Goal: Task Accomplishment & Management: Use online tool/utility

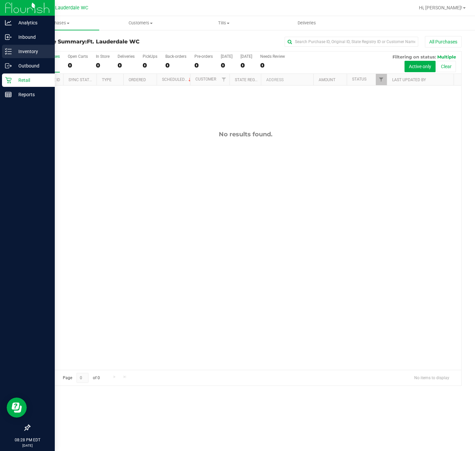
click at [16, 52] on p "Inventory" at bounding box center [32, 51] width 40 height 8
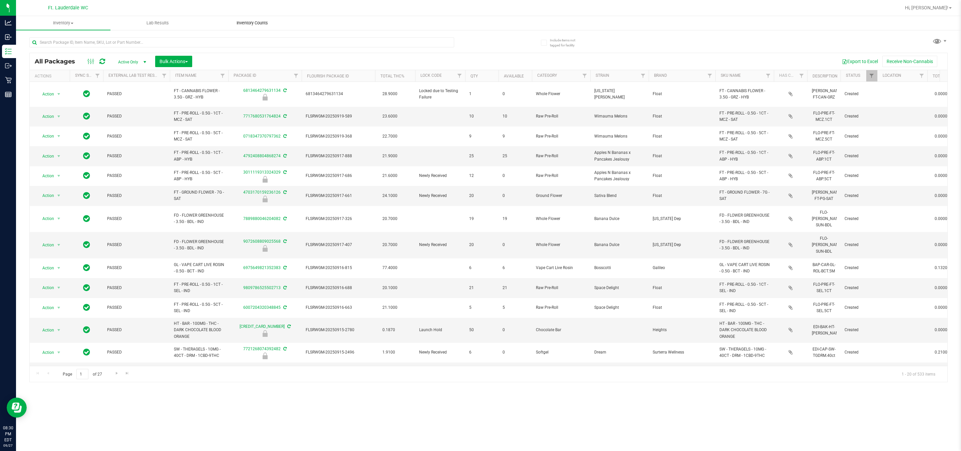
click at [260, 21] on span "Inventory Counts" at bounding box center [252, 23] width 49 height 6
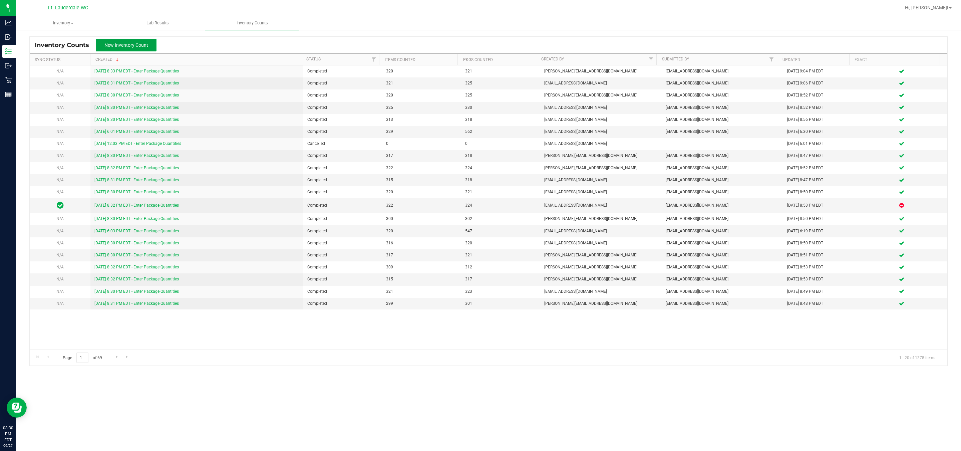
click at [137, 46] on span "New Inventory Count" at bounding box center [126, 44] width 44 height 5
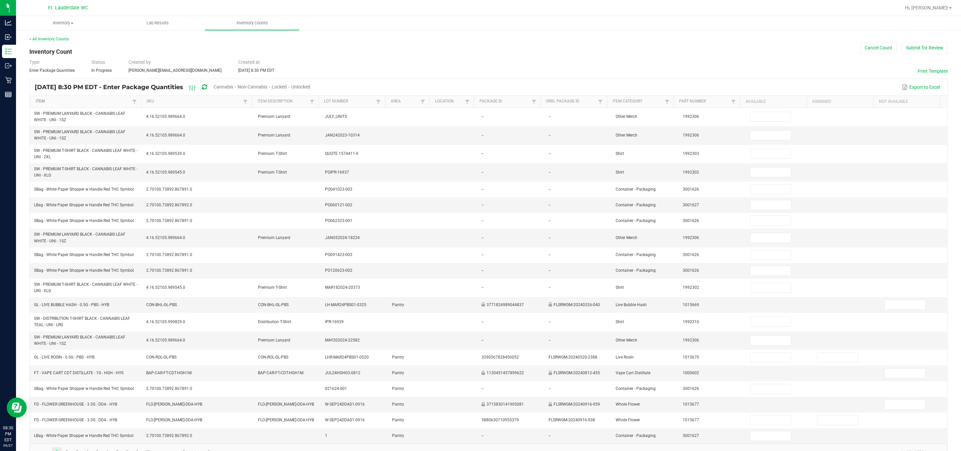
click at [84, 102] on link "Item" at bounding box center [83, 101] width 95 height 5
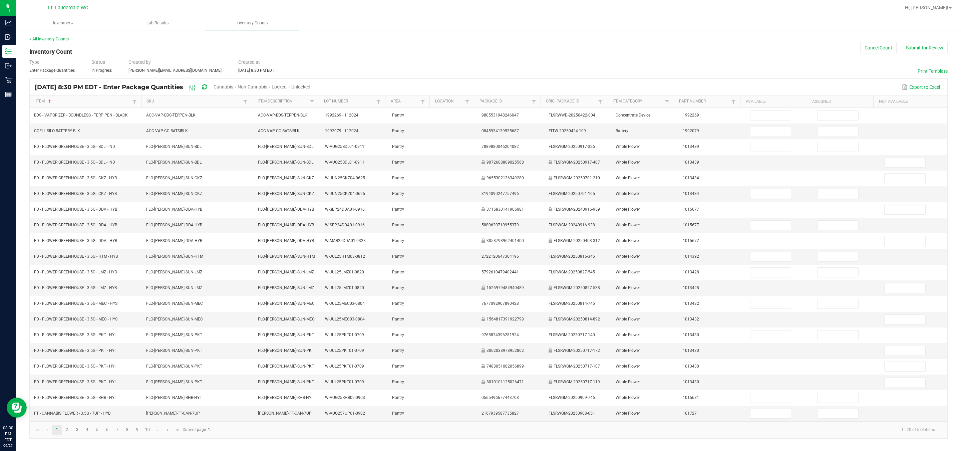
click at [233, 86] on span "Cannabis" at bounding box center [224, 86] width 20 height 5
click at [311, 84] on span "Unlocked" at bounding box center [301, 86] width 19 height 5
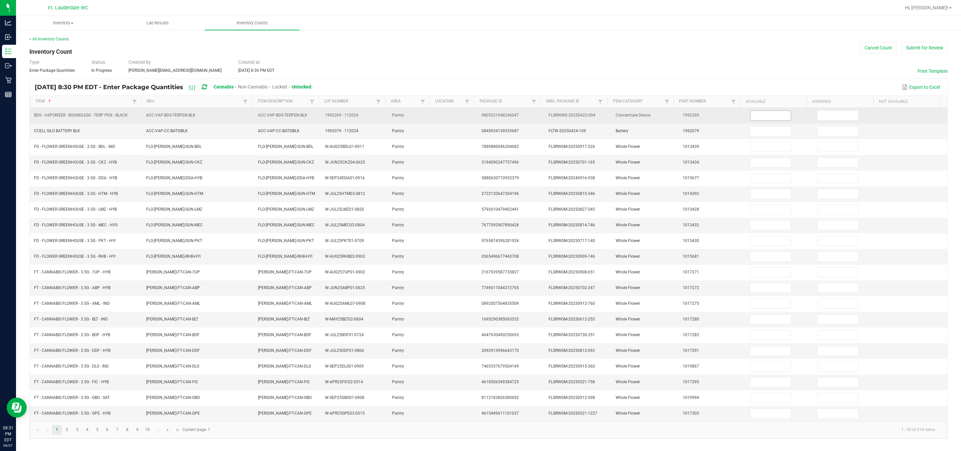
drag, startPoint x: 761, startPoint y: 124, endPoint x: 762, endPoint y: 115, distance: 9.1
click at [423, 119] on tbody "BDS - VAPORIZER - BOUNDLESS - TERP PEN - BLACK ACC-VAP-BDS-TERPEN-BLK ACC-VAP-B…" at bounding box center [489, 264] width 918 height 313
click at [423, 115] on input at bounding box center [771, 115] width 41 height 9
type input "2"
type input "11"
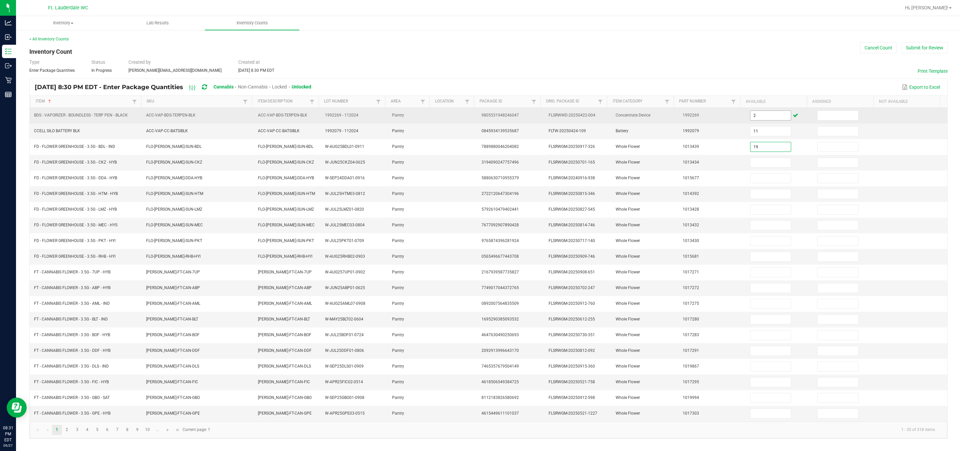
type input "19"
type input "18"
type input "6"
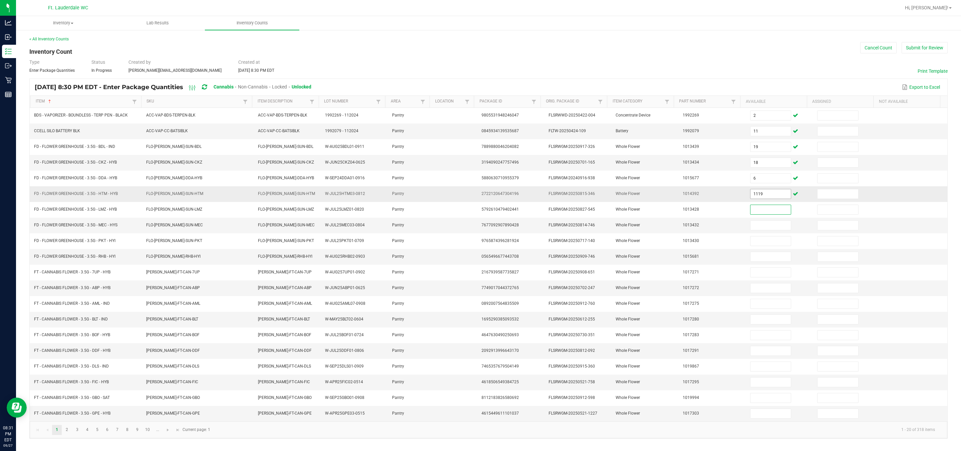
click at [423, 199] on input "1119" at bounding box center [771, 193] width 41 height 9
type input "19"
type input "18"
type input "6"
click at [423, 196] on input "19" at bounding box center [771, 193] width 41 height 9
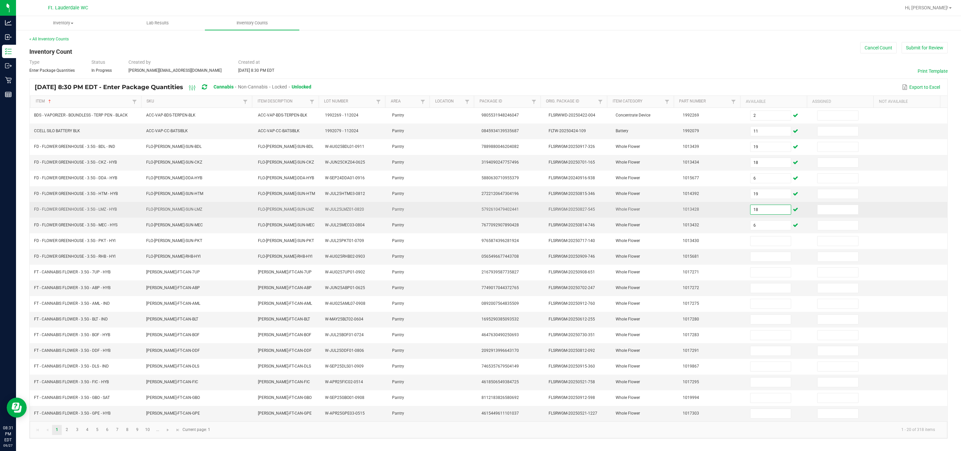
click at [423, 214] on input "18" at bounding box center [771, 209] width 41 height 9
type input "1"
type input "7"
type input "10"
type input "5"
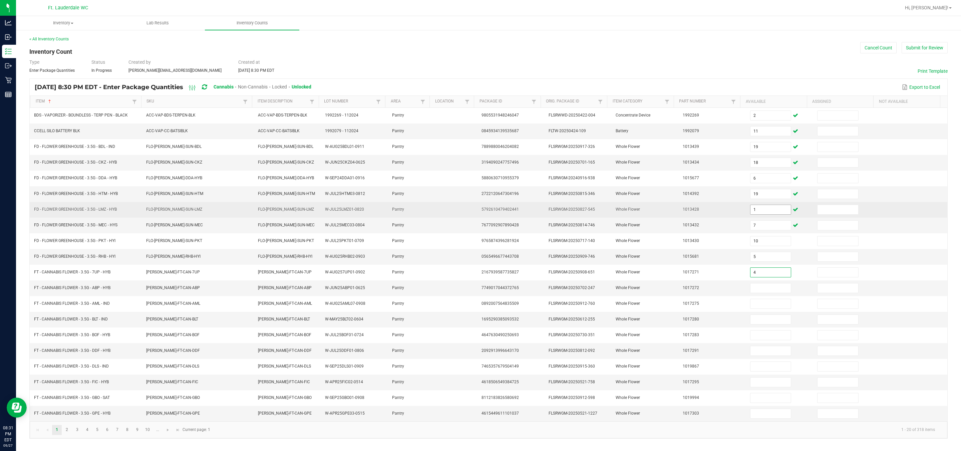
type input "4"
type input "10"
type input "5"
type input "8"
type input "11"
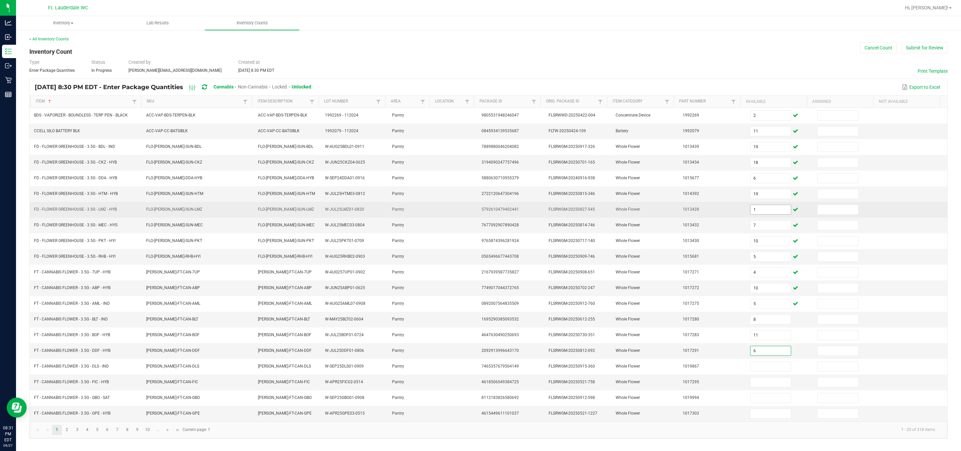
type input "6"
type input "4"
type input "5"
type input "16"
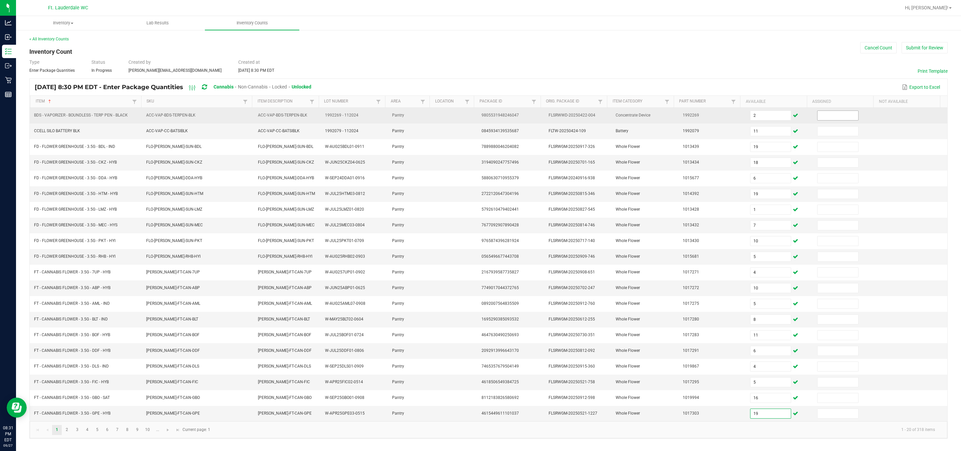
type input "19"
click at [423, 115] on input at bounding box center [838, 115] width 41 height 9
type input "0"
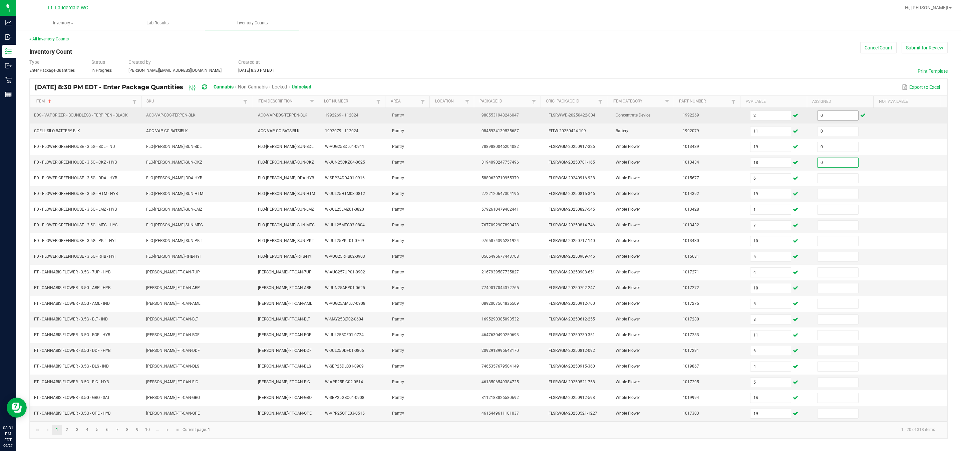
type input "0"
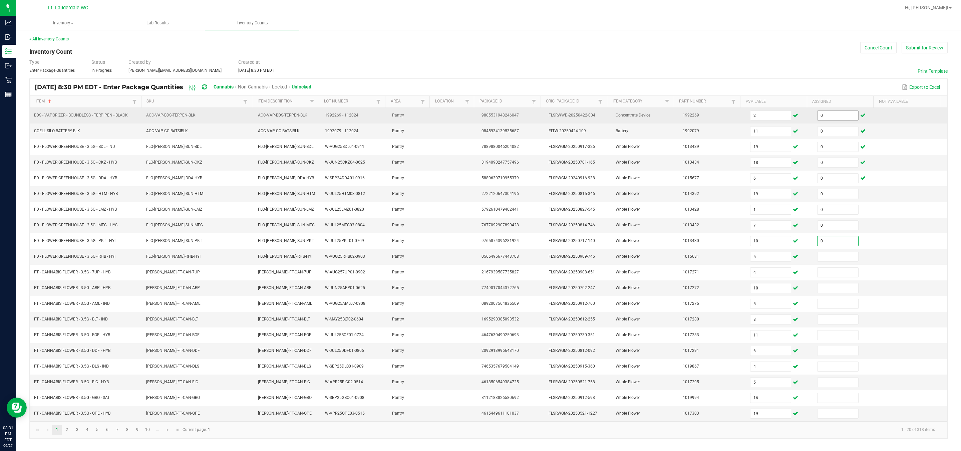
type input "0"
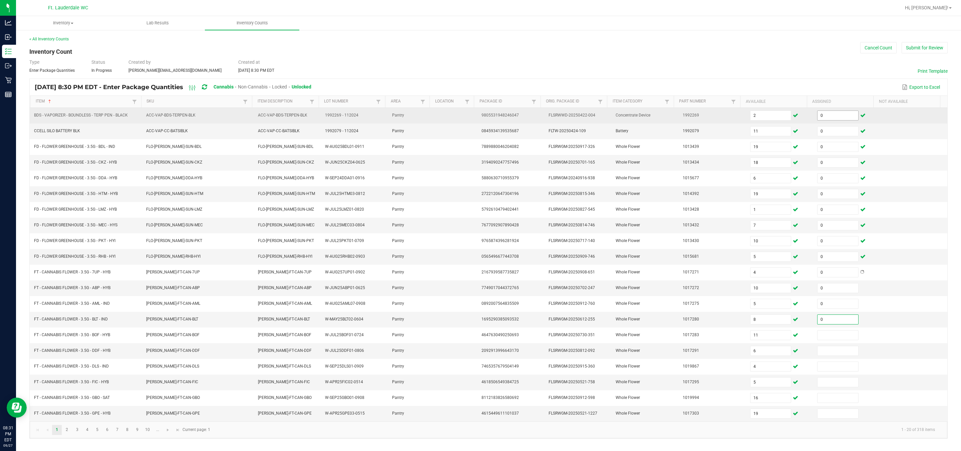
type input "0"
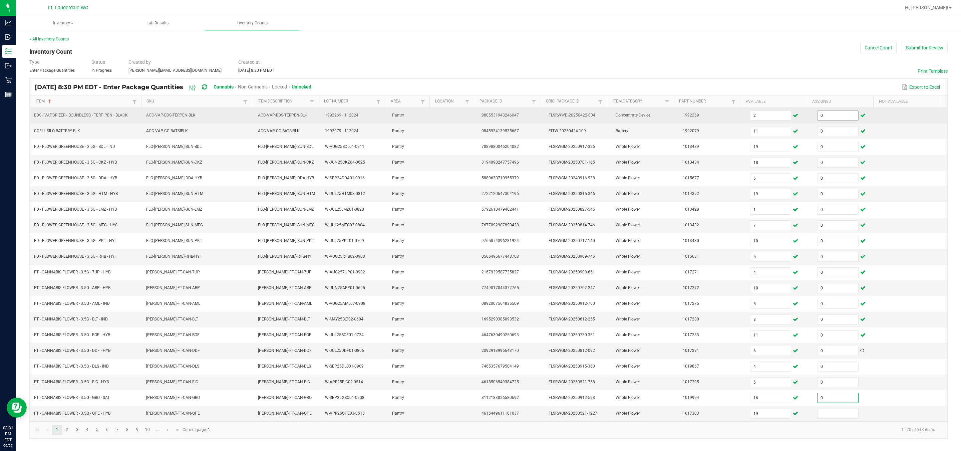
type input "0"
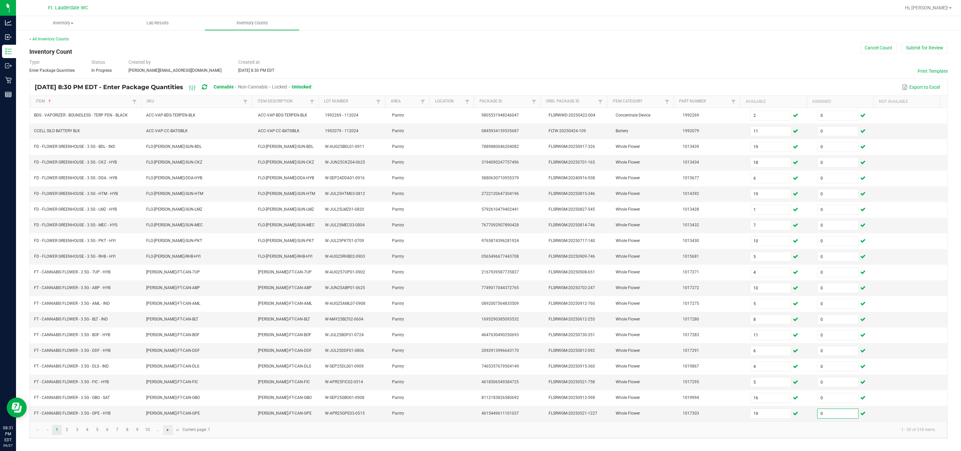
type input "0"
click at [169, 433] on span "Go to the next page" at bounding box center [167, 429] width 5 height 5
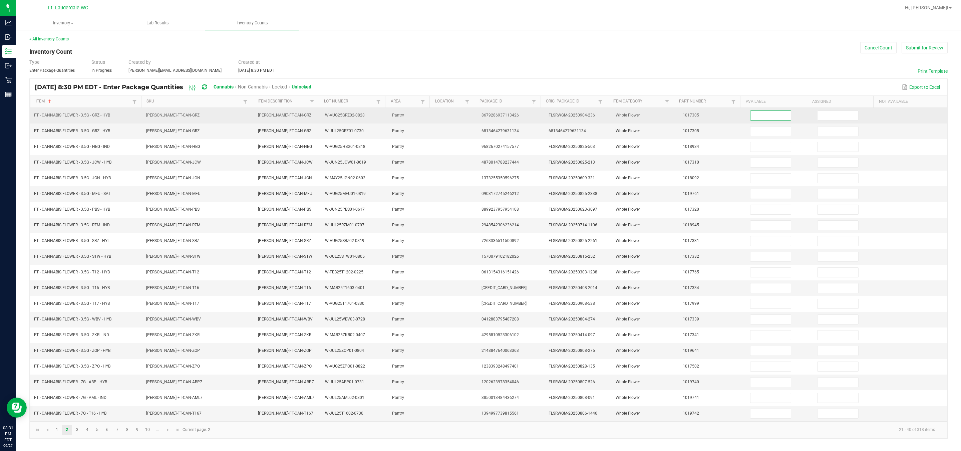
click at [423, 113] on input at bounding box center [771, 115] width 41 height 9
type input "15"
type input "3"
type input "8"
type input "13"
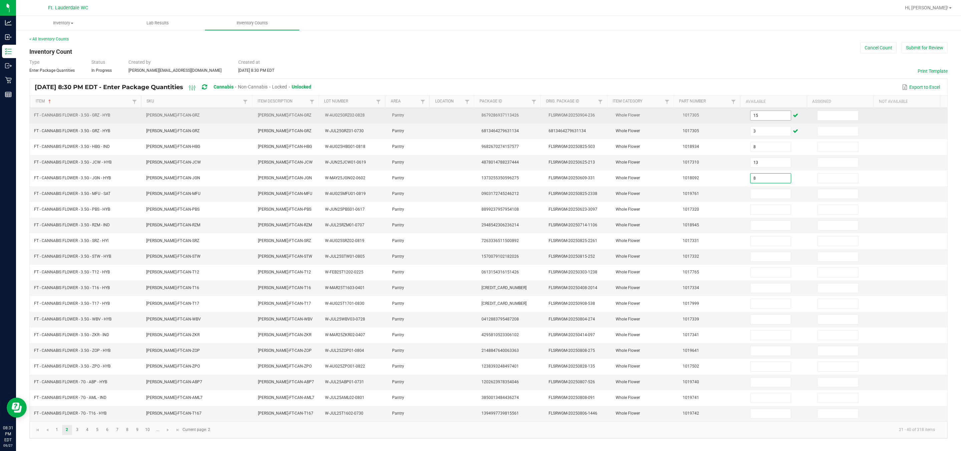
type input "8"
type input "3"
type input "10"
type input "4"
type input "8"
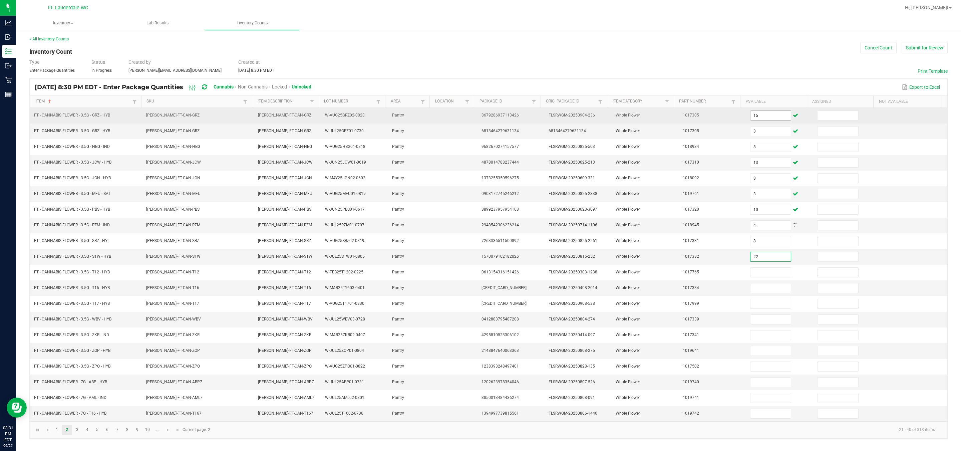
type input "22"
type input "4"
type input "10"
type input "4"
type input "10"
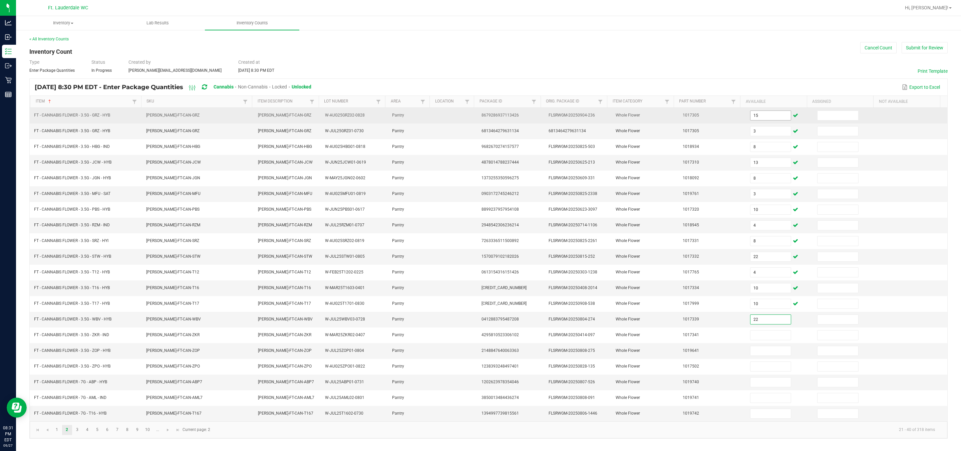
type input "22"
type input "6"
type input "7"
type input "8"
type input "1"
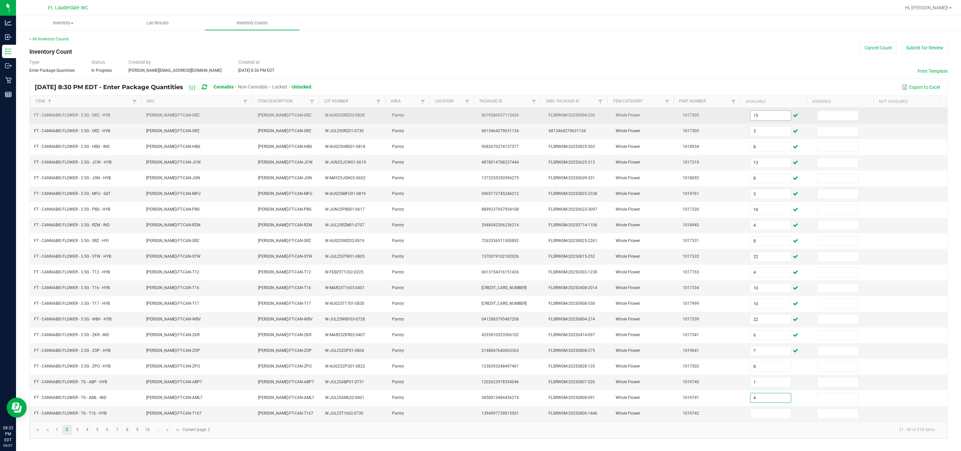
type input "4"
type input "3"
type input "5"
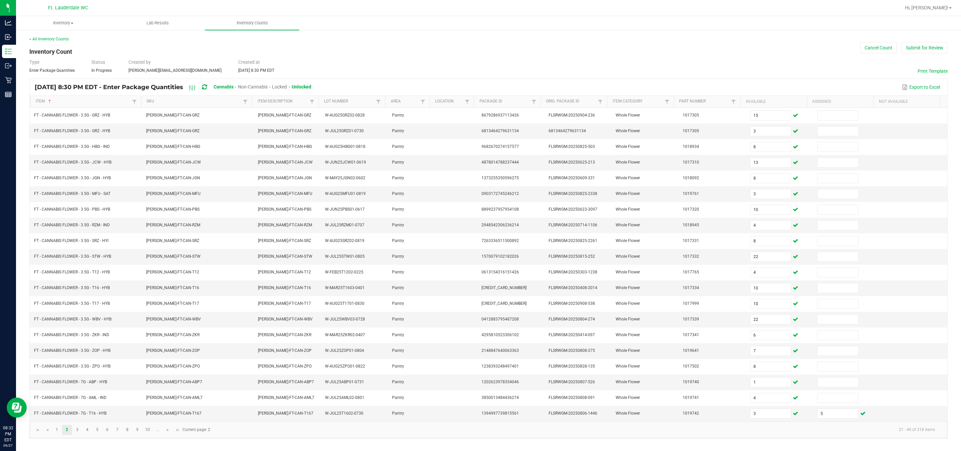
click at [423, 432] on kendo-pager "1 2 3 4 5 6 7 8 9 10 ... 21 - 40 of 318 items Current page: 2" at bounding box center [489, 429] width 918 height 17
click at [423, 418] on input "3" at bounding box center [771, 413] width 41 height 9
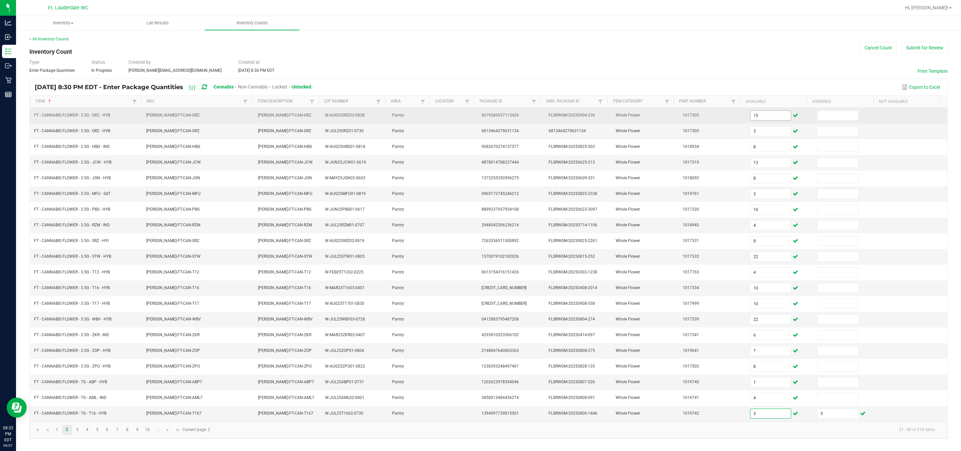
click at [423, 115] on input "15" at bounding box center [771, 115] width 41 height 9
type input "15"
type input "13"
type input "10"
type input "22"
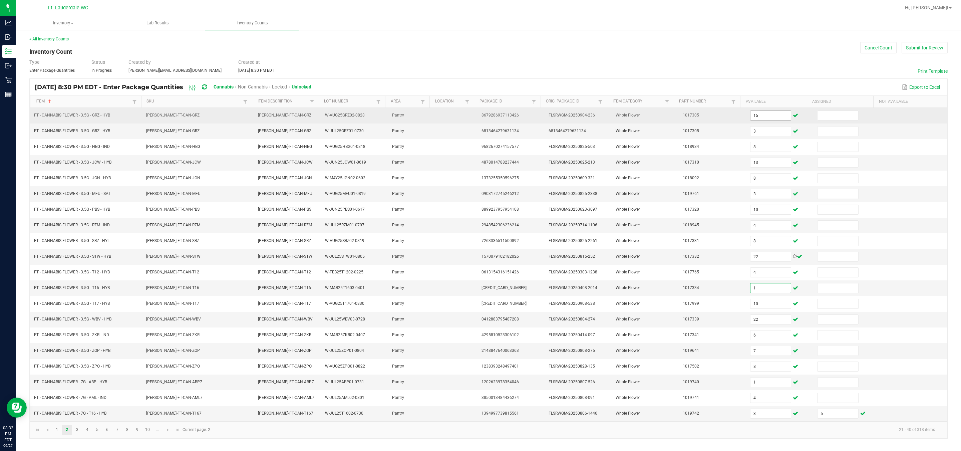
type input "10"
type input "22"
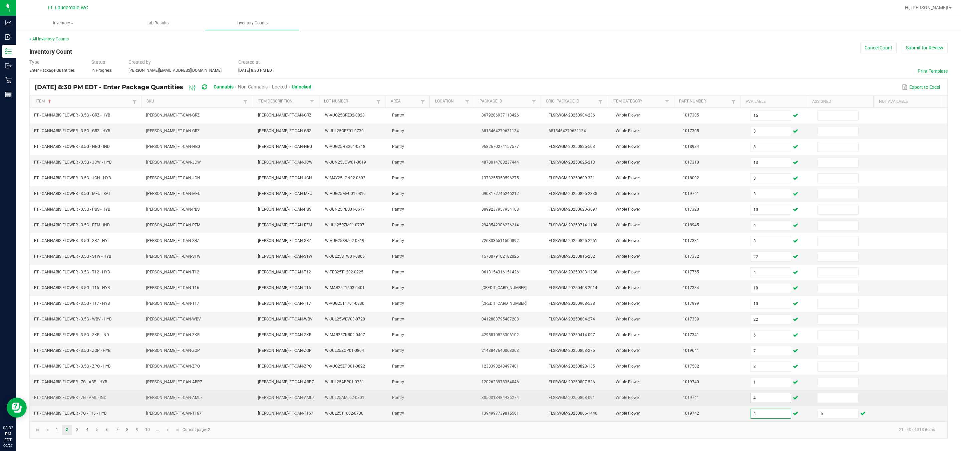
type input "4"
click at [423, 402] on input "4" at bounding box center [771, 397] width 41 height 9
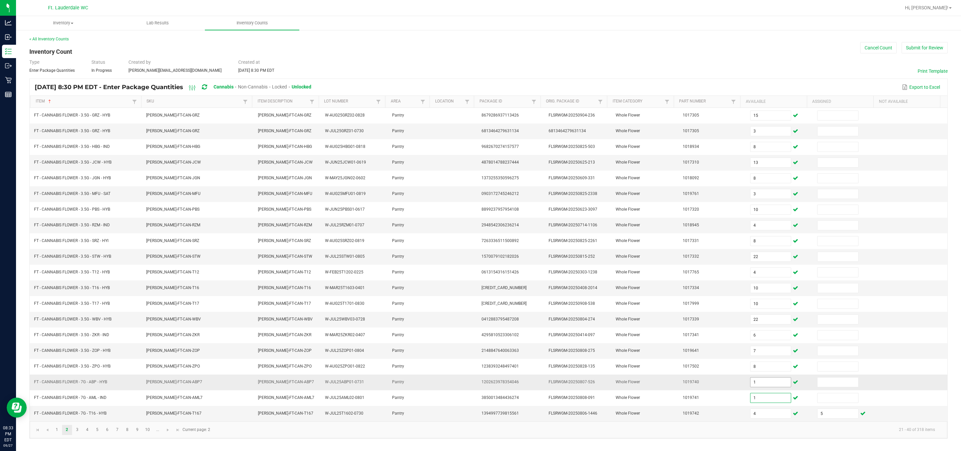
type input "1"
click at [423, 387] on input "1" at bounding box center [771, 381] width 41 height 9
type input "5"
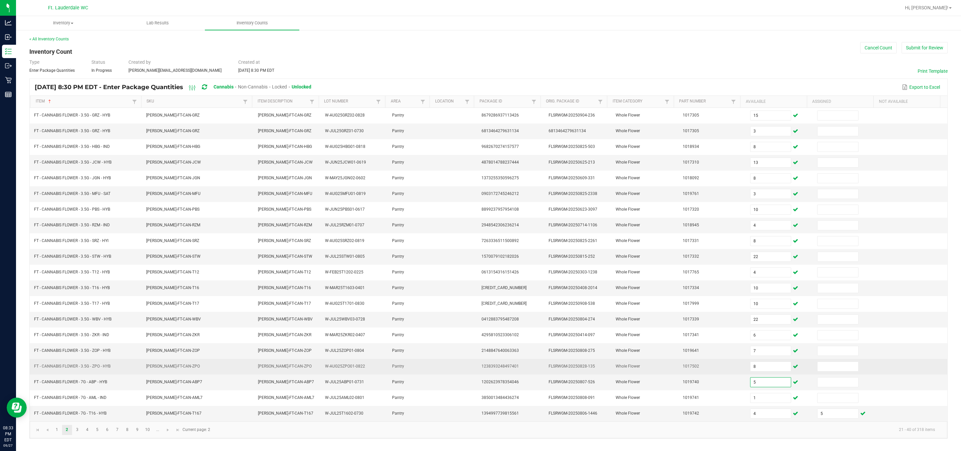
scroll to position [5, 0]
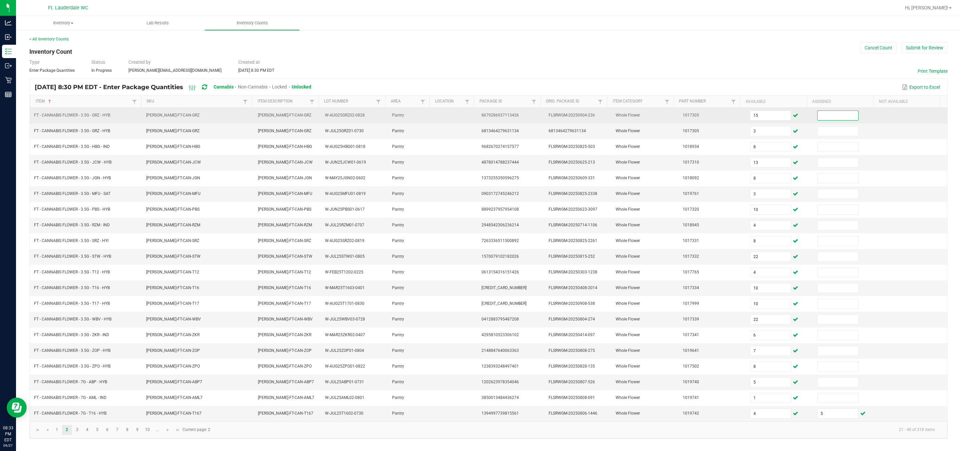
click at [423, 112] on input at bounding box center [838, 115] width 41 height 9
type input "0"
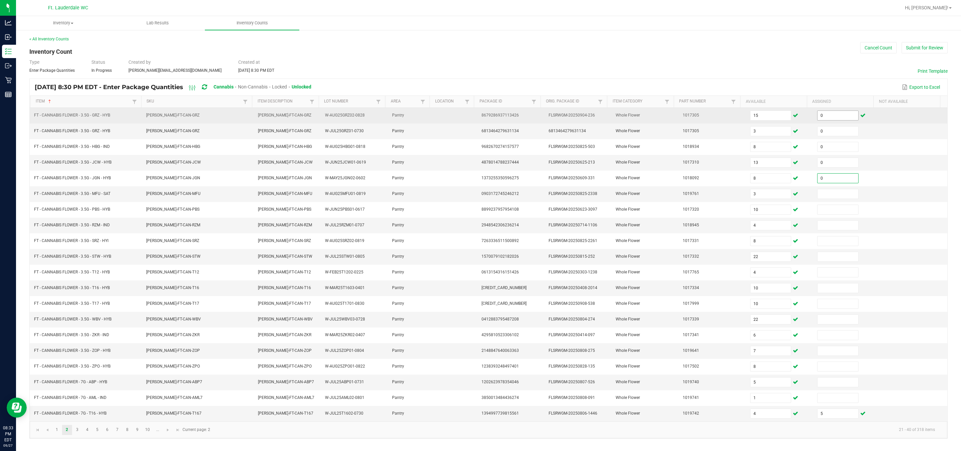
type input "0"
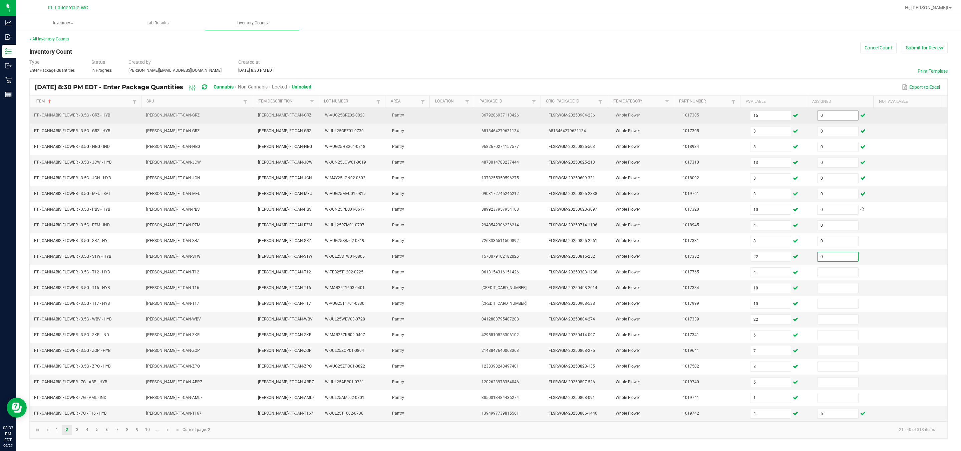
type input "0"
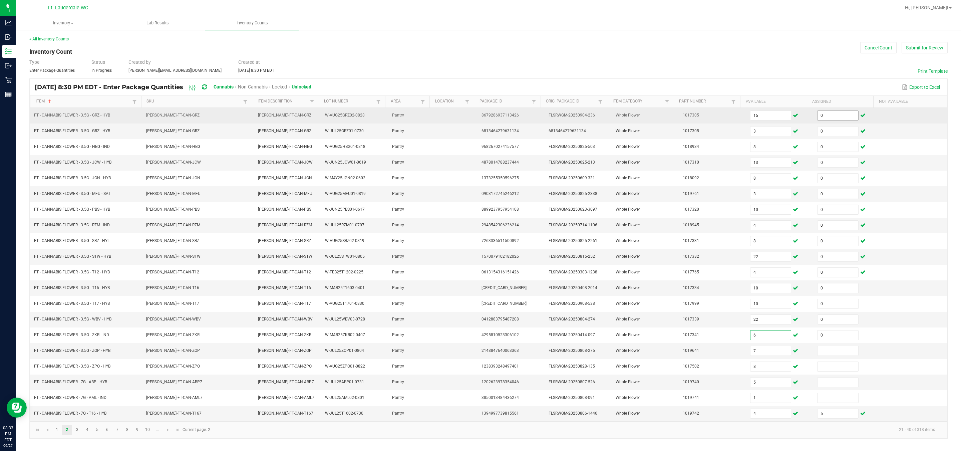
type input "0"
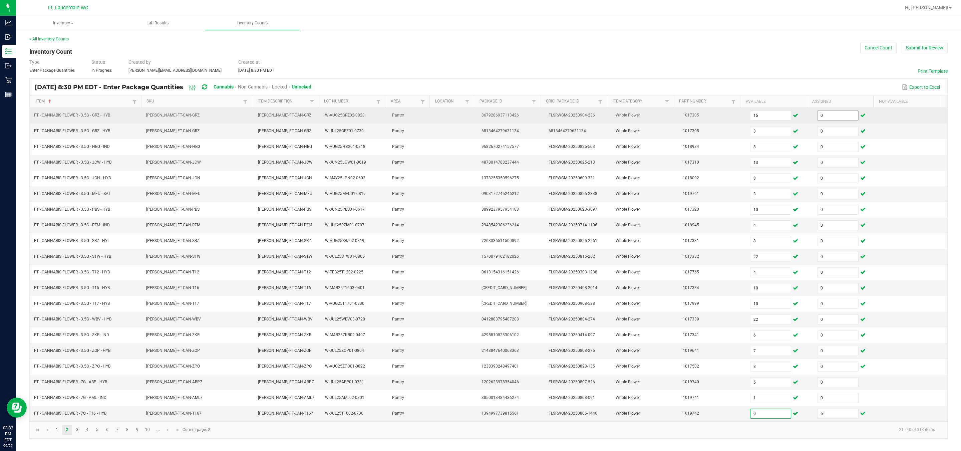
type input "0"
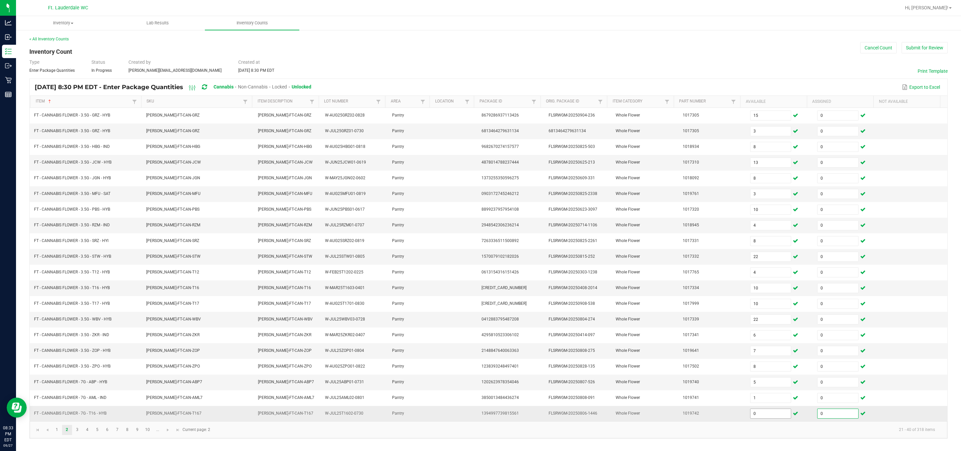
type input "0"
click at [423, 417] on input "0" at bounding box center [771, 413] width 41 height 9
type input "4"
click at [171, 433] on span "Go to the next page" at bounding box center [167, 429] width 5 height 5
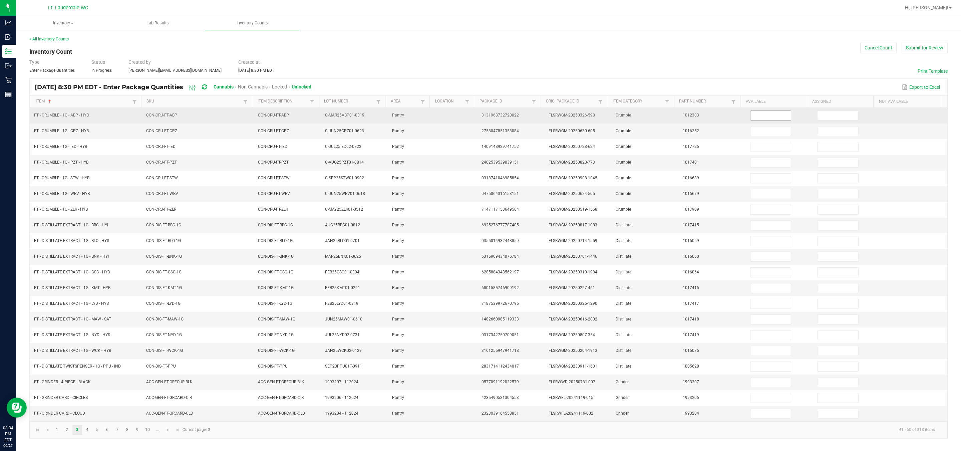
click at [423, 113] on input at bounding box center [771, 115] width 41 height 9
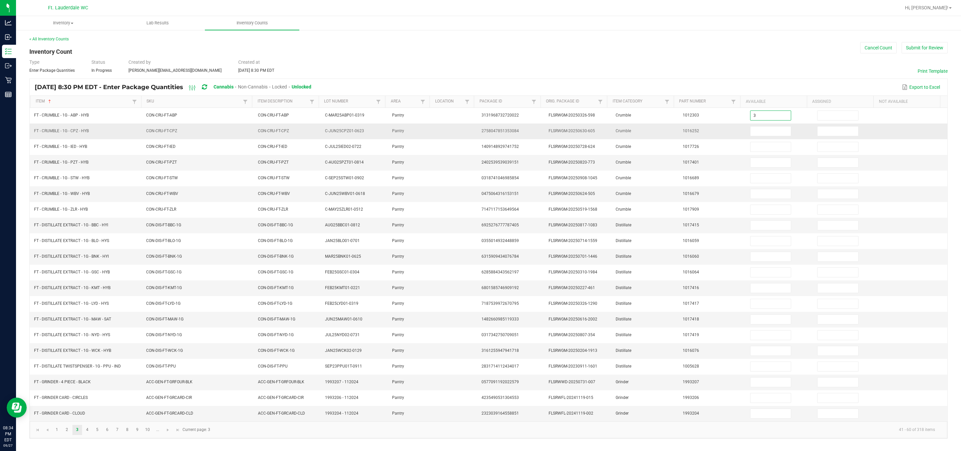
type input "3"
type input "5"
type input "7"
type input "3"
type input "8"
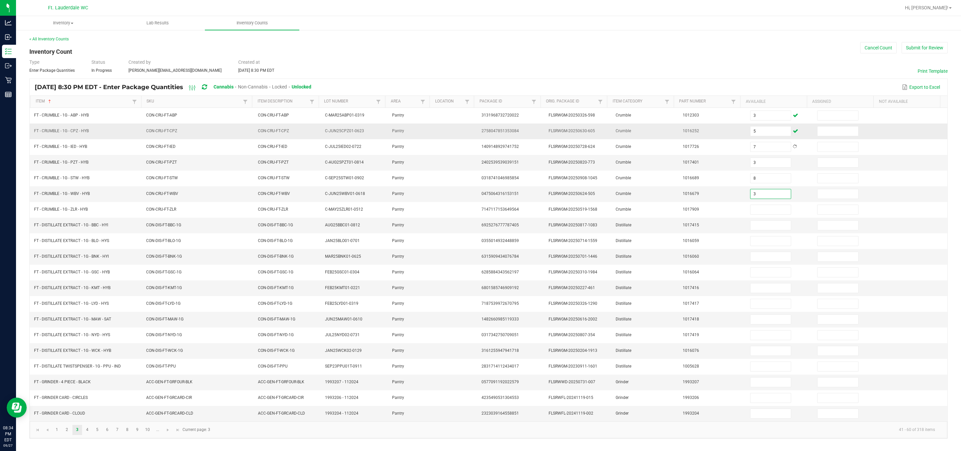
type input "3"
type input "2"
type input "8"
type input "5"
type input "12"
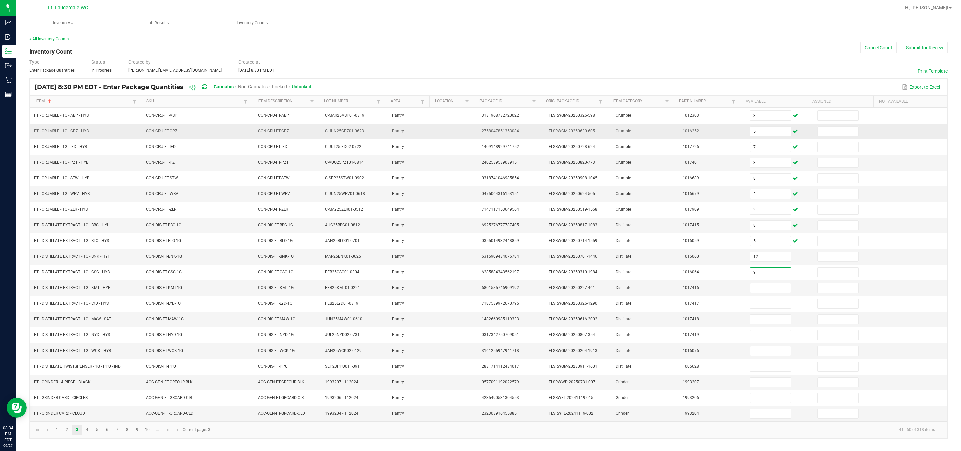
type input "9"
type input "11"
type input "2"
type input "3"
type input "8"
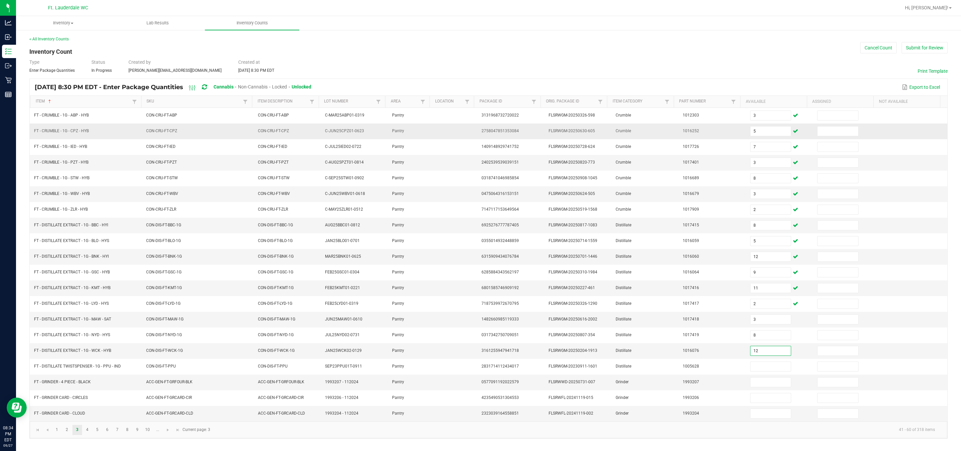
type input "12"
type input "2"
type input "9"
type input "1"
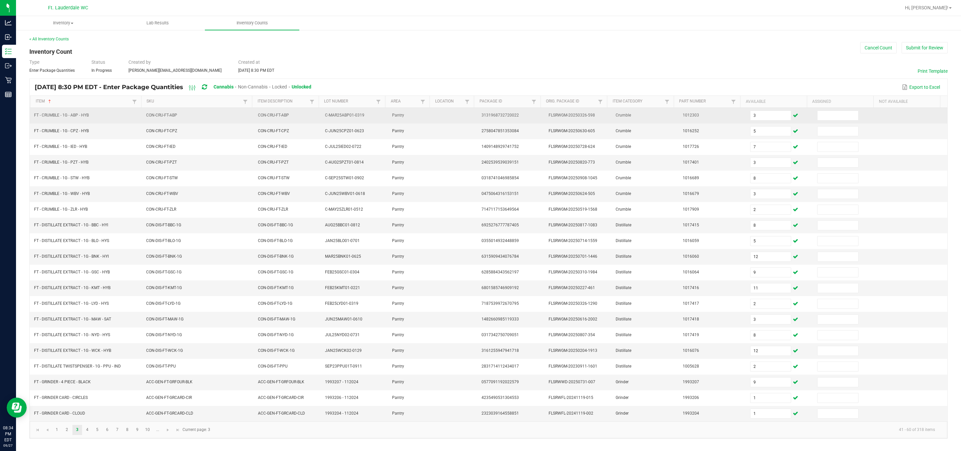
click at [423, 108] on td at bounding box center [846, 116] width 67 height 16
click at [423, 112] on input at bounding box center [838, 115] width 41 height 9
type input "0"
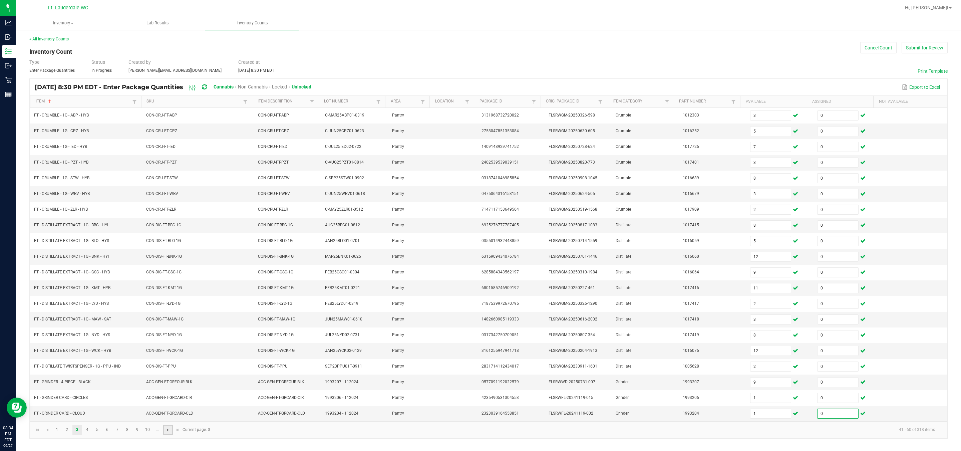
click at [170, 433] on span "Go to the next page" at bounding box center [167, 429] width 5 height 5
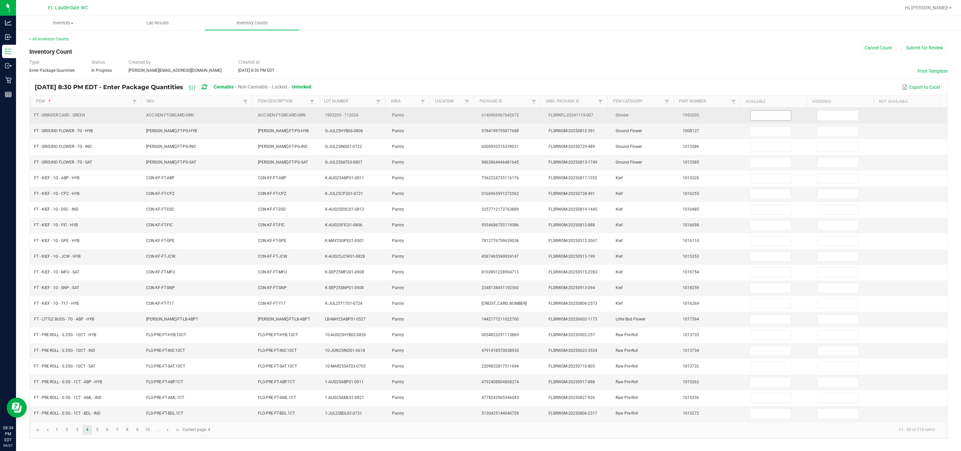
click at [423, 116] on span at bounding box center [770, 115] width 41 height 10
click at [423, 111] on input at bounding box center [771, 115] width 41 height 9
click at [423, 113] on input at bounding box center [838, 115] width 41 height 9
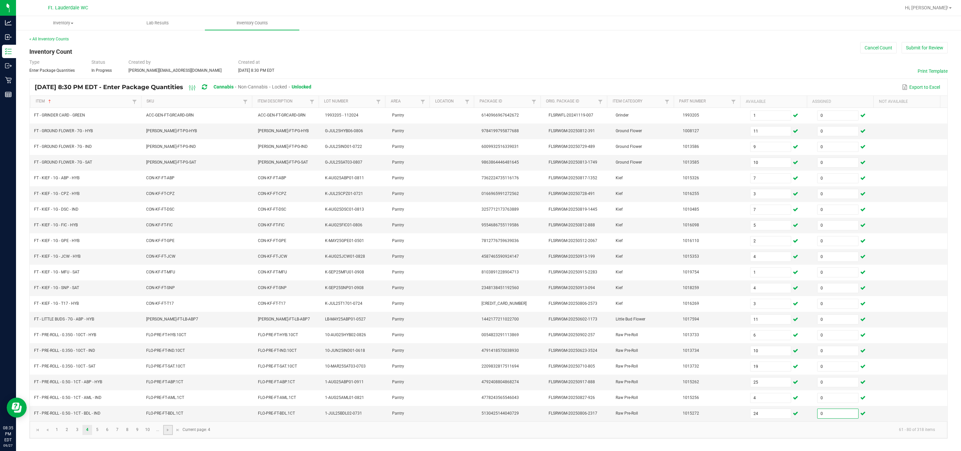
click at [168, 435] on link at bounding box center [168, 430] width 10 height 10
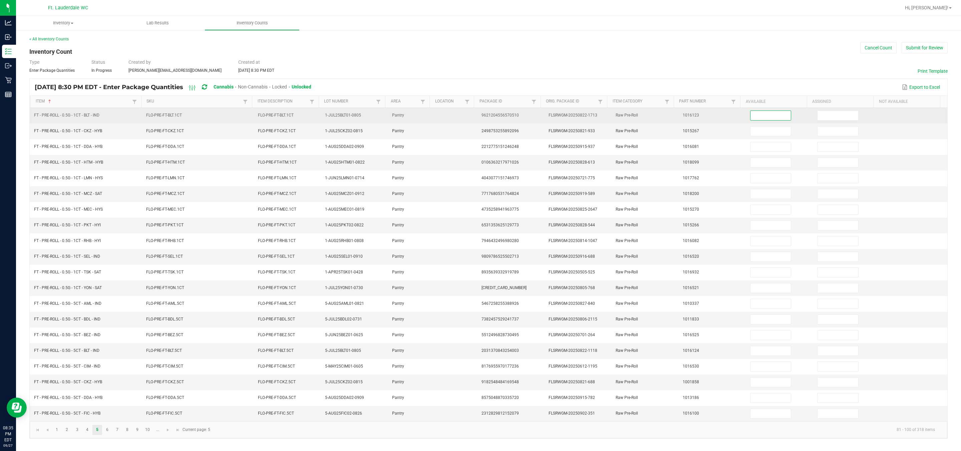
click at [423, 111] on input at bounding box center [771, 115] width 41 height 9
click at [423, 111] on input at bounding box center [838, 115] width 41 height 9
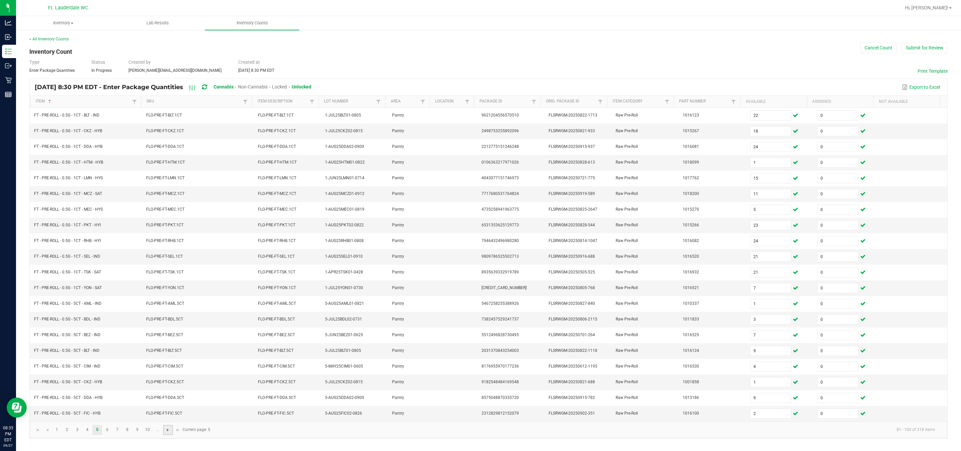
click at [168, 433] on span "Go to the next page" at bounding box center [167, 429] width 5 height 5
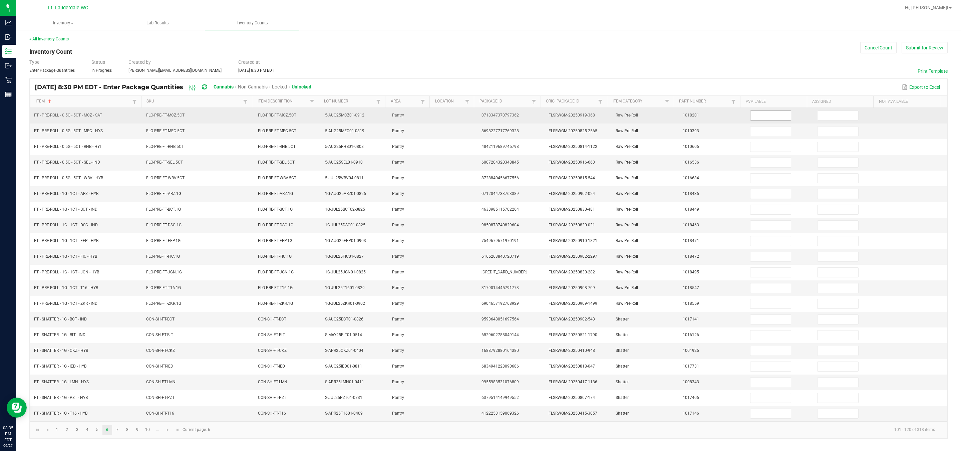
click at [423, 111] on input at bounding box center [771, 115] width 41 height 9
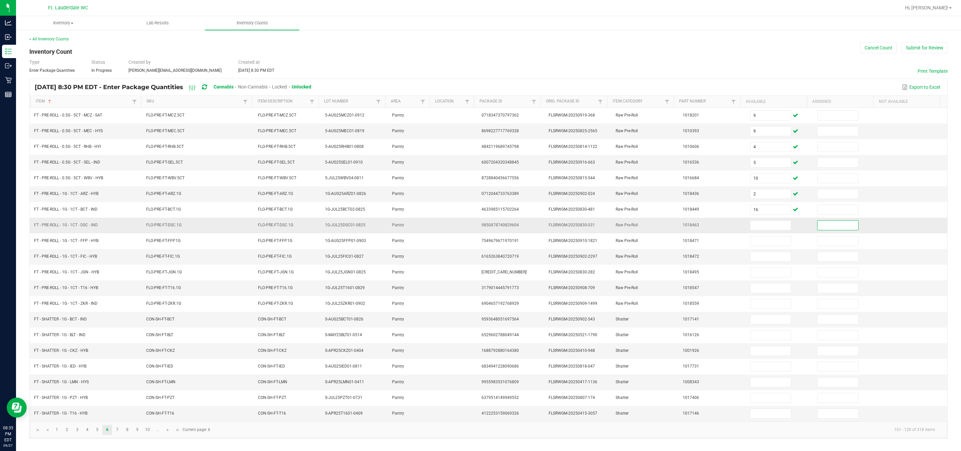
click at [423, 230] on td at bounding box center [779, 226] width 67 height 16
click at [423, 223] on input at bounding box center [771, 225] width 41 height 9
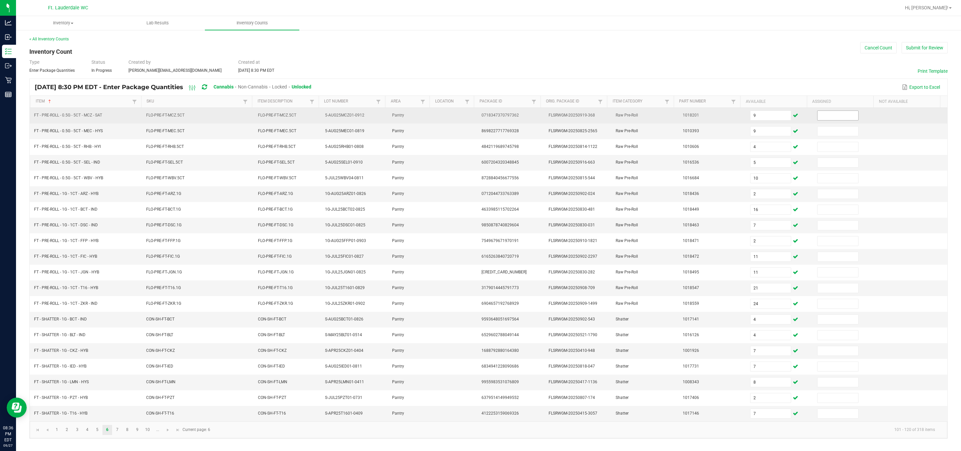
click at [423, 111] on input at bounding box center [838, 115] width 41 height 9
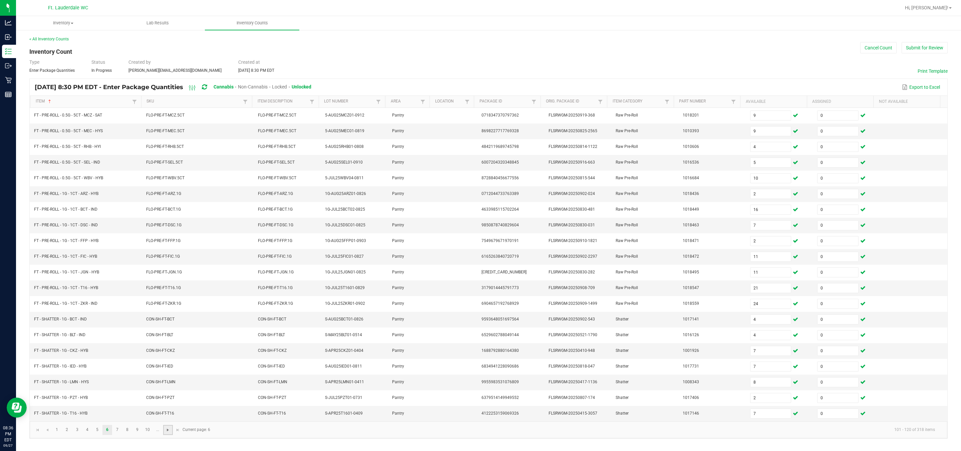
click at [168, 433] on span "Go to the next page" at bounding box center [167, 429] width 5 height 5
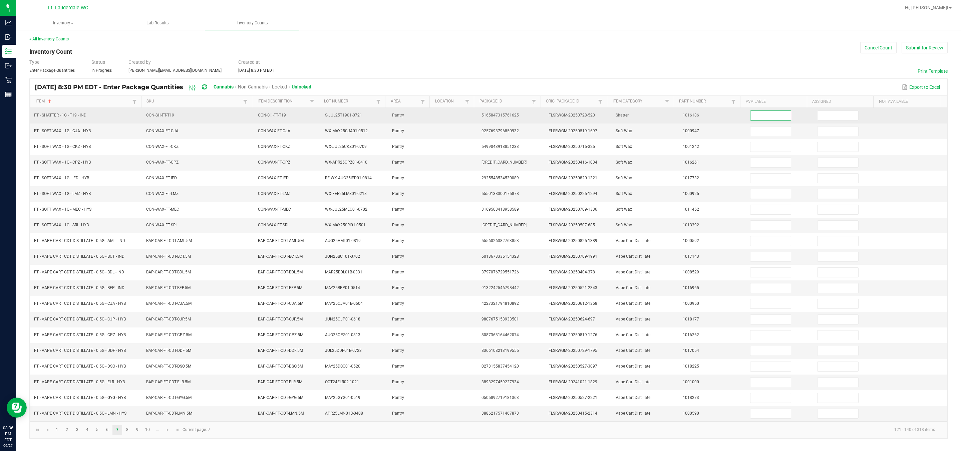
click at [423, 112] on input at bounding box center [771, 115] width 41 height 9
click at [423, 113] on input at bounding box center [838, 115] width 41 height 9
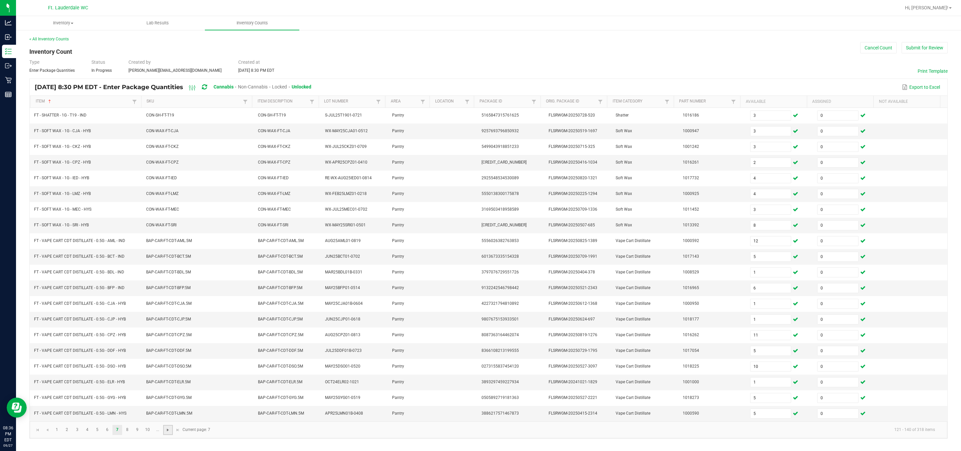
click at [169, 433] on span "Go to the next page" at bounding box center [167, 429] width 5 height 5
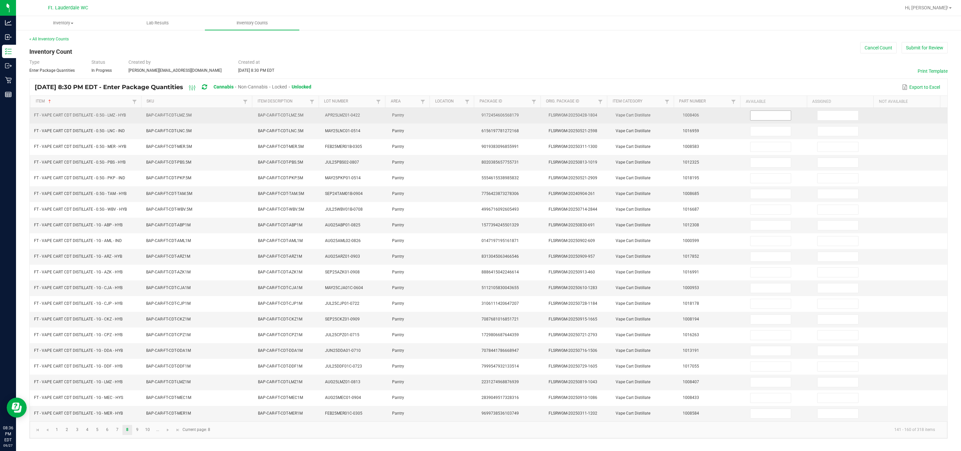
click at [423, 113] on input at bounding box center [771, 115] width 41 height 9
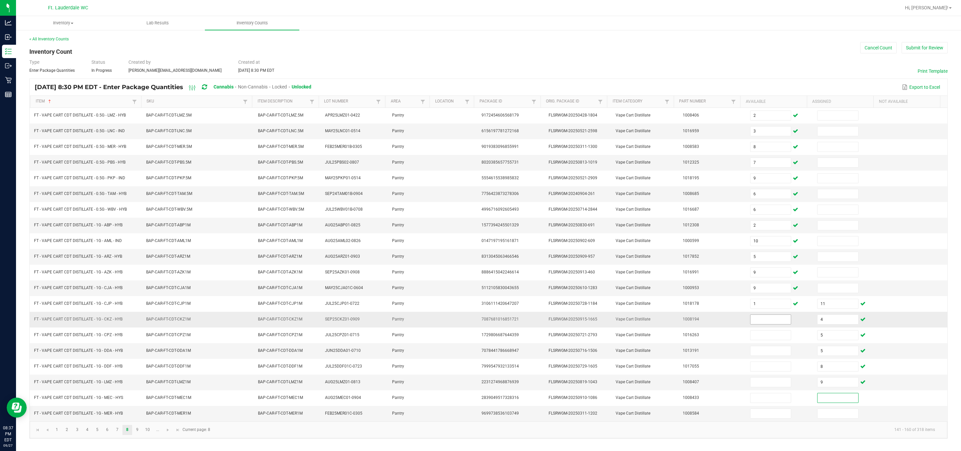
click at [423, 317] on input at bounding box center [771, 319] width 41 height 9
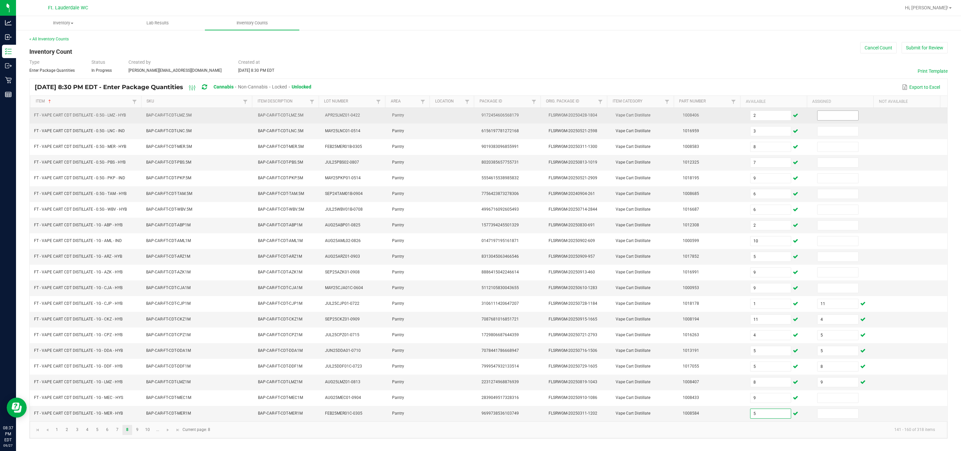
click at [423, 115] on input at bounding box center [838, 115] width 41 height 9
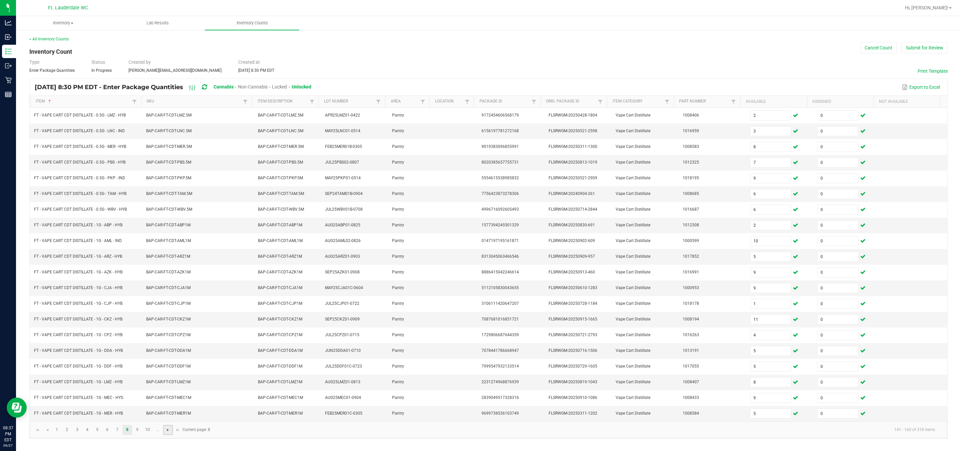
click at [169, 433] on span "Go to the next page" at bounding box center [167, 429] width 5 height 5
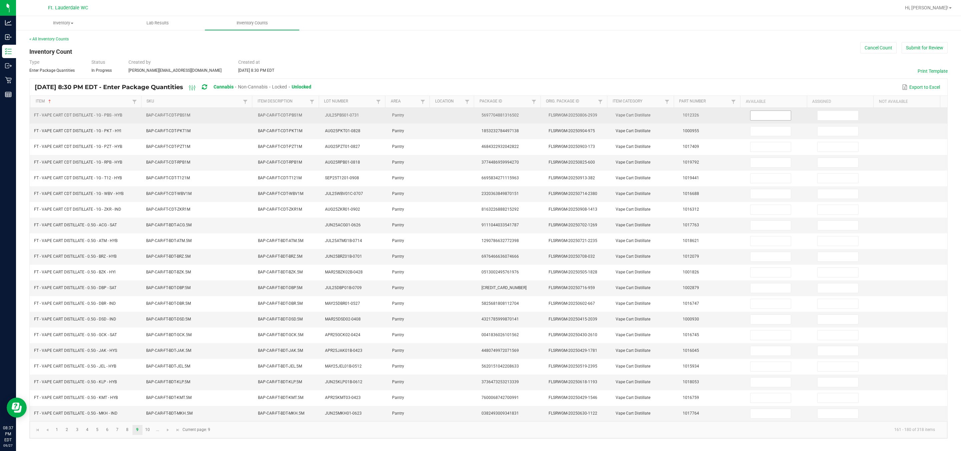
click at [423, 111] on input at bounding box center [771, 115] width 41 height 9
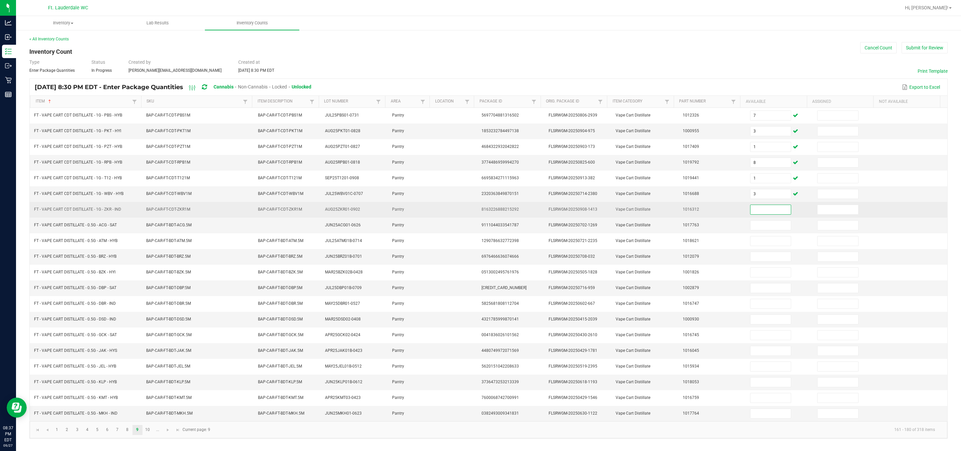
click at [423, 205] on input at bounding box center [771, 209] width 41 height 9
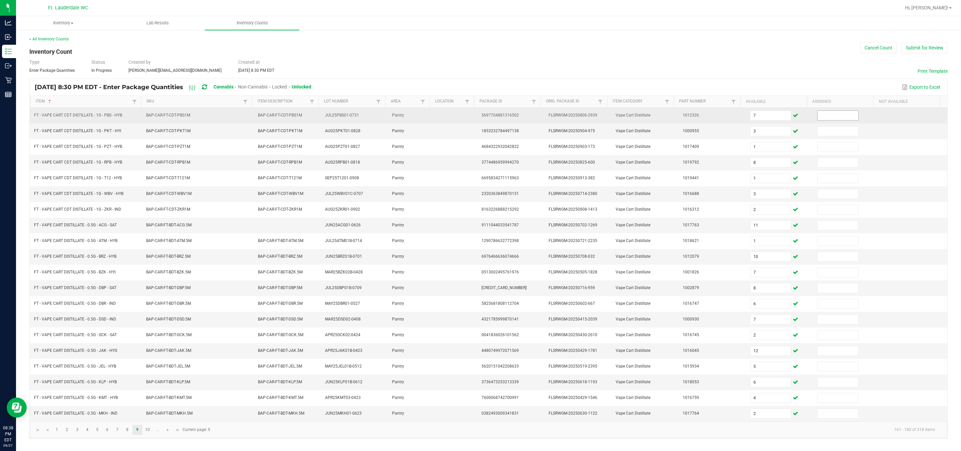
click at [423, 114] on input at bounding box center [838, 115] width 41 height 9
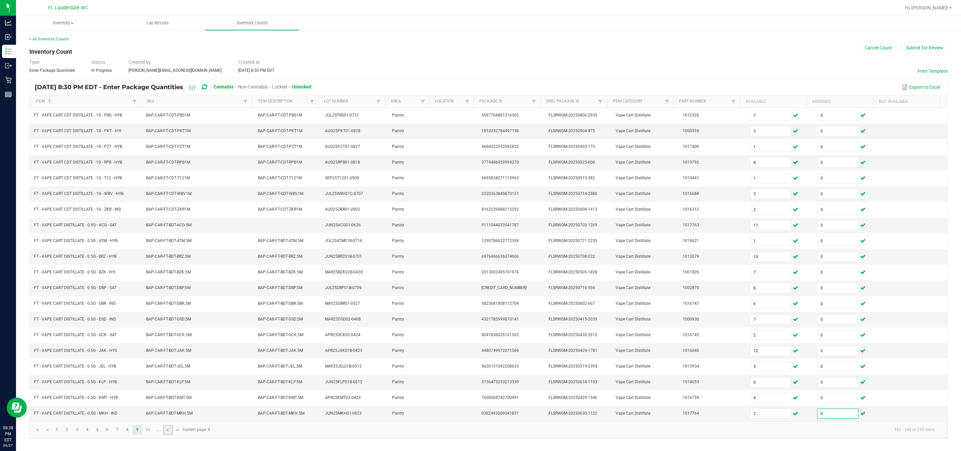
click at [165, 435] on link at bounding box center [168, 430] width 10 height 10
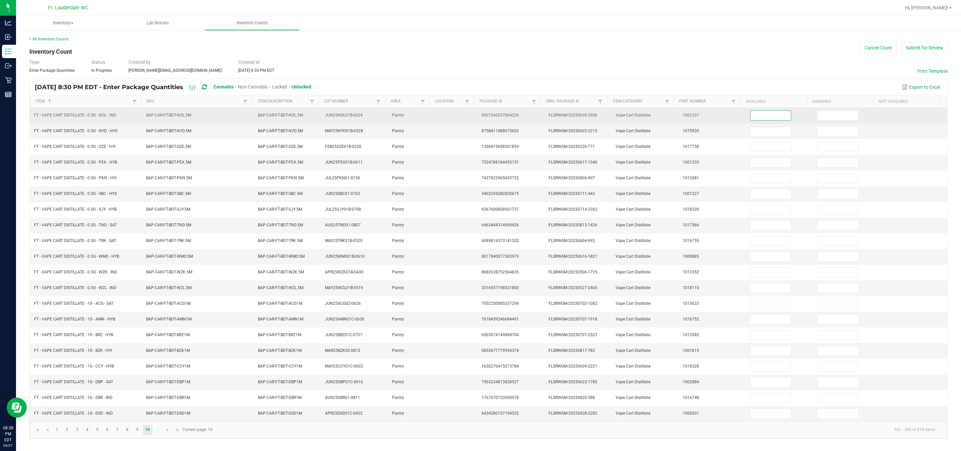
click at [423, 113] on input at bounding box center [771, 115] width 41 height 9
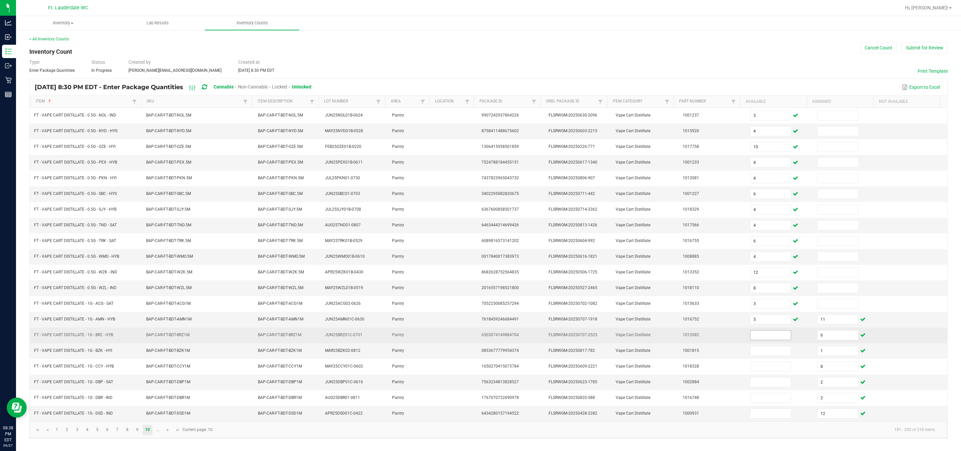
click at [423, 336] on input at bounding box center [771, 334] width 41 height 9
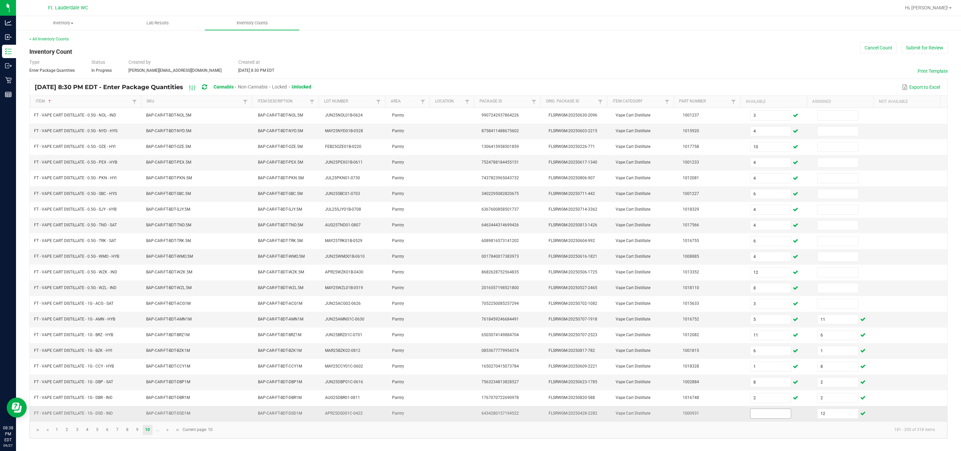
drag, startPoint x: 753, startPoint y: 422, endPoint x: 750, endPoint y: 417, distance: 5.0
click at [423, 418] on input at bounding box center [771, 413] width 41 height 9
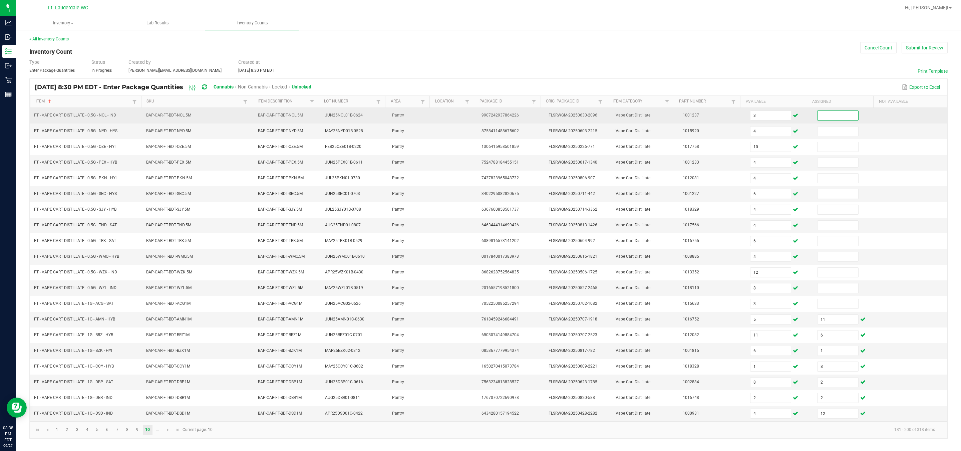
click at [423, 113] on input at bounding box center [838, 115] width 41 height 9
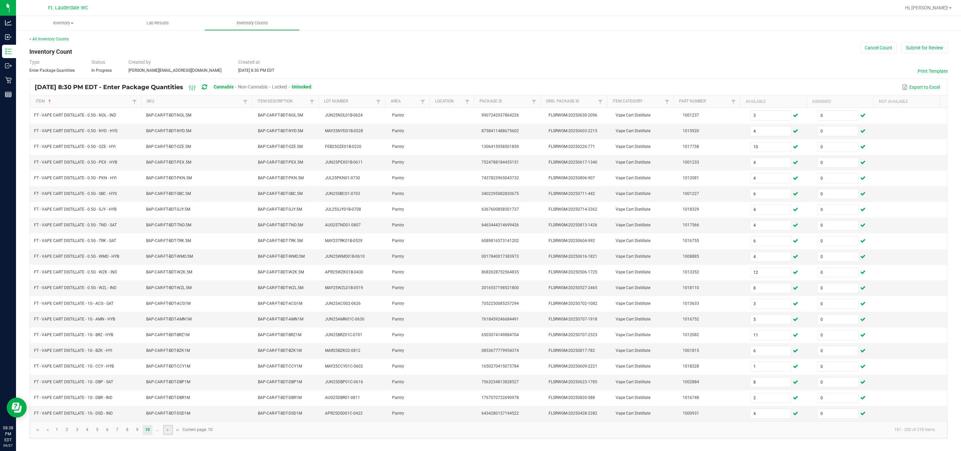
click at [171, 435] on link at bounding box center [168, 430] width 10 height 10
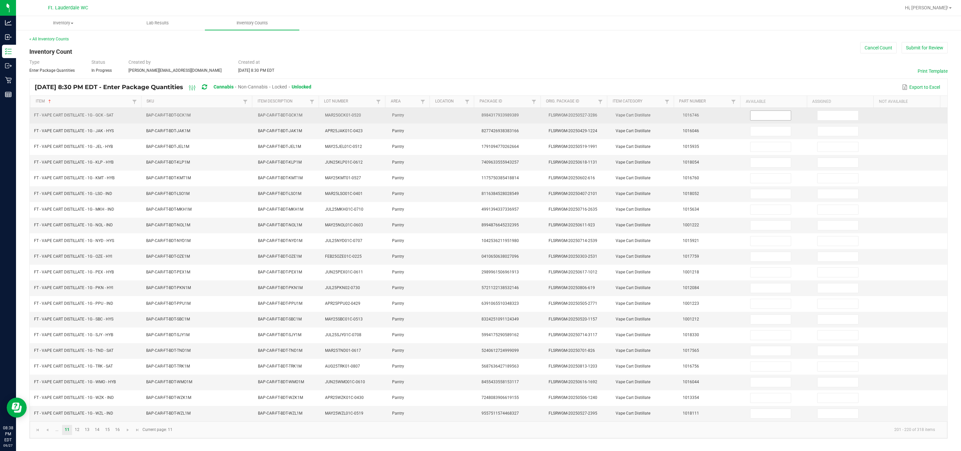
click at [423, 113] on input at bounding box center [771, 115] width 41 height 9
click at [423, 113] on input "12" at bounding box center [771, 115] width 41 height 9
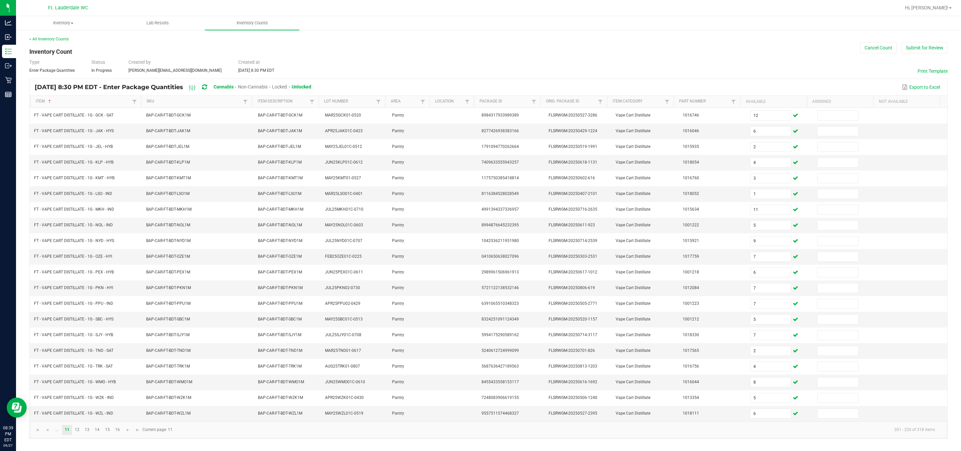
scroll to position [0, 0]
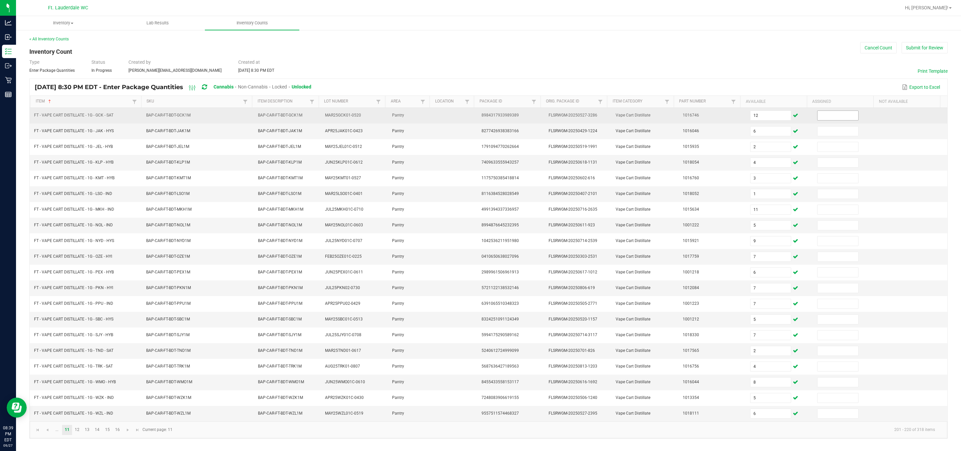
click at [423, 112] on input at bounding box center [838, 115] width 41 height 9
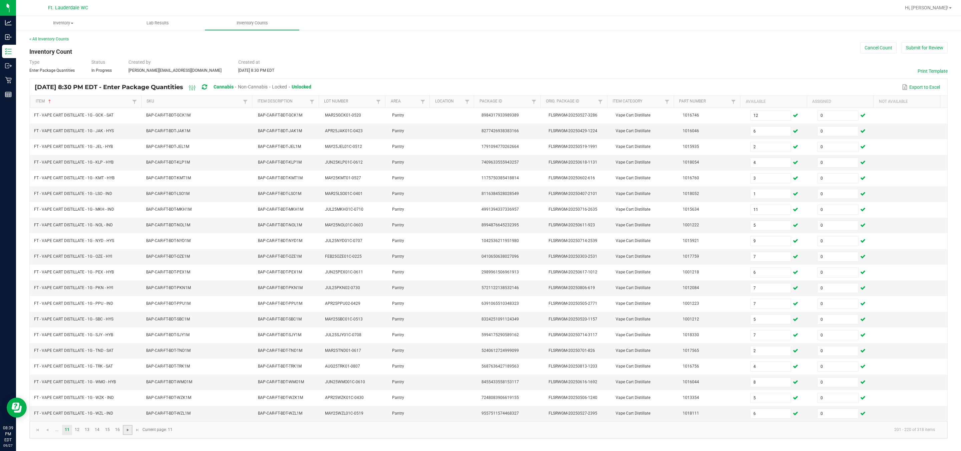
click at [127, 433] on span "Go to the next page" at bounding box center [127, 429] width 5 height 5
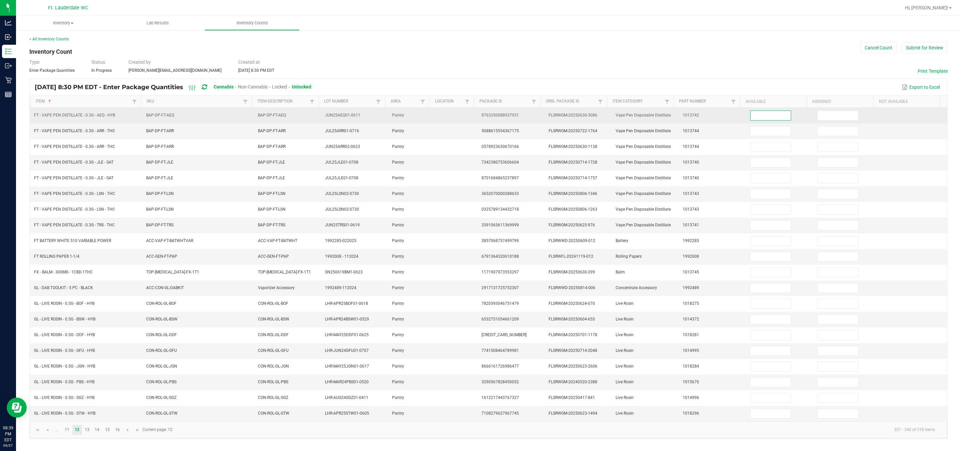
click at [423, 118] on input at bounding box center [771, 115] width 41 height 9
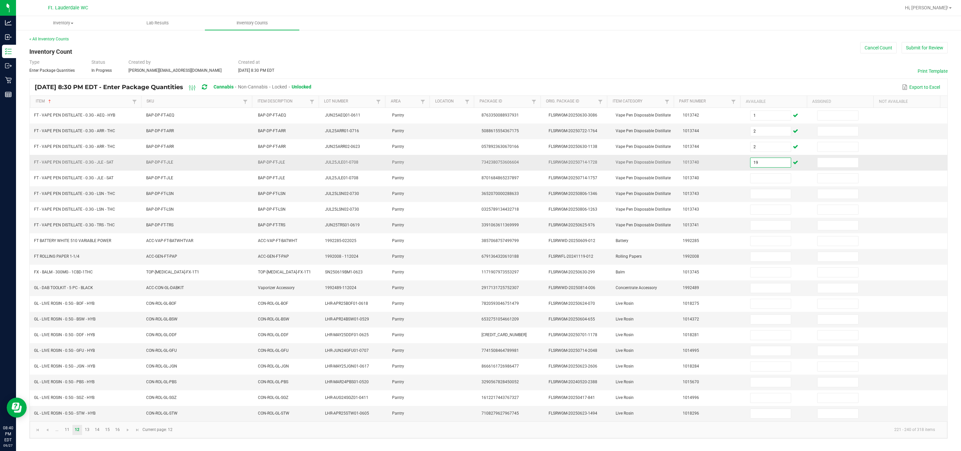
click at [423, 164] on input "19" at bounding box center [771, 162] width 41 height 9
click at [423, 421] on td "FLSRWGM-20250623-1494" at bounding box center [578, 413] width 67 height 15
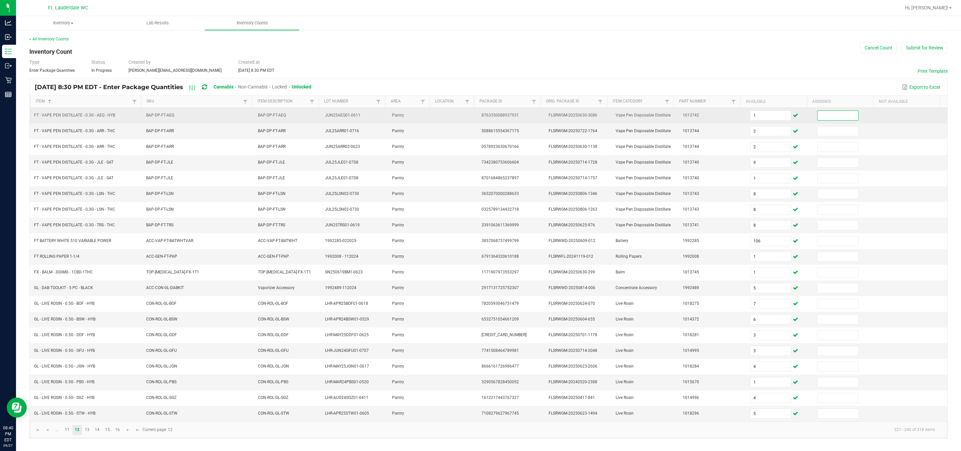
click at [423, 119] on input at bounding box center [838, 115] width 41 height 9
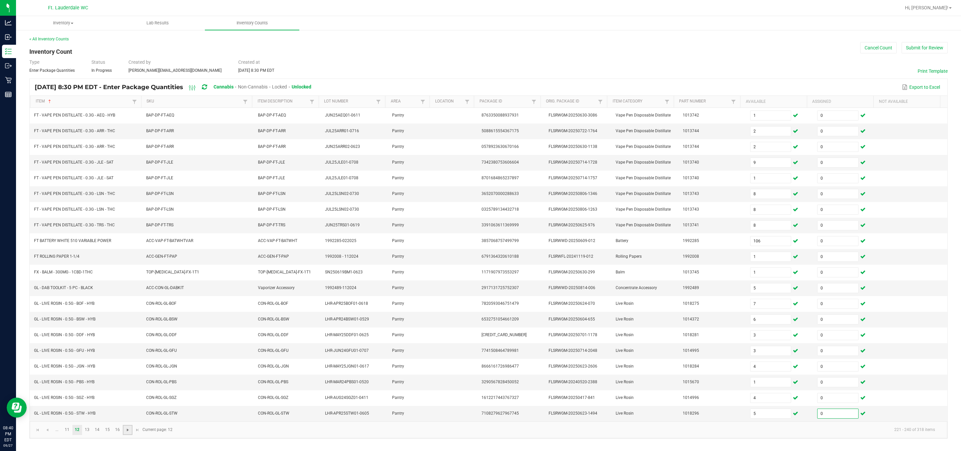
click at [125, 433] on span "Go to the next page" at bounding box center [127, 429] width 5 height 5
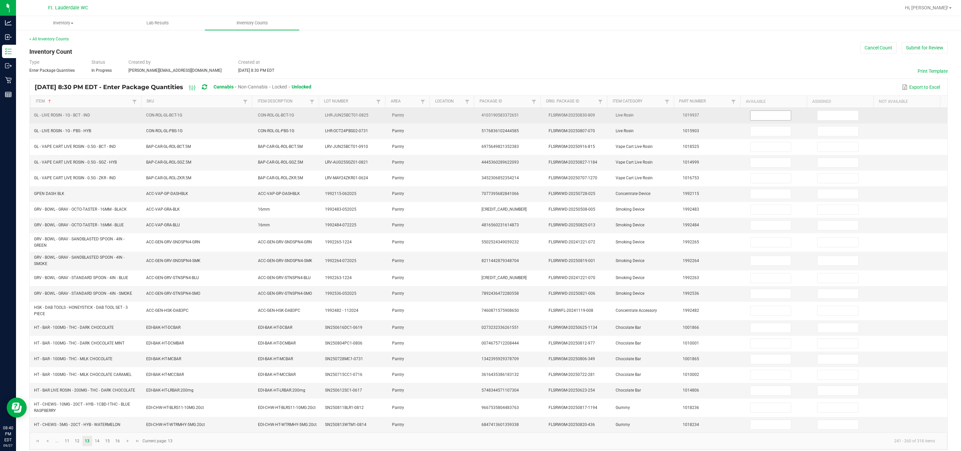
click at [423, 114] on input at bounding box center [771, 115] width 41 height 9
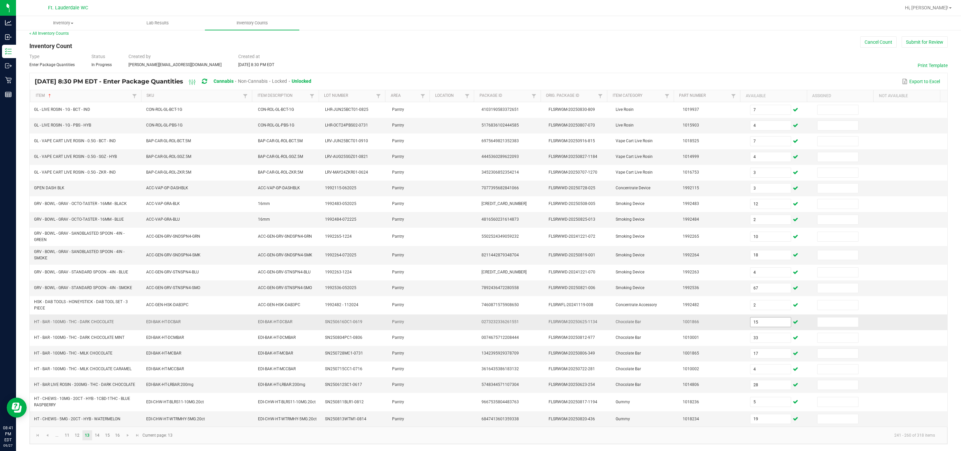
scroll to position [17, 0]
drag, startPoint x: 717, startPoint y: 410, endPoint x: 712, endPoint y: 419, distance: 9.9
click at [423, 414] on td "1018234" at bounding box center [712, 418] width 67 height 15
click at [423, 419] on td "1018234" at bounding box center [712, 418] width 67 height 15
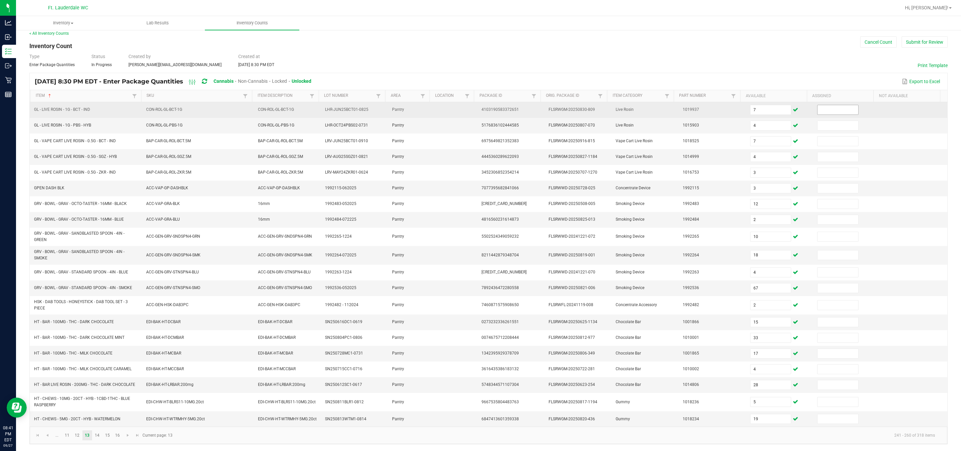
drag, startPoint x: 831, startPoint y: 94, endPoint x: 835, endPoint y: 95, distance: 4.5
click at [423, 105] on input at bounding box center [838, 109] width 41 height 9
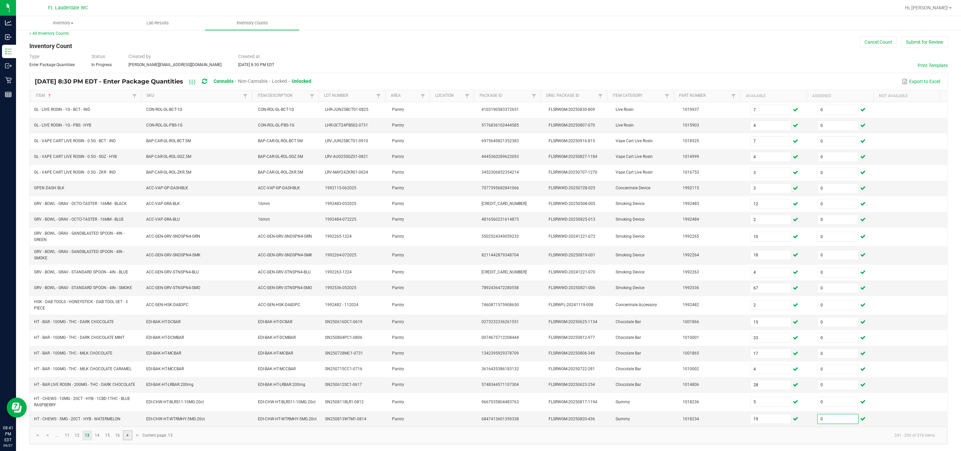
click at [126, 438] on span "Go to the next page" at bounding box center [127, 435] width 5 height 5
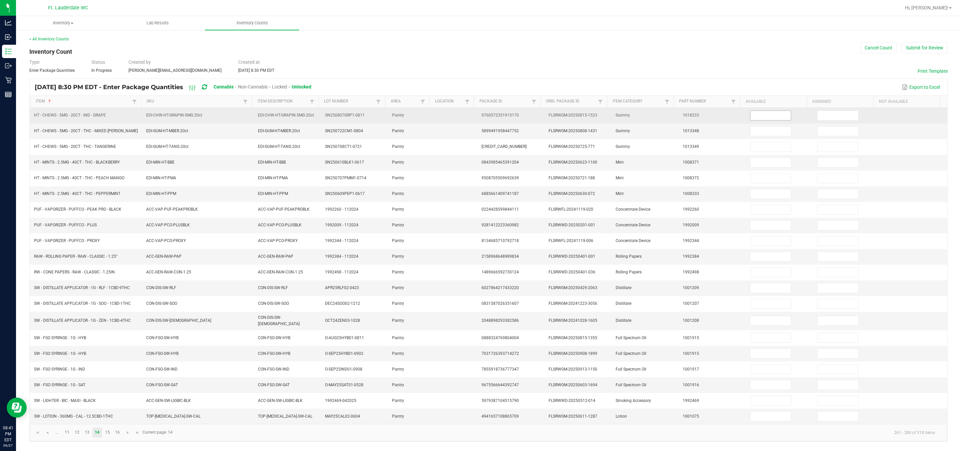
click at [423, 114] on input at bounding box center [771, 115] width 41 height 9
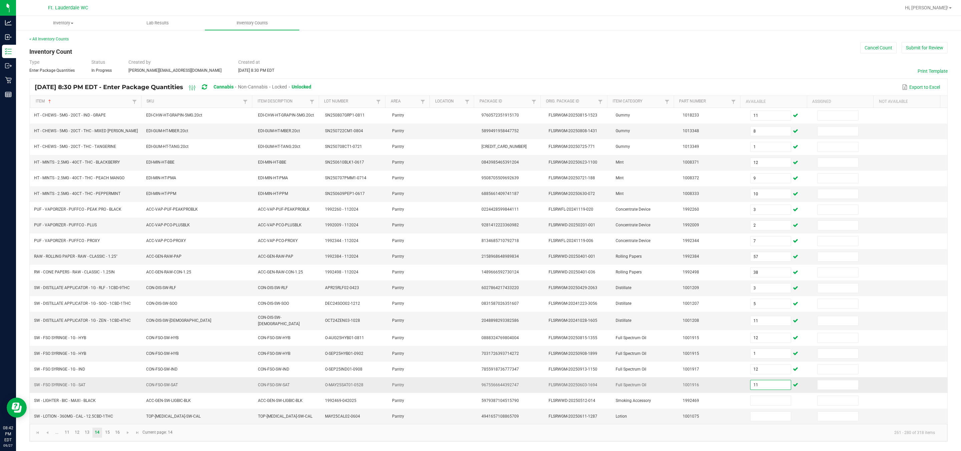
click at [423, 388] on input "11" at bounding box center [771, 384] width 41 height 9
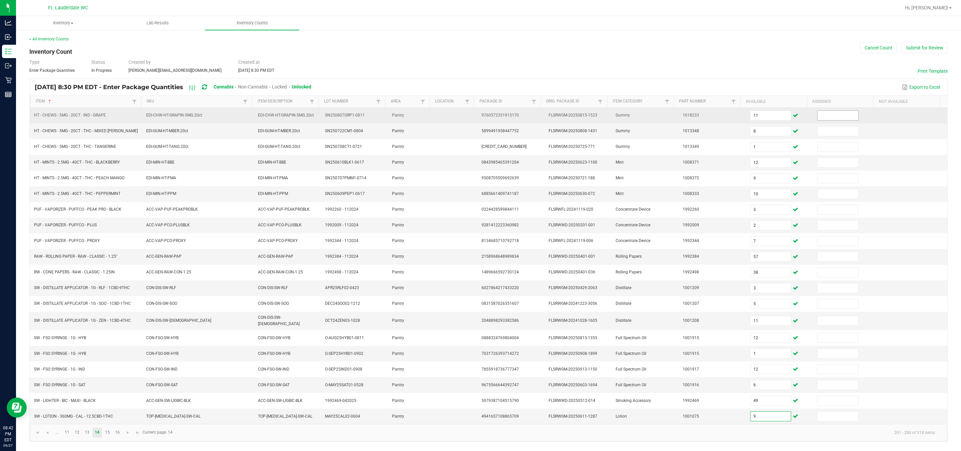
click at [423, 111] on input at bounding box center [838, 115] width 41 height 9
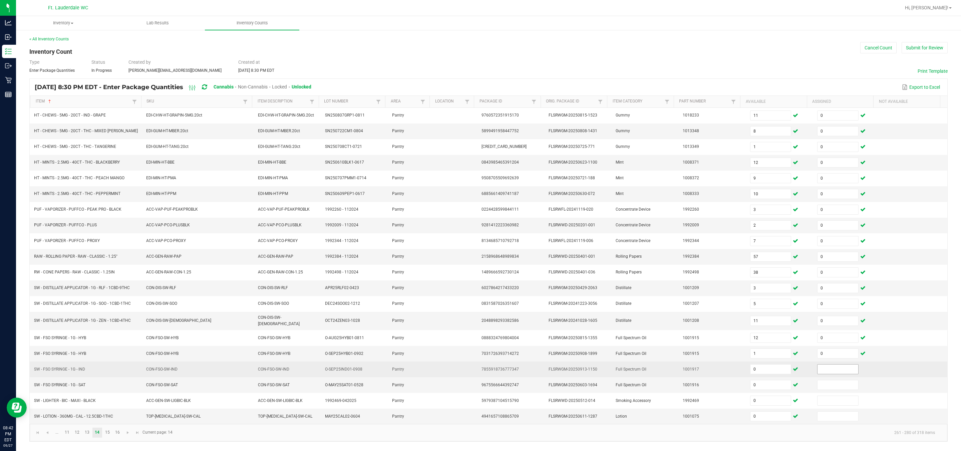
drag, startPoint x: 830, startPoint y: 372, endPoint x: 828, endPoint y: 369, distance: 3.6
click at [423, 373] on input at bounding box center [838, 368] width 41 height 9
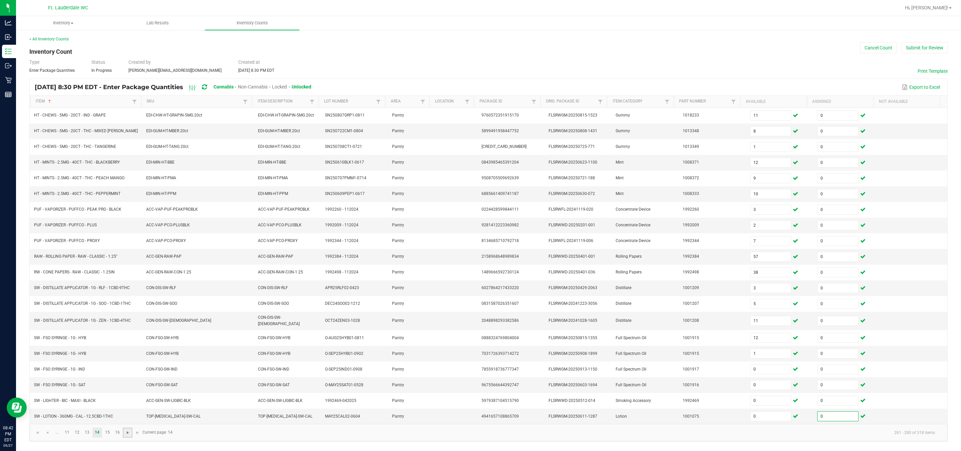
click at [129, 435] on span "Go to the next page" at bounding box center [127, 432] width 5 height 5
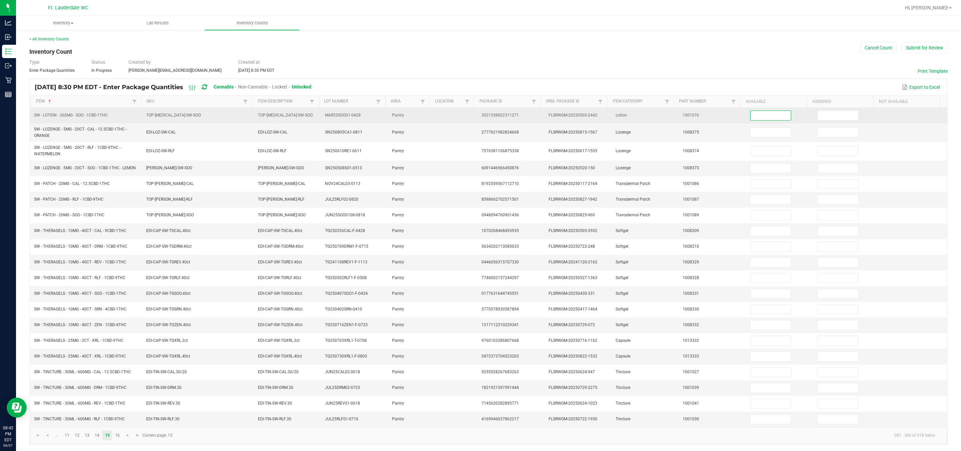
click at [423, 111] on input at bounding box center [771, 115] width 41 height 9
click at [423, 111] on input at bounding box center [838, 115] width 41 height 9
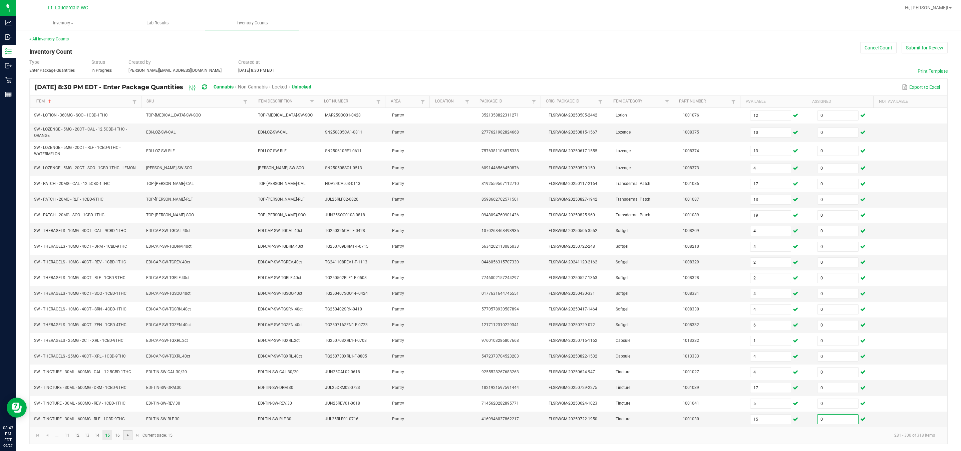
click at [129, 438] on span "Go to the next page" at bounding box center [127, 435] width 5 height 5
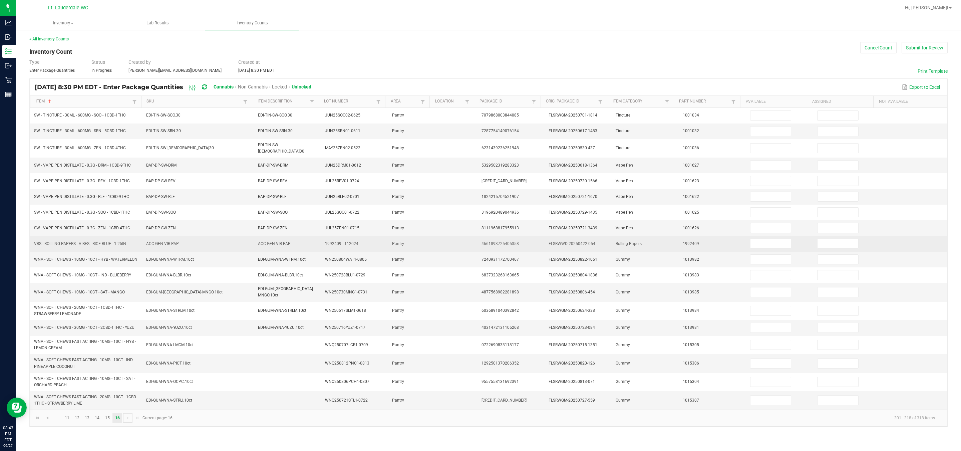
scroll to position [0, 0]
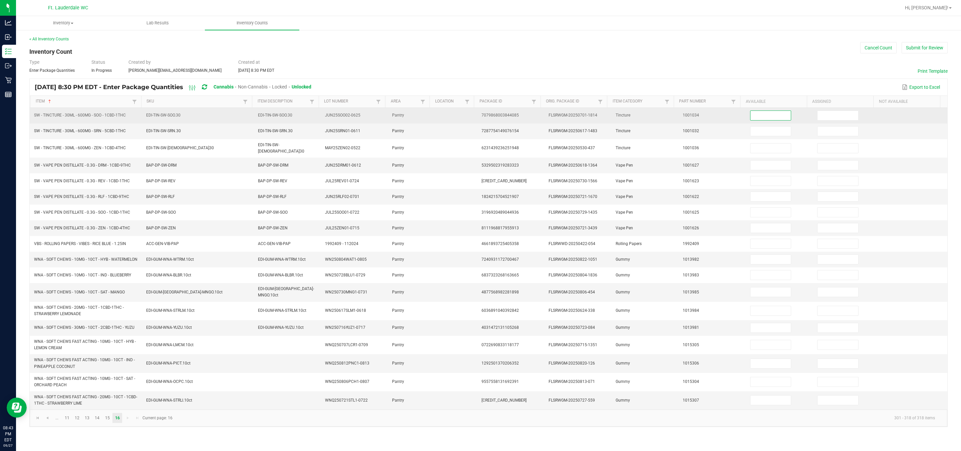
click at [423, 118] on input at bounding box center [771, 115] width 41 height 9
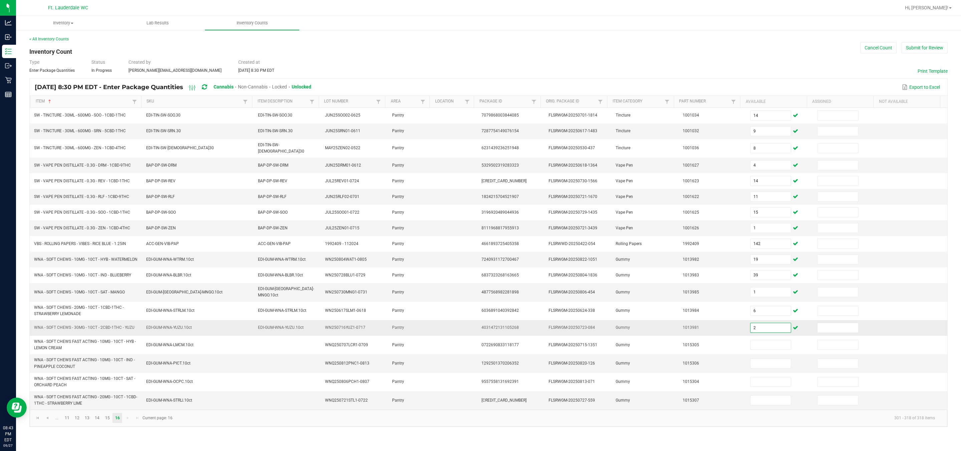
click at [423, 332] on input "2" at bounding box center [771, 327] width 41 height 9
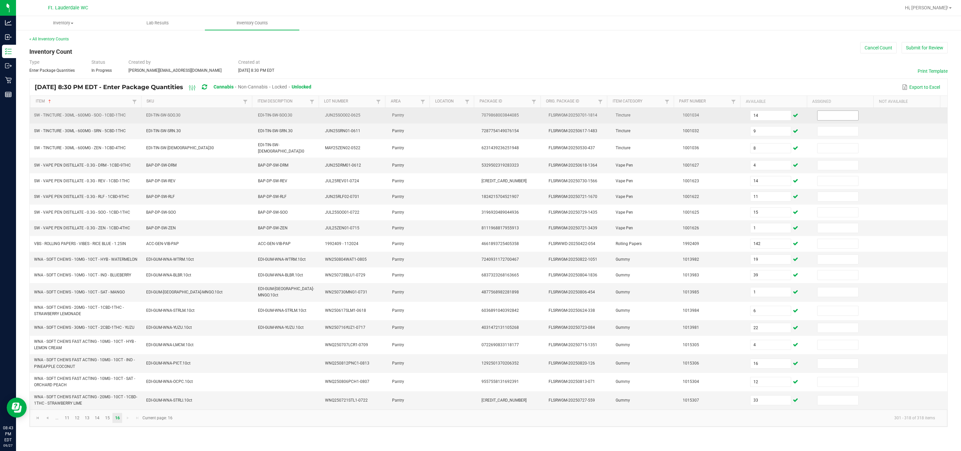
click at [423, 120] on input at bounding box center [838, 115] width 41 height 9
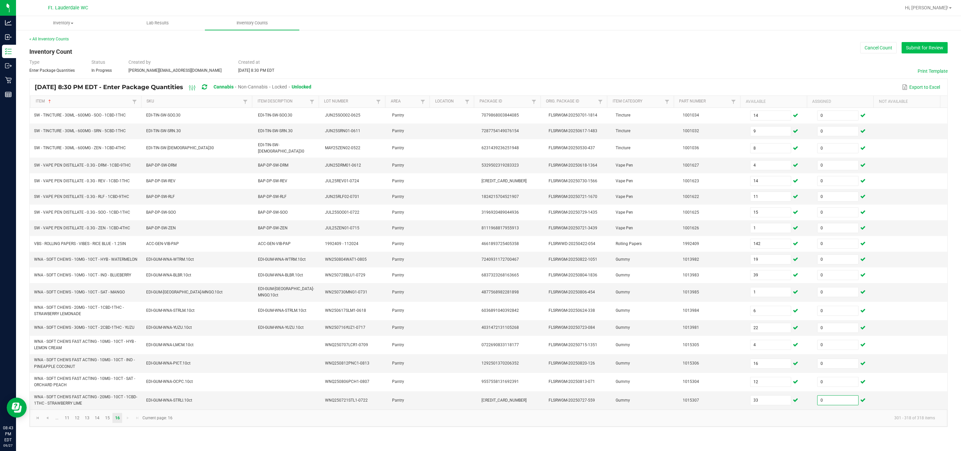
click at [423, 46] on button "Submit for Review" at bounding box center [925, 47] width 46 height 11
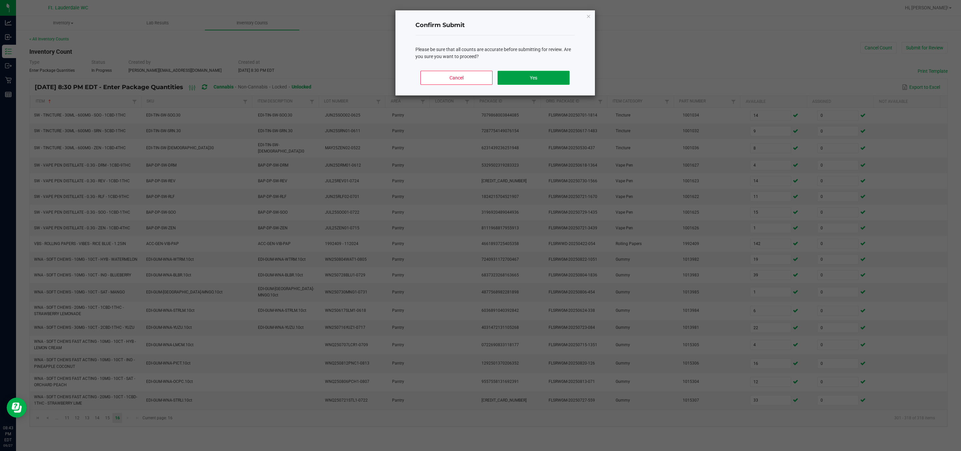
click at [423, 78] on button "Yes" at bounding box center [534, 78] width 72 height 14
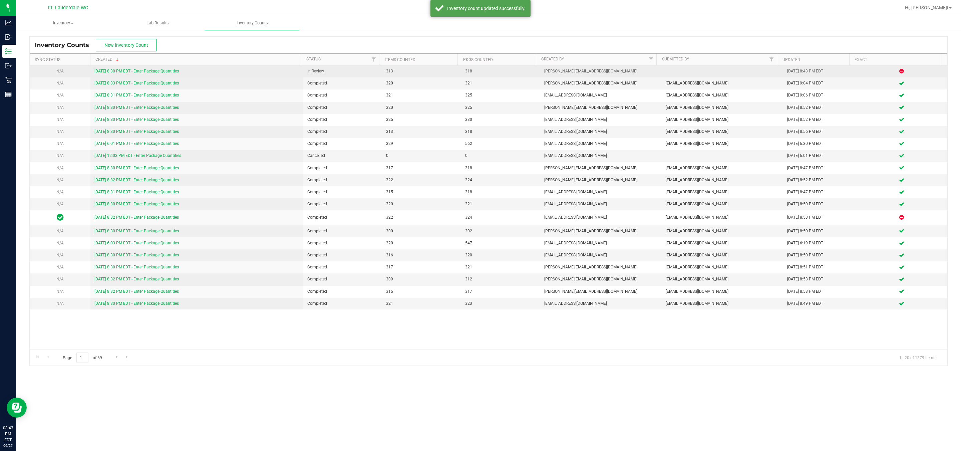
click at [175, 69] on link "[DATE] 8:30 PM EDT - Enter Package Quantities" at bounding box center [136, 71] width 84 height 5
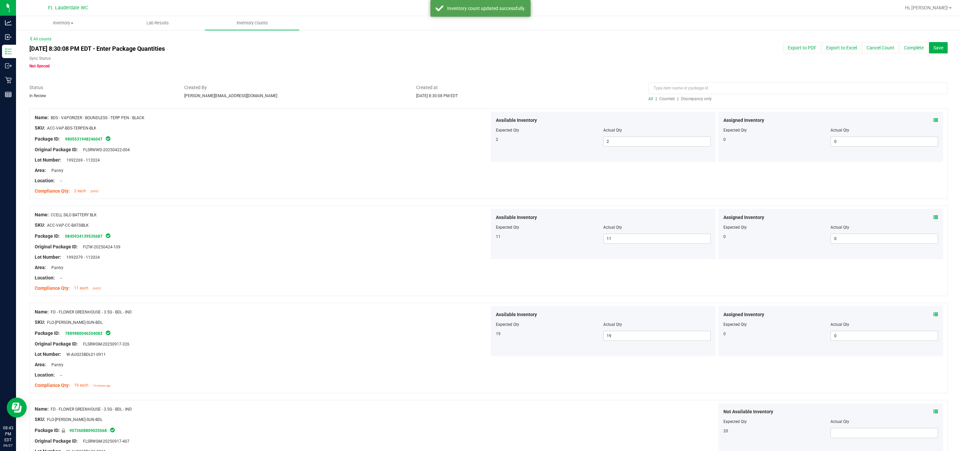
click at [423, 101] on span "Discrepancy only" at bounding box center [696, 98] width 31 height 5
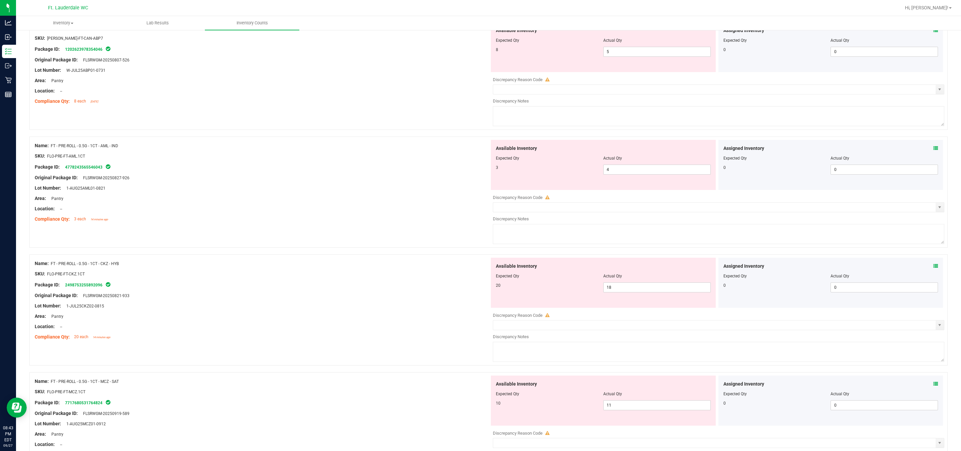
scroll to position [2045, 0]
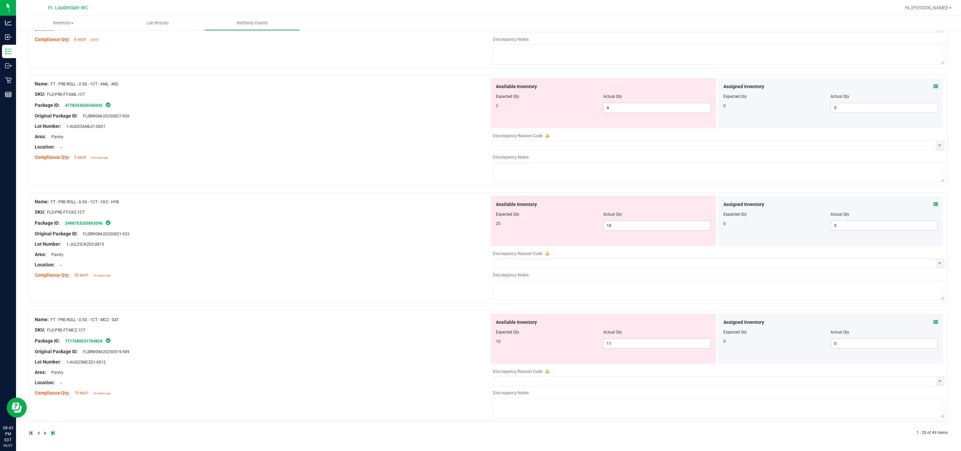
click at [51, 431] on link at bounding box center [52, 433] width 3 height 5
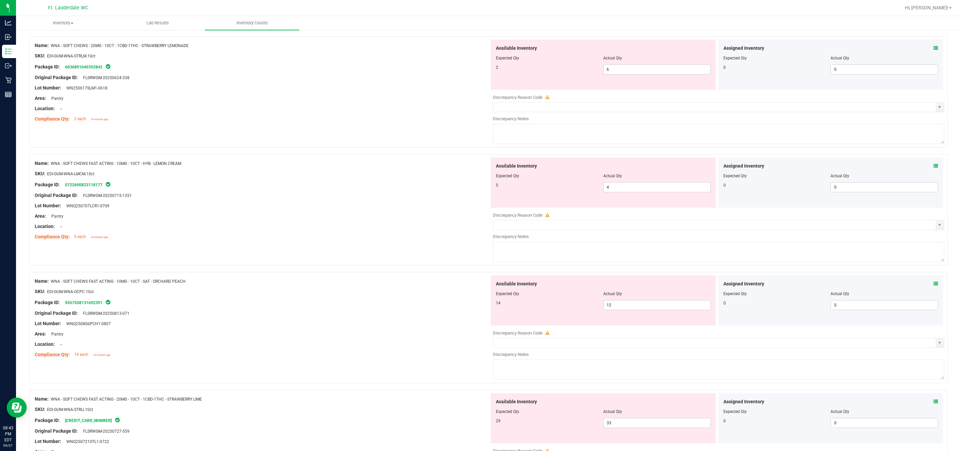
scroll to position [744, 0]
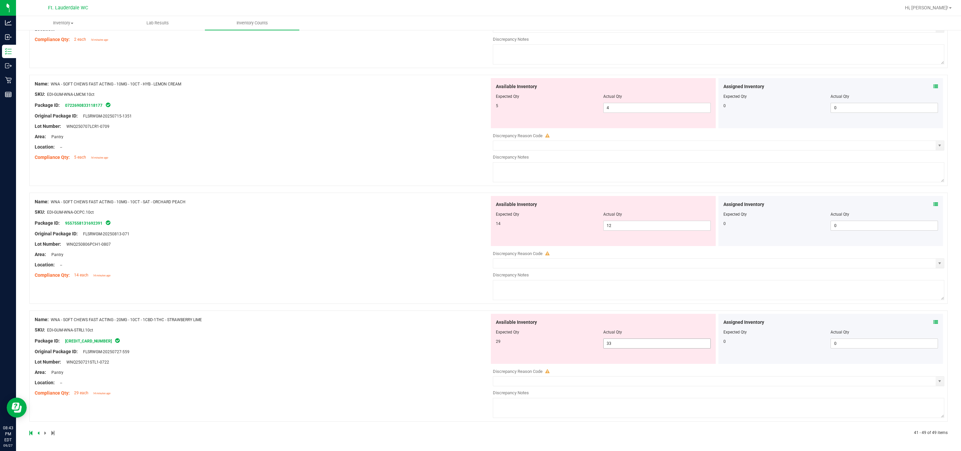
click at [423, 343] on span "33 33" at bounding box center [656, 343] width 107 height 10
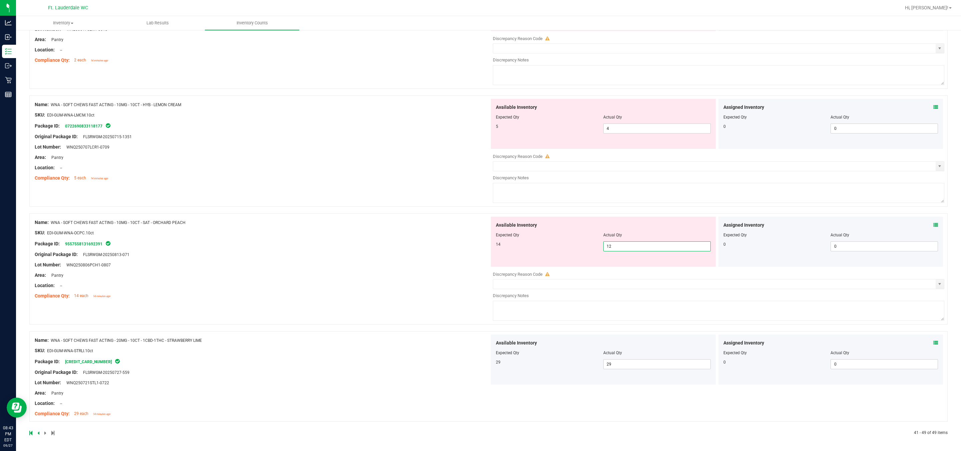
click at [423, 248] on span "12 12" at bounding box center [656, 246] width 107 height 10
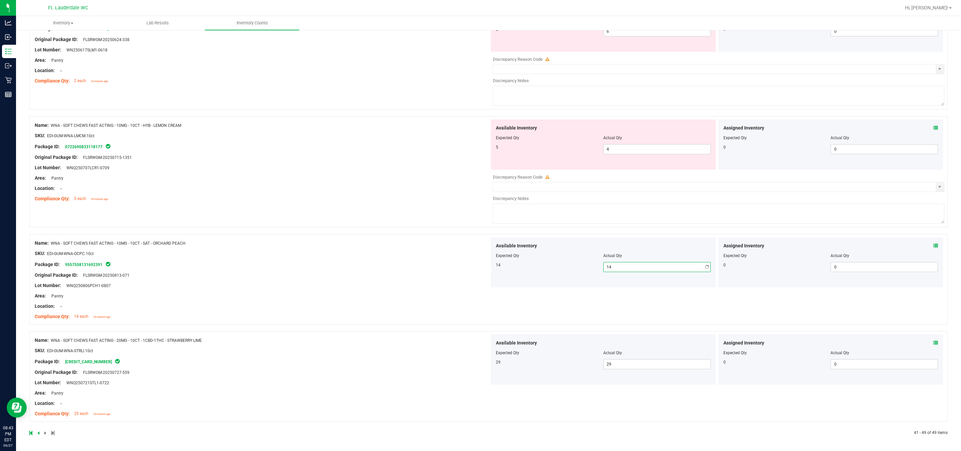
scroll to position [703, 0]
click at [423, 151] on span "4 4" at bounding box center [656, 149] width 107 height 10
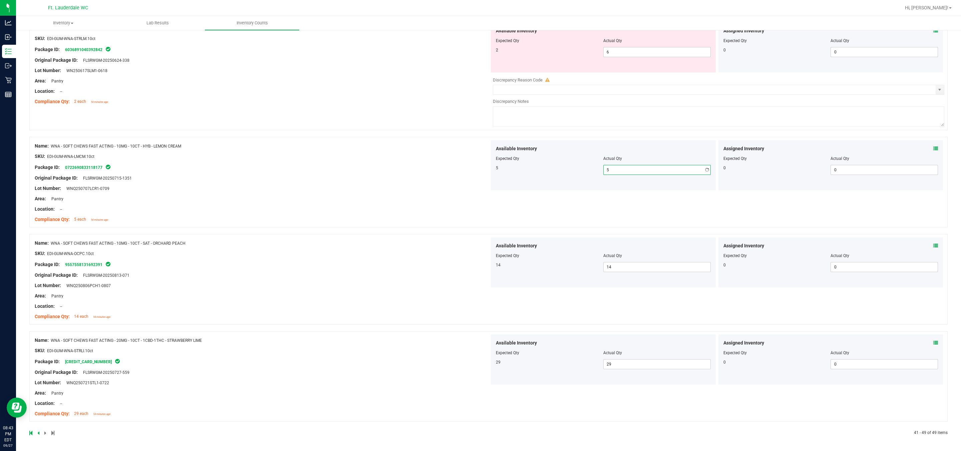
scroll to position [682, 0]
click at [423, 50] on div "Available Inventory Expected Qty Actual Qty 2 6 6" at bounding box center [603, 47] width 225 height 50
click at [423, 50] on span "6 6" at bounding box center [656, 52] width 107 height 10
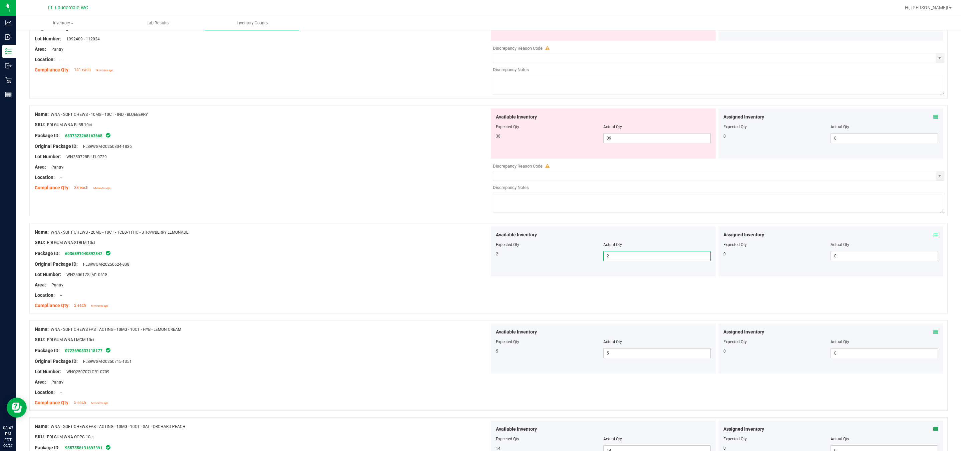
scroll to position [461, 0]
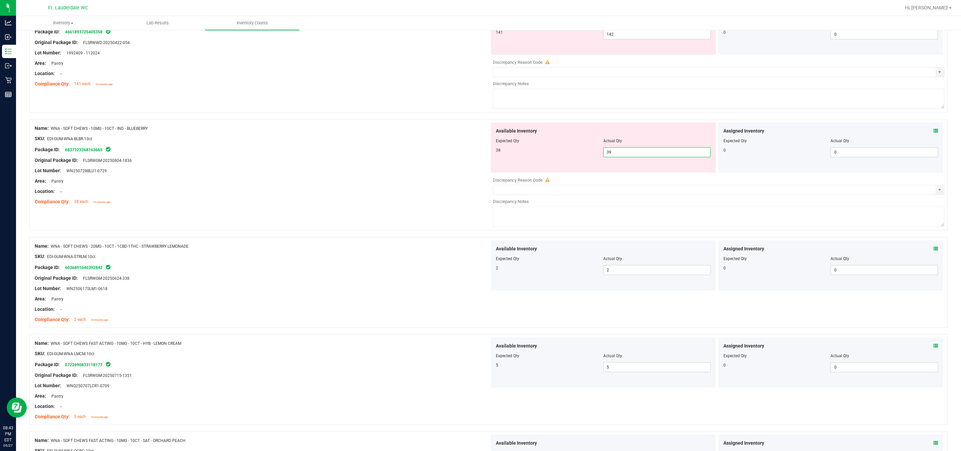
click at [423, 157] on span "39 39" at bounding box center [656, 152] width 107 height 10
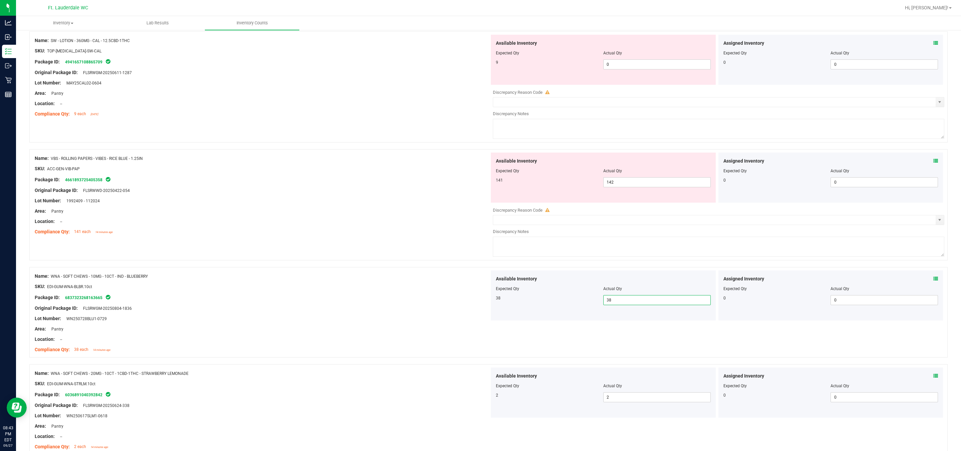
scroll to position [310, 0]
click at [423, 189] on span "142 142" at bounding box center [656, 185] width 107 height 10
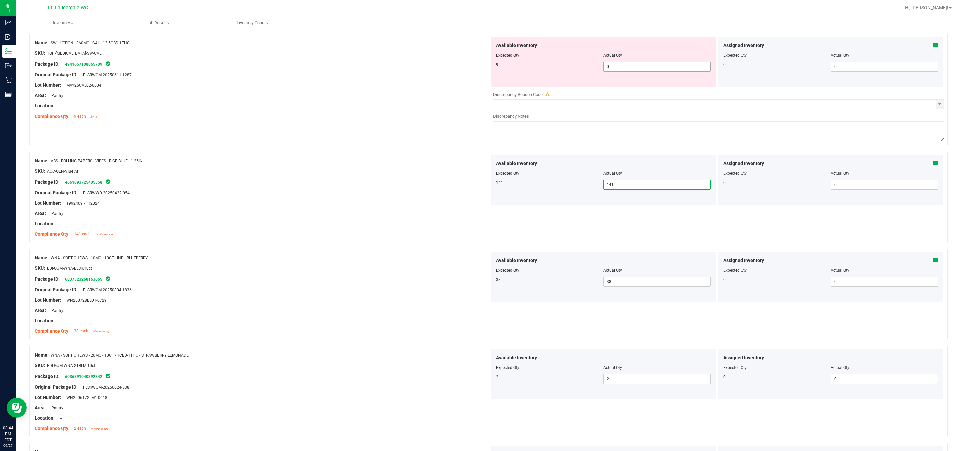
click at [423, 65] on span "0 0" at bounding box center [656, 67] width 107 height 10
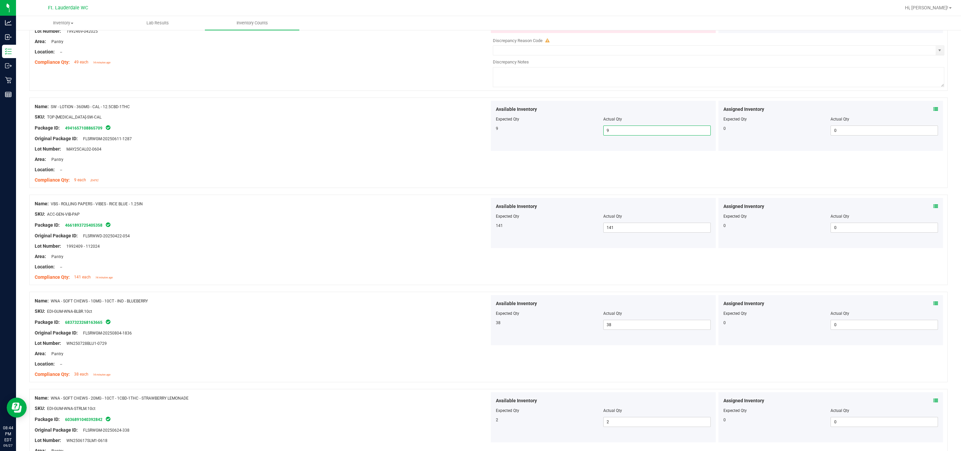
scroll to position [110, 0]
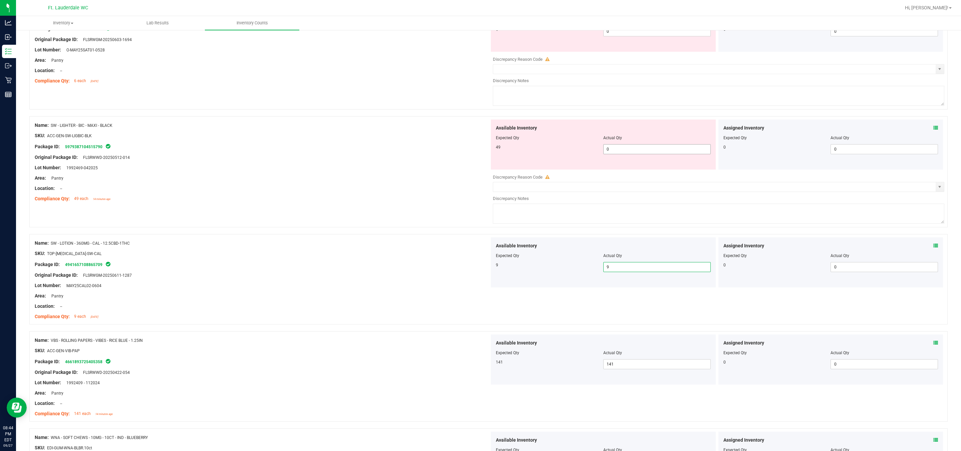
click at [423, 146] on span "0 0" at bounding box center [656, 149] width 107 height 10
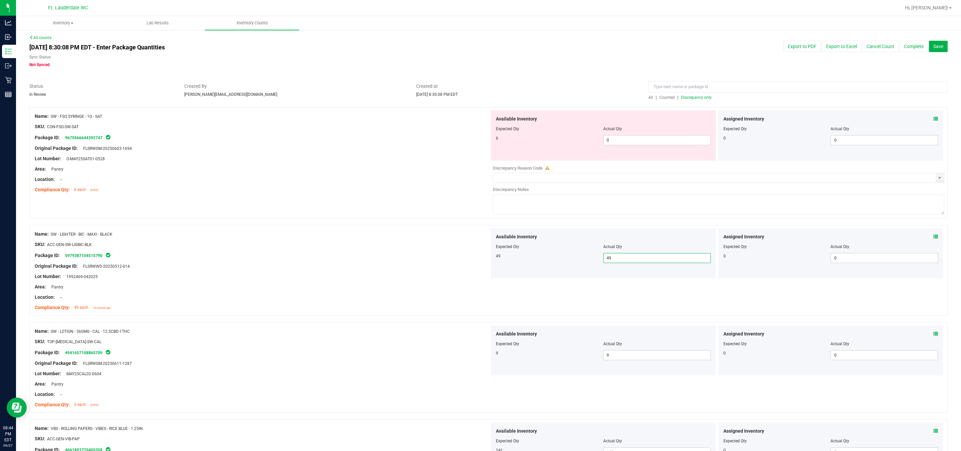
scroll to position [0, 0]
click at [423, 138] on span "0 0" at bounding box center [656, 141] width 107 height 10
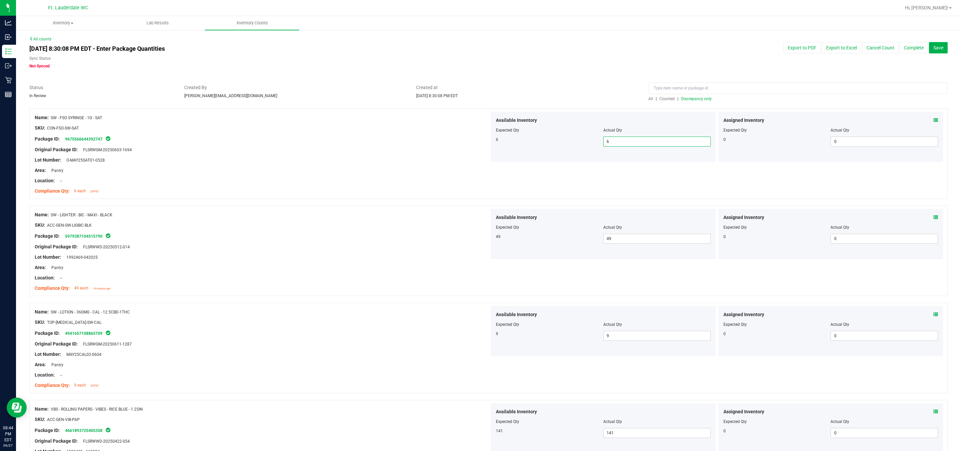
click at [423, 99] on span "Discrepancy only" at bounding box center [696, 98] width 31 height 5
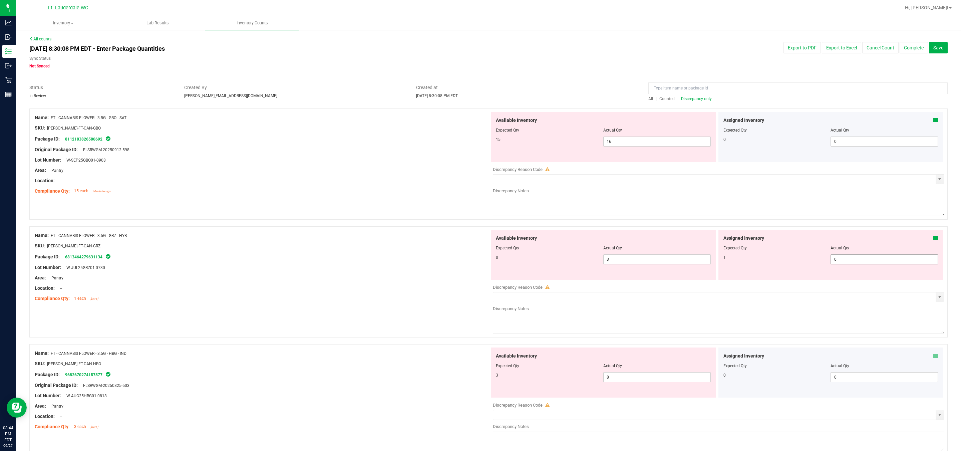
click at [423, 263] on span "0 0" at bounding box center [884, 259] width 107 height 10
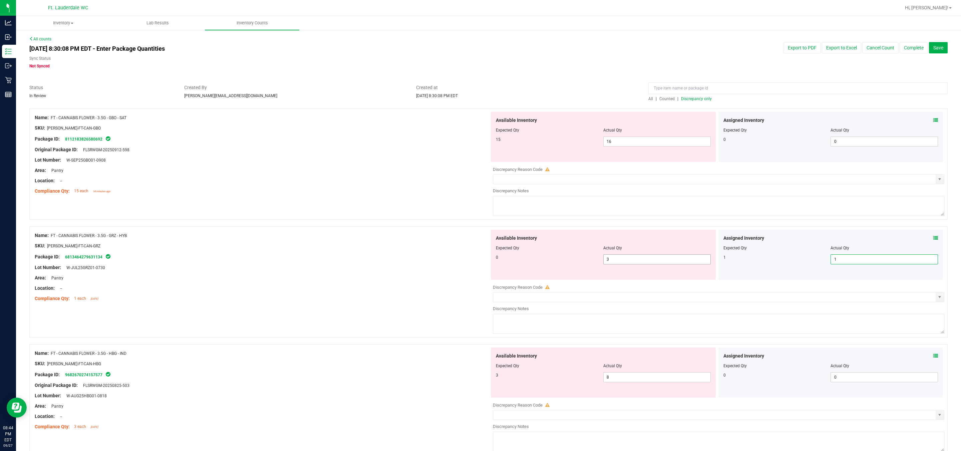
click at [423, 263] on span "3 3" at bounding box center [656, 259] width 107 height 10
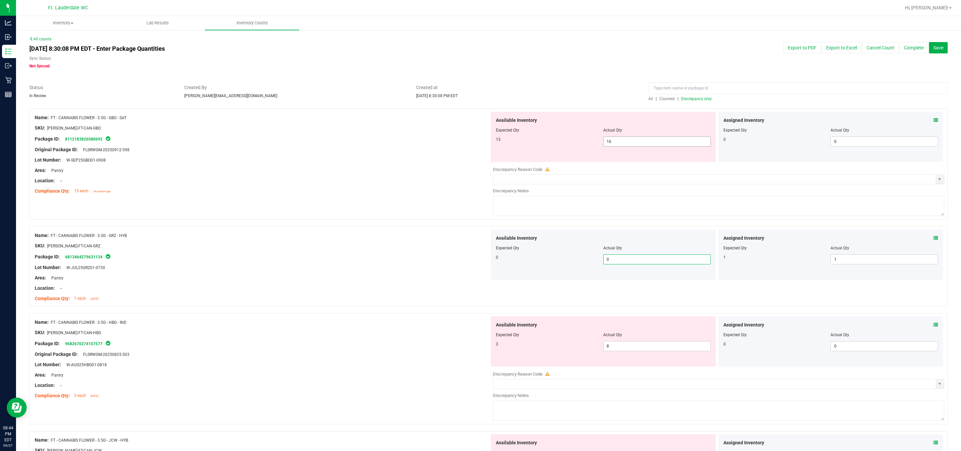
click at [423, 145] on span "16 16" at bounding box center [656, 141] width 107 height 10
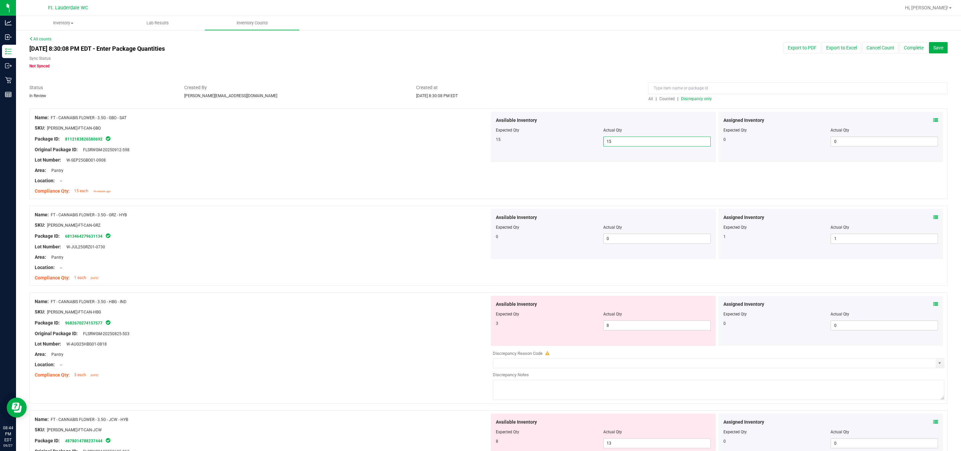
scroll to position [100, 0]
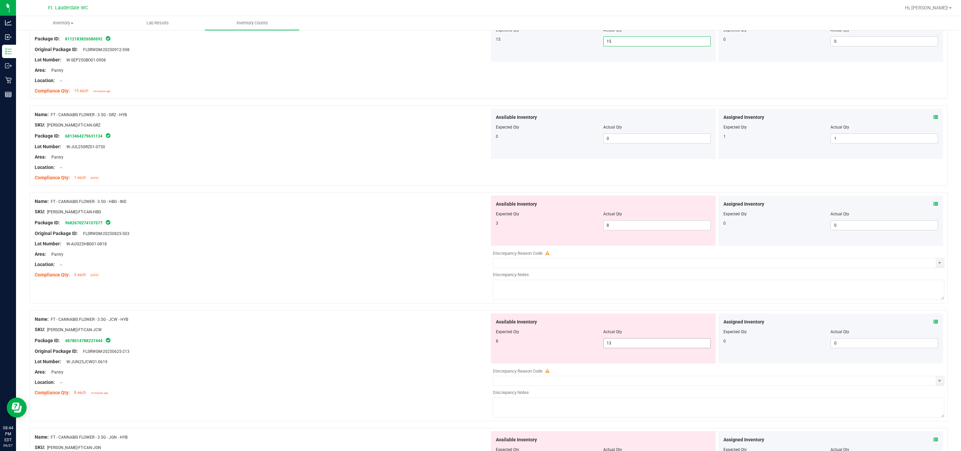
click at [423, 343] on span "13 13" at bounding box center [656, 343] width 107 height 10
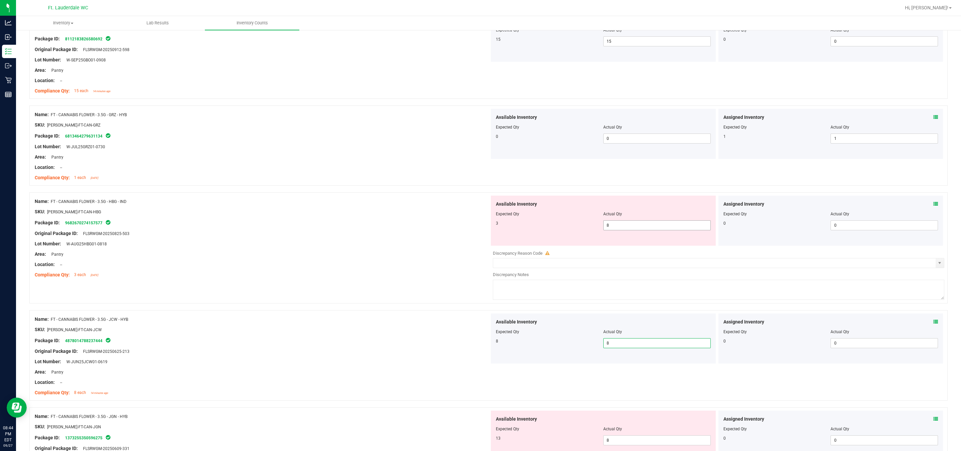
click at [423, 226] on span "8 8" at bounding box center [656, 225] width 107 height 10
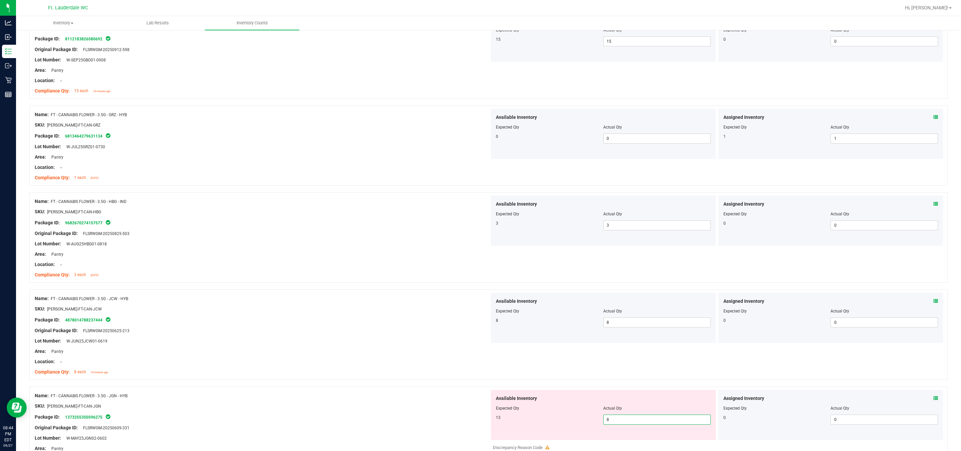
click at [423, 422] on span "8 8" at bounding box center [656, 419] width 107 height 10
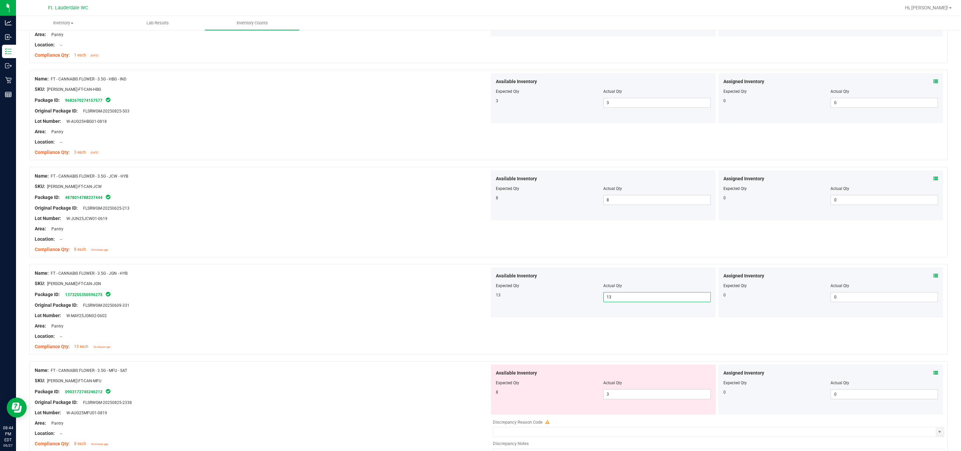
scroll to position [300, 0]
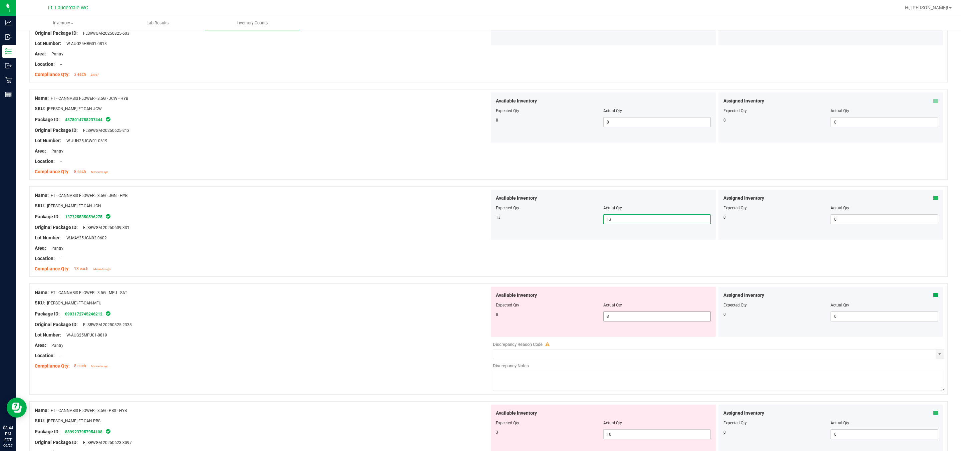
click at [423, 319] on span "3 3" at bounding box center [656, 316] width 107 height 10
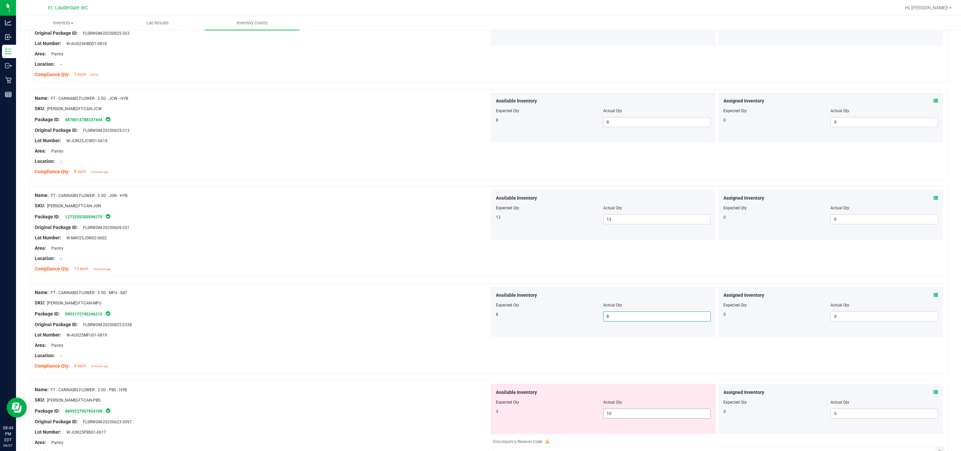
click at [423, 414] on span "10 10" at bounding box center [656, 413] width 107 height 10
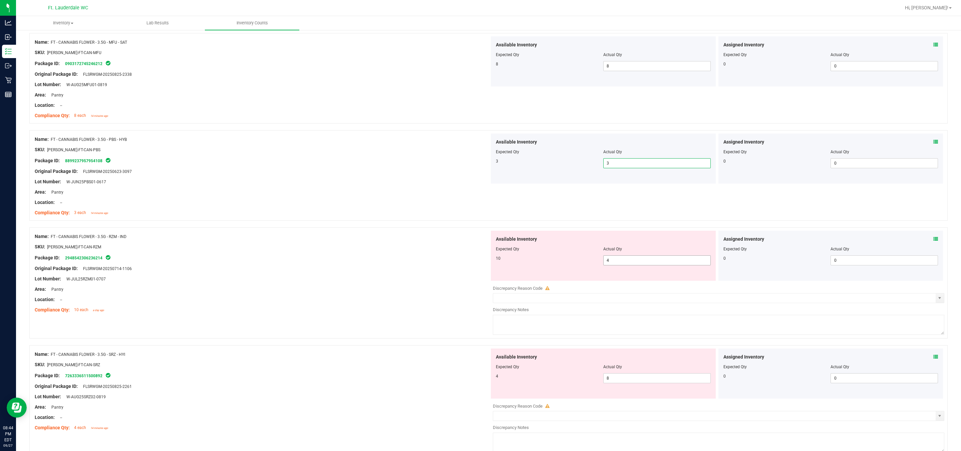
click at [423, 261] on span "4 4" at bounding box center [656, 260] width 107 height 10
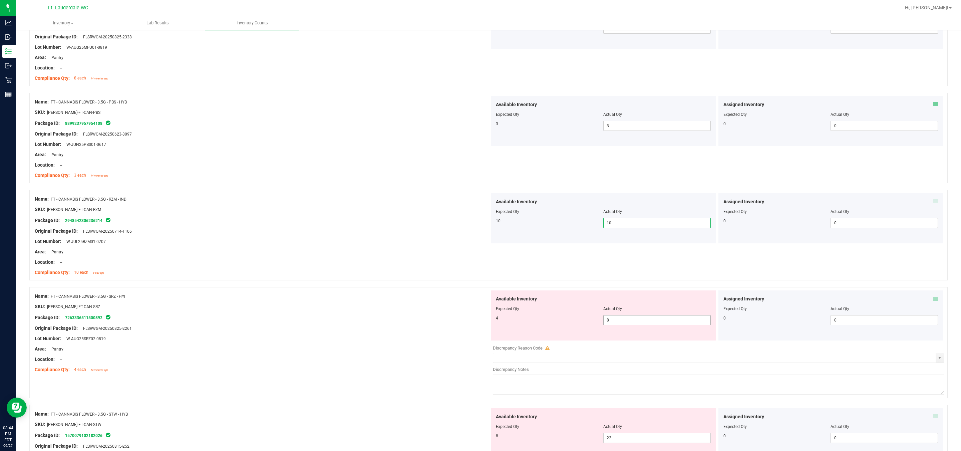
scroll to position [701, 0]
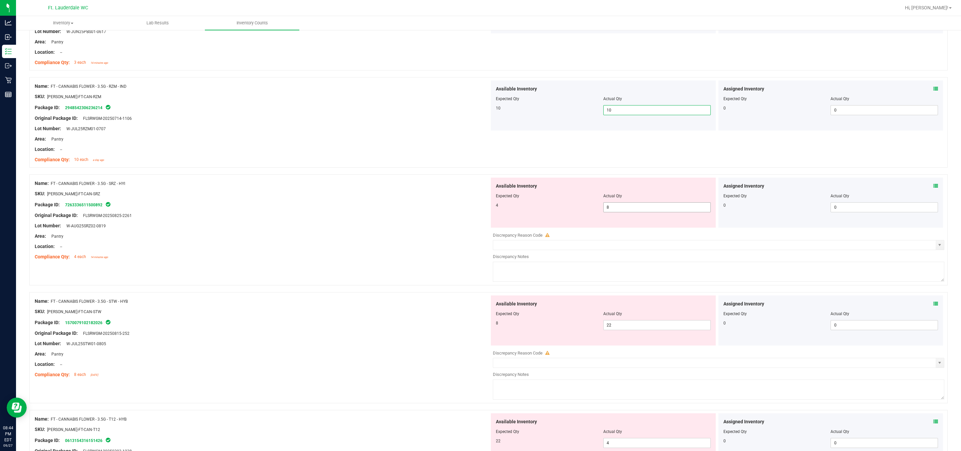
click at [423, 210] on span "8 8" at bounding box center [656, 207] width 107 height 10
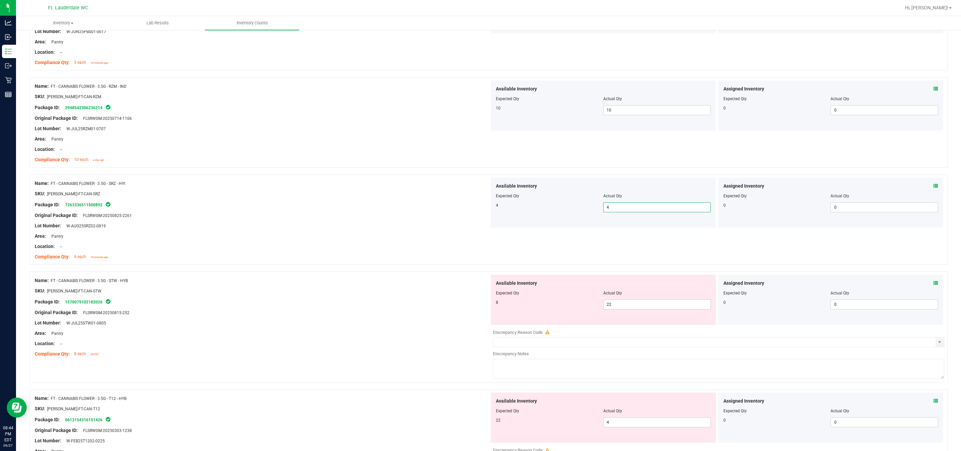
click at [423, 296] on div "Actual Qty" at bounding box center [656, 293] width 107 height 6
click at [423, 302] on span "22 22" at bounding box center [656, 304] width 107 height 10
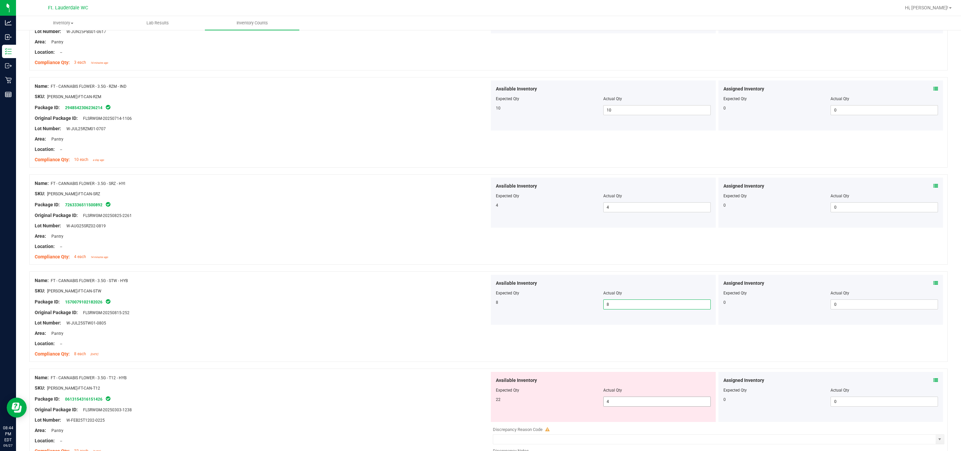
click at [423, 401] on span "4 4" at bounding box center [656, 401] width 107 height 10
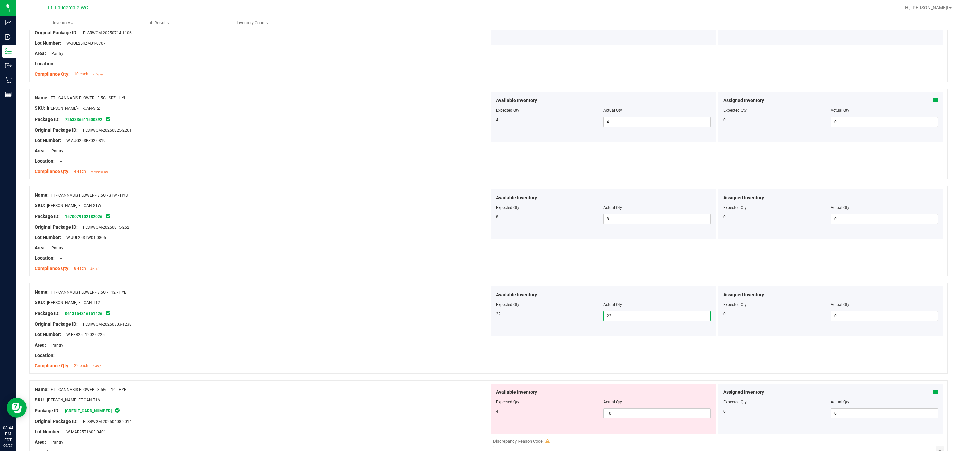
scroll to position [801, 0]
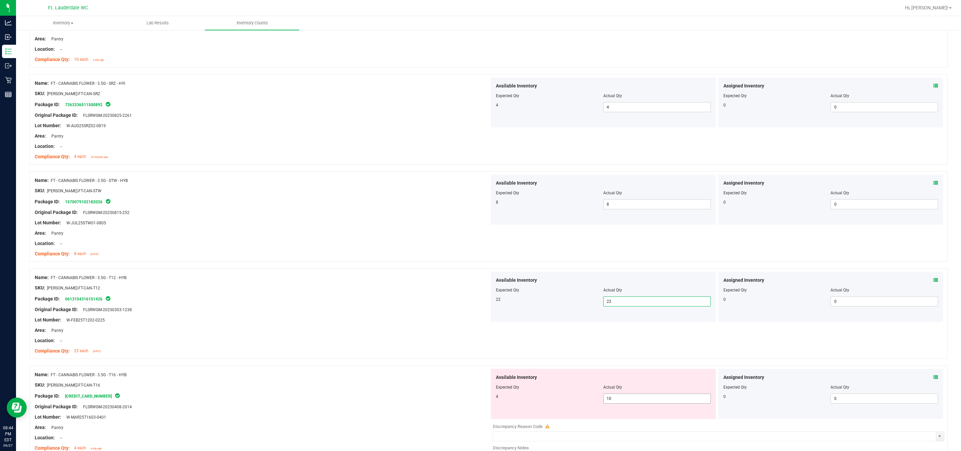
click at [423, 403] on span "10 10" at bounding box center [656, 398] width 107 height 10
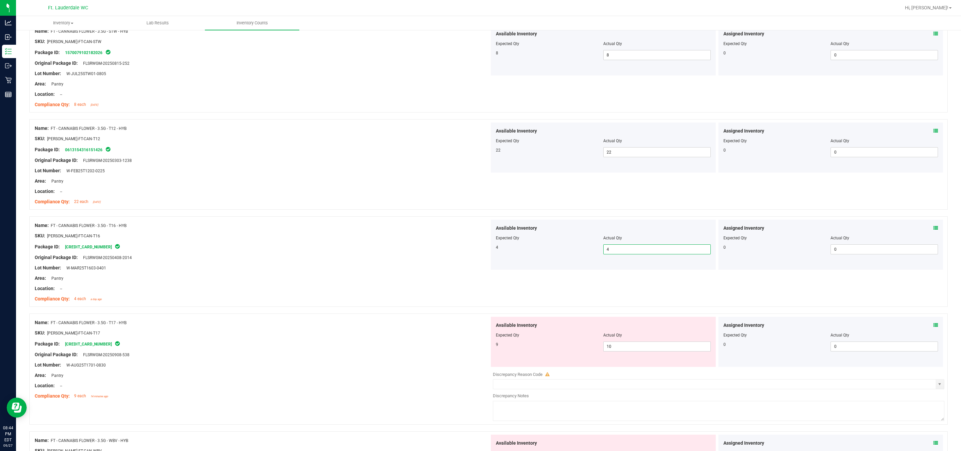
scroll to position [951, 0]
click at [423, 350] on span "10 10" at bounding box center [656, 345] width 107 height 10
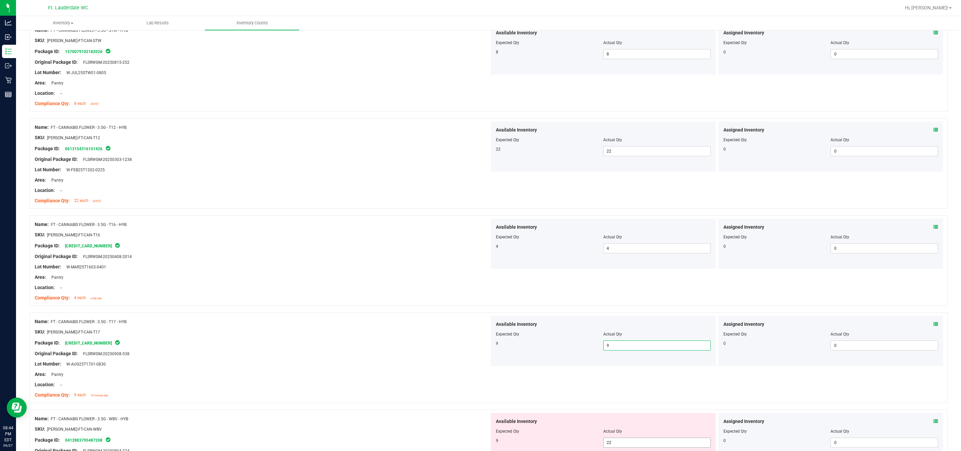
click at [423, 443] on span "22 22" at bounding box center [656, 443] width 107 height 10
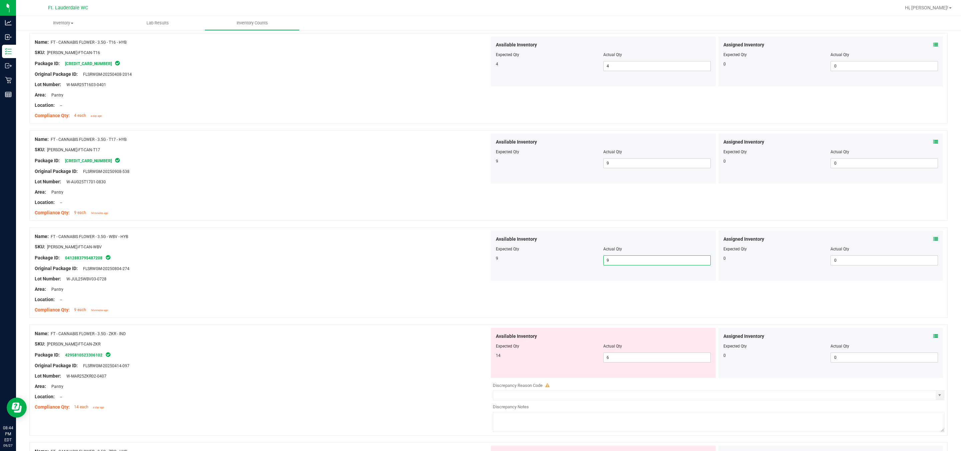
scroll to position [1151, 0]
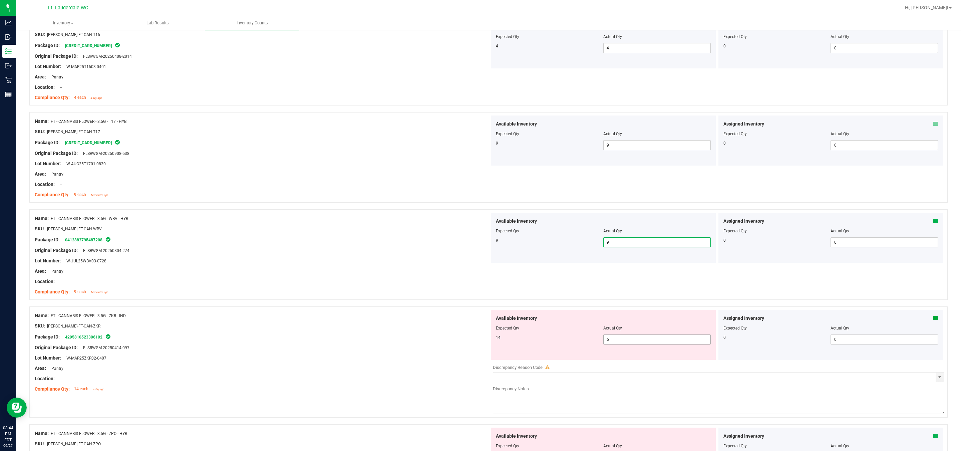
click at [423, 340] on span "6 6" at bounding box center [656, 339] width 107 height 10
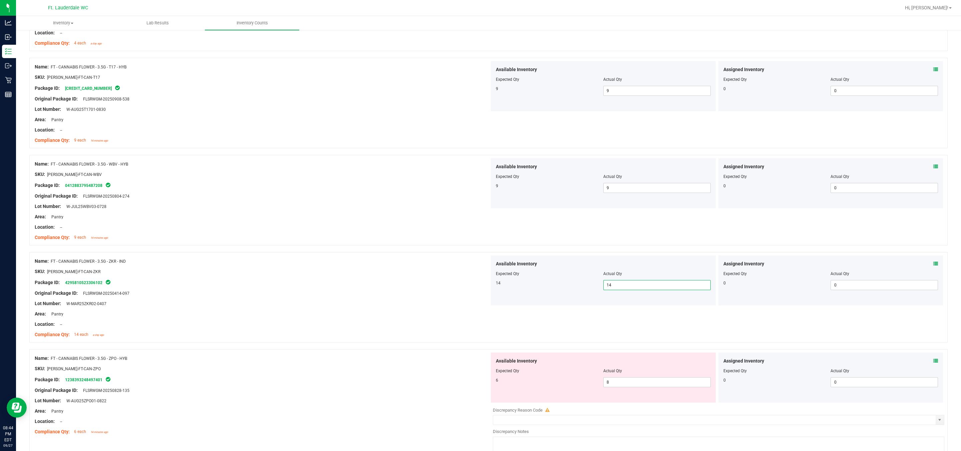
scroll to position [1251, 0]
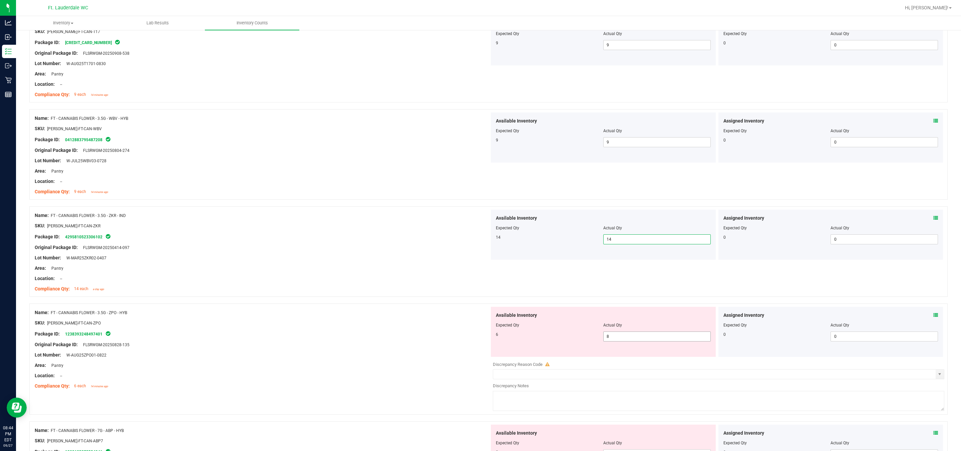
click at [423, 338] on span "8 8" at bounding box center [656, 336] width 107 height 10
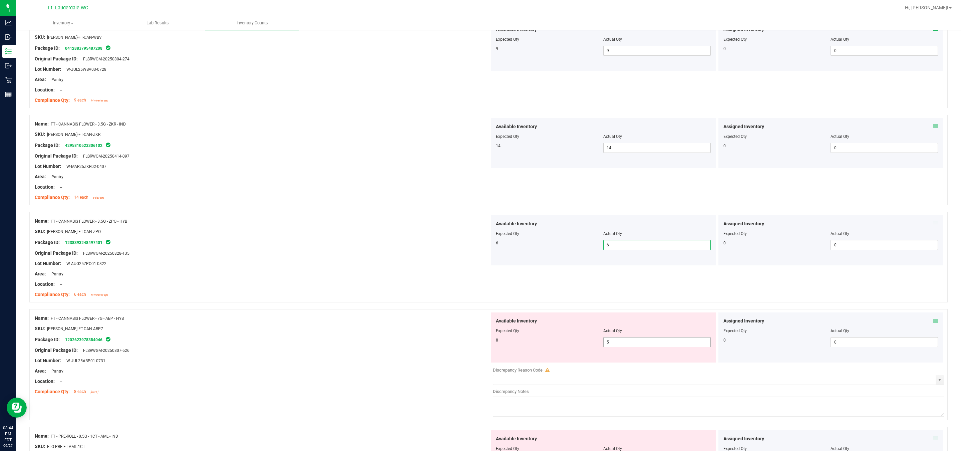
scroll to position [1352, 0]
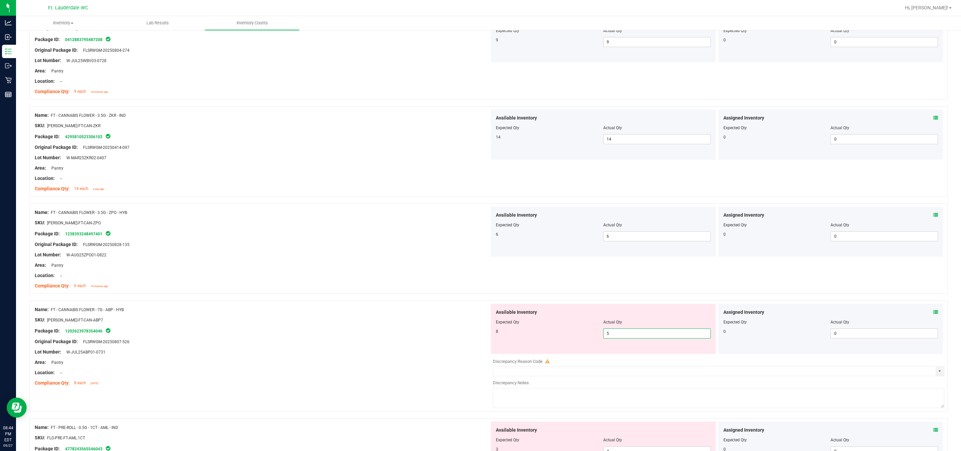
click at [423, 333] on span "5 5" at bounding box center [656, 333] width 107 height 10
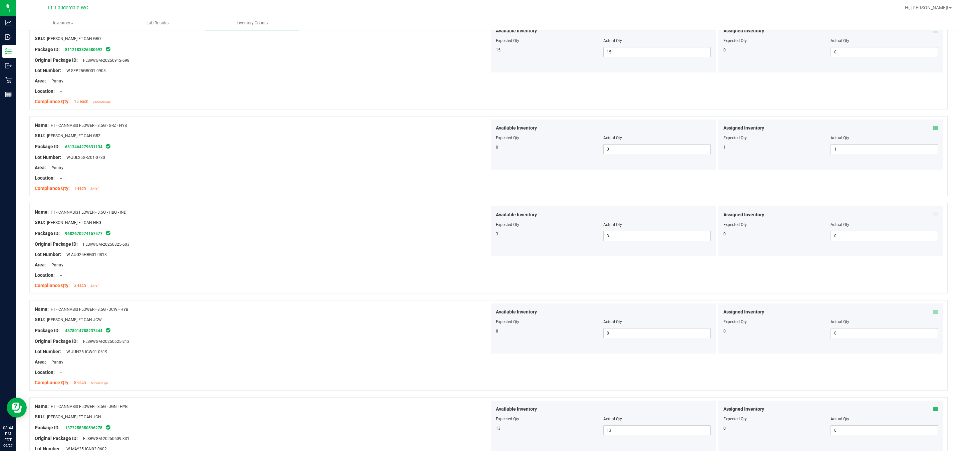
scroll to position [0, 0]
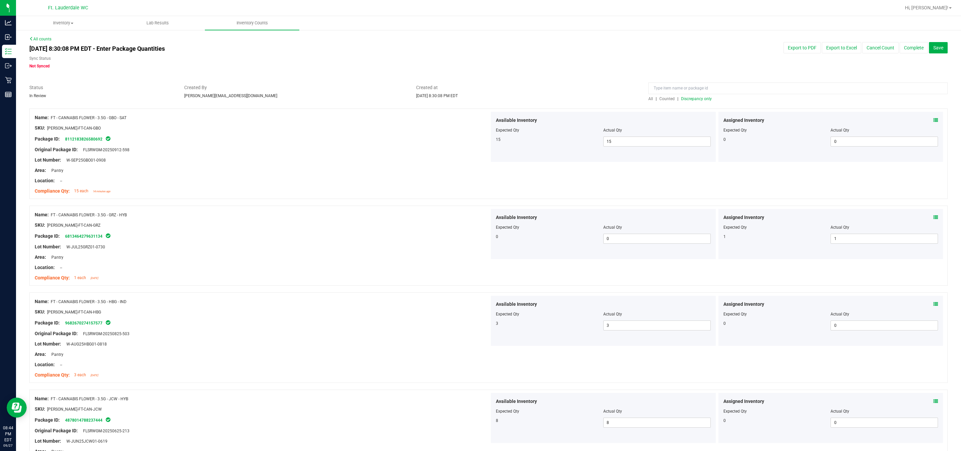
click at [423, 101] on span "Discrepancy only" at bounding box center [696, 98] width 31 height 5
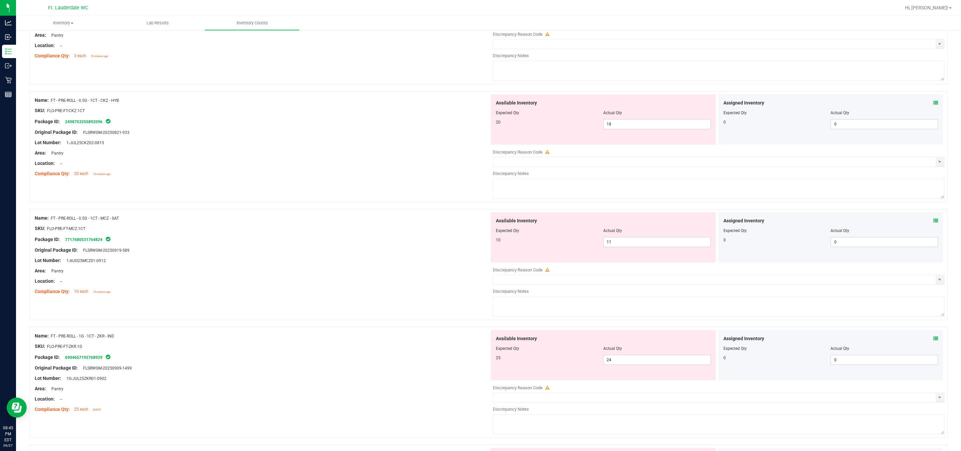
scroll to position [43, 0]
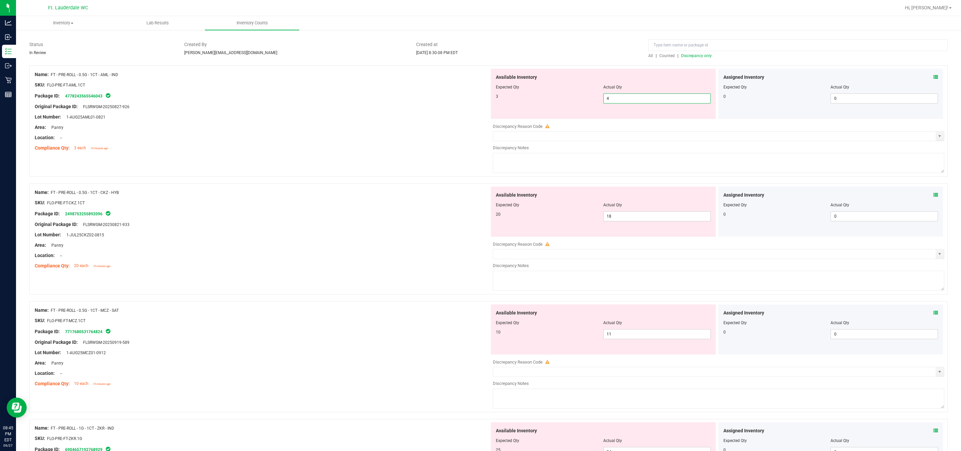
click at [423, 98] on span "4 4" at bounding box center [656, 98] width 107 height 10
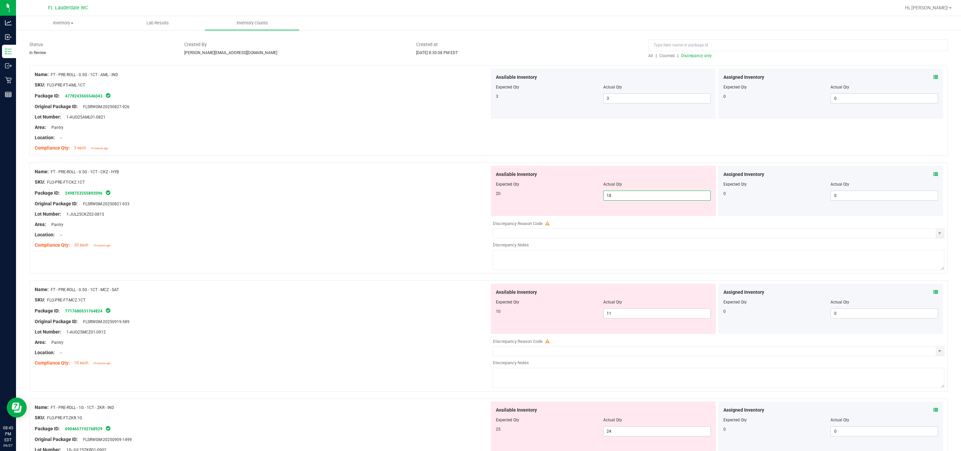
click at [423, 198] on span "18 18" at bounding box center [656, 196] width 107 height 10
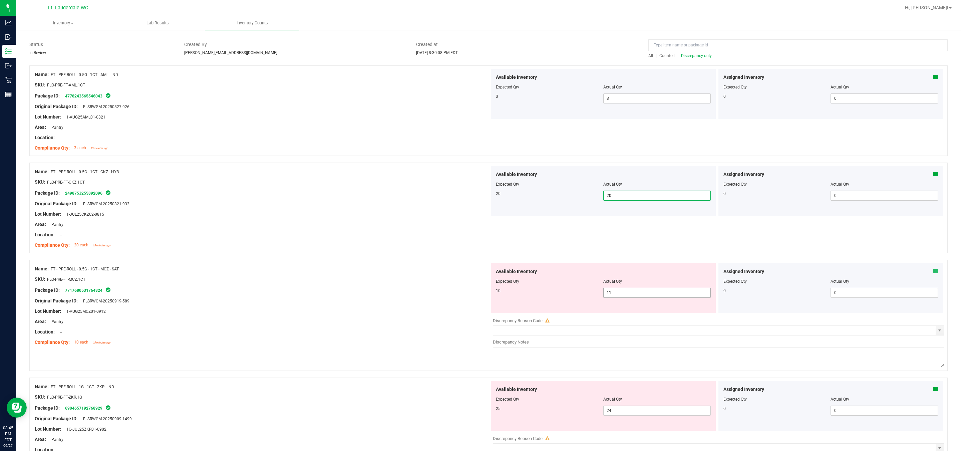
click at [423, 298] on span "11 11" at bounding box center [656, 293] width 107 height 10
click at [423, 296] on span "11 11" at bounding box center [656, 293] width 107 height 10
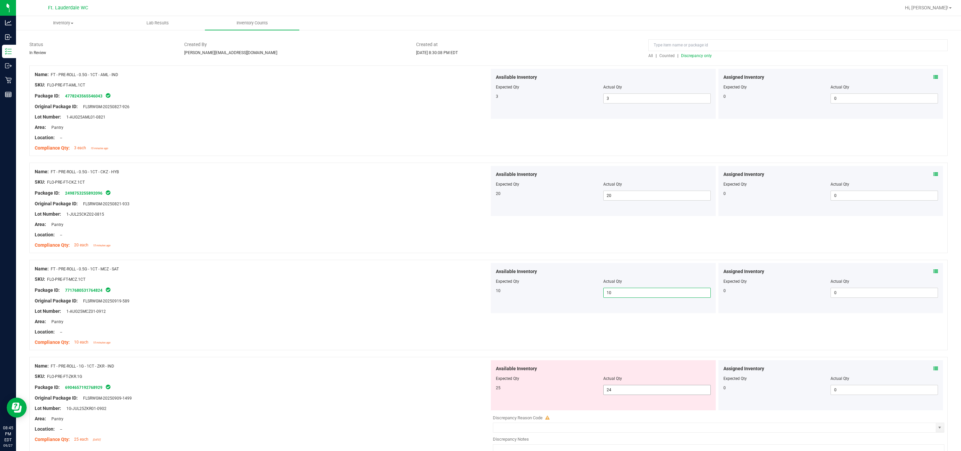
click at [423, 392] on span "24 24" at bounding box center [656, 390] width 107 height 10
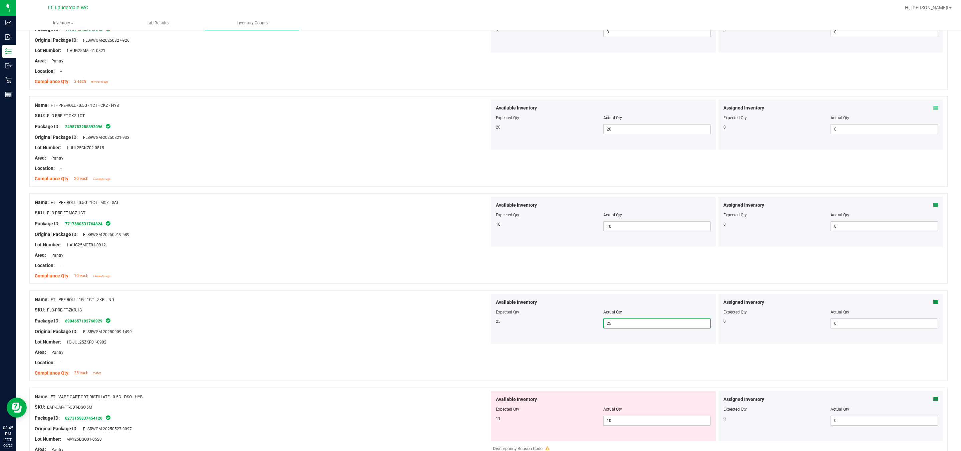
scroll to position [193, 0]
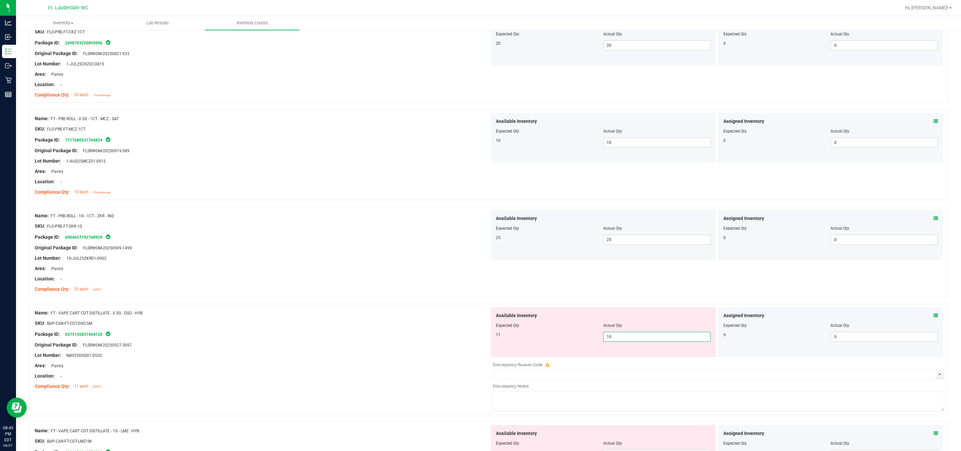
click at [423, 339] on span "10 10" at bounding box center [656, 337] width 107 height 10
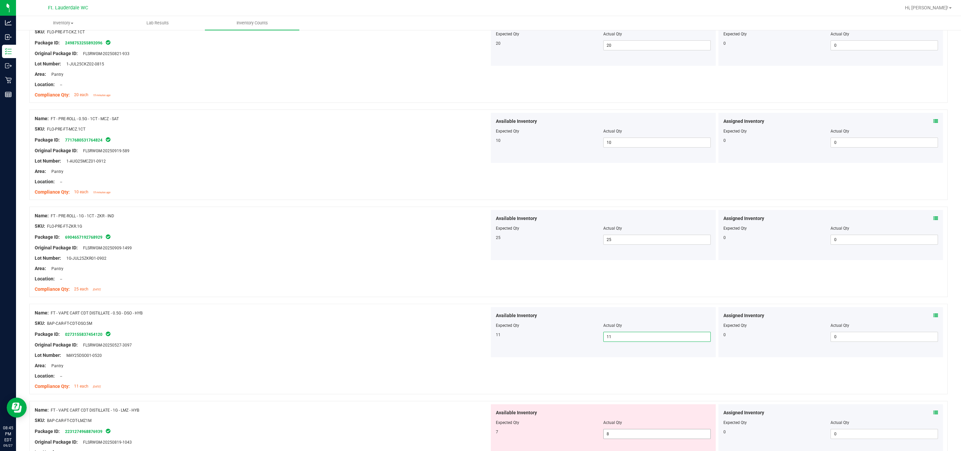
click at [423, 434] on span "8 8" at bounding box center [656, 434] width 107 height 10
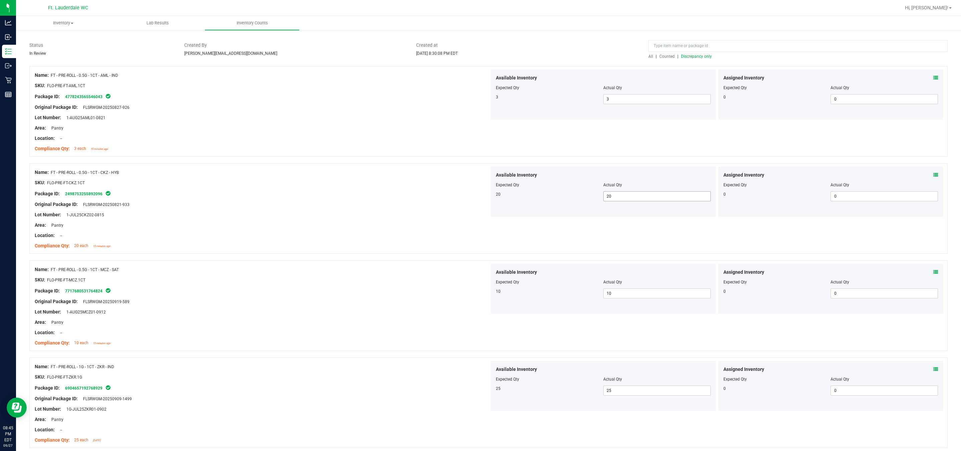
scroll to position [0, 0]
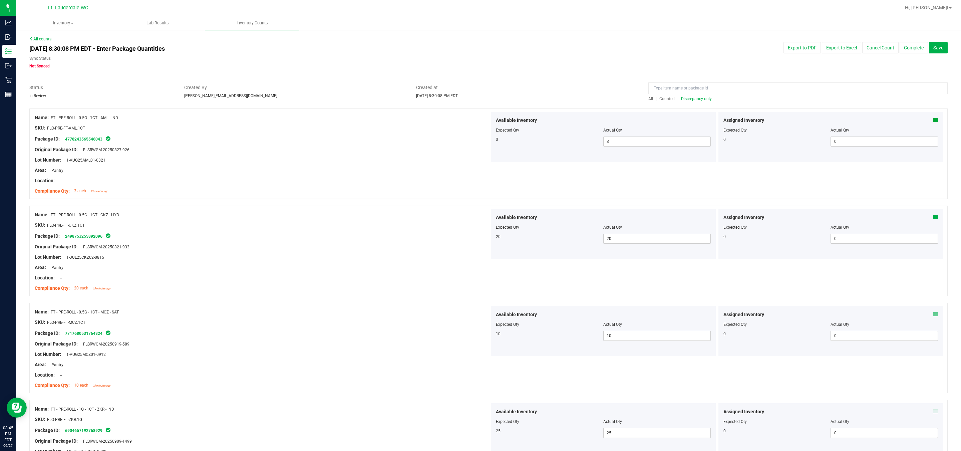
click at [423, 102] on div at bounding box center [488, 105] width 918 height 7
click at [423, 97] on span "Discrepancy only" at bounding box center [696, 98] width 31 height 5
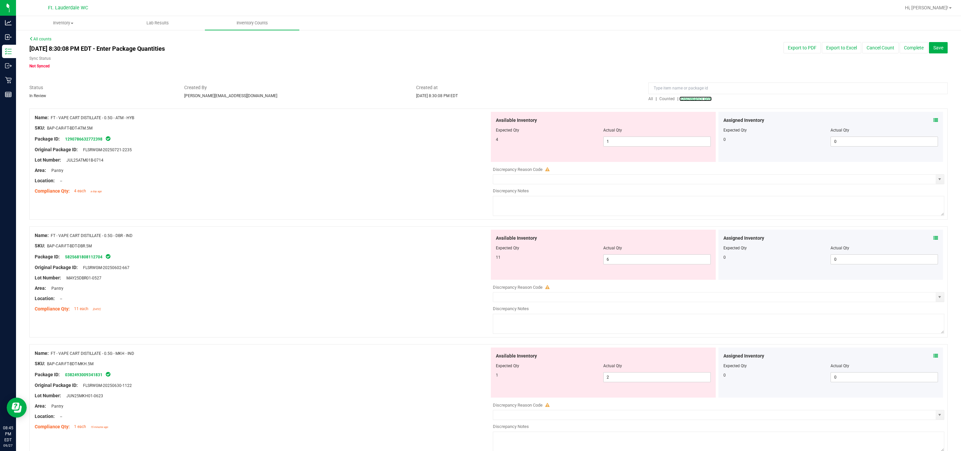
click at [423, 96] on link "Discrepancy only" at bounding box center [695, 98] width 32 height 5
click at [423, 137] on span "1 1" at bounding box center [656, 141] width 107 height 10
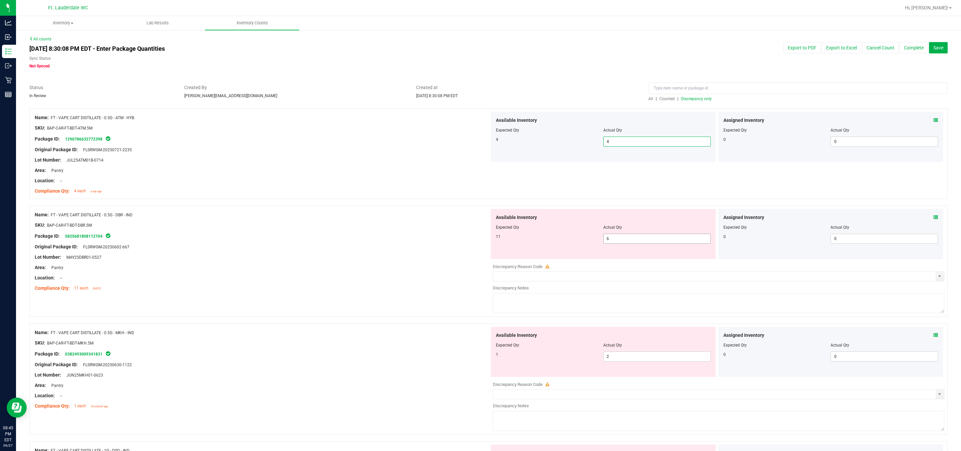
click at [423, 239] on span "6 6" at bounding box center [656, 239] width 107 height 10
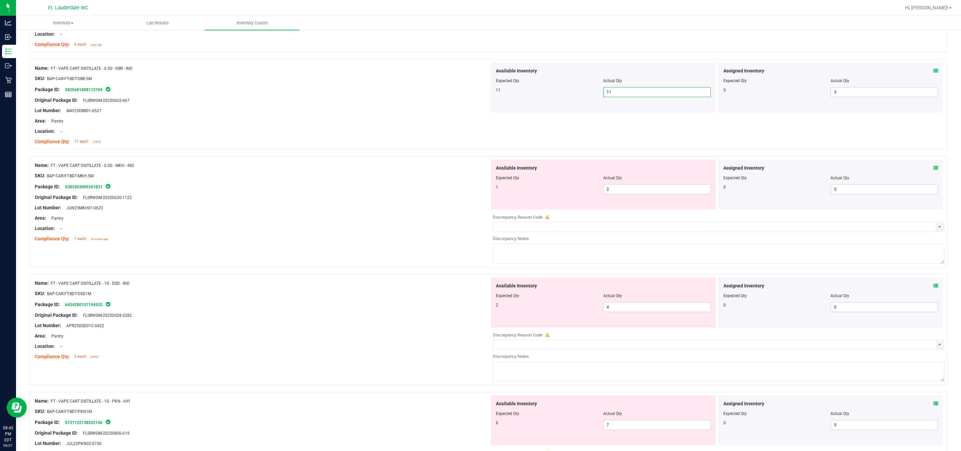
scroll to position [150, 0]
click at [423, 187] on span "2 2" at bounding box center [656, 186] width 107 height 10
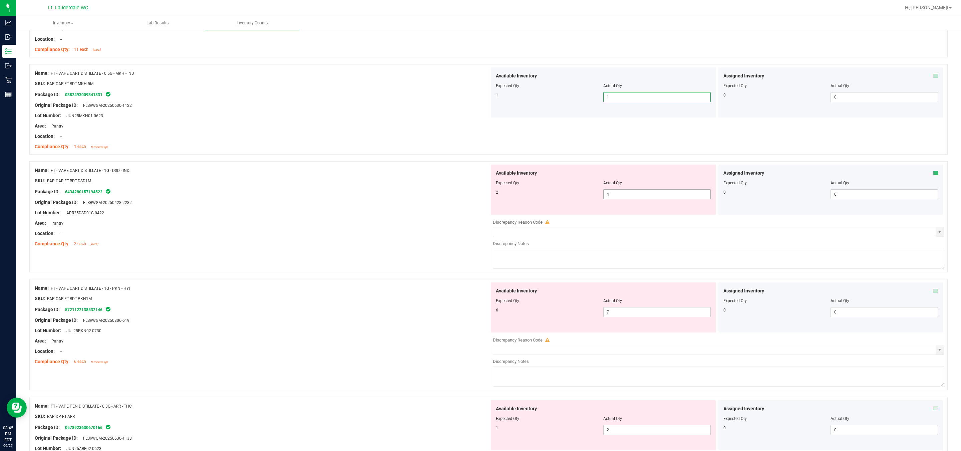
scroll to position [250, 0]
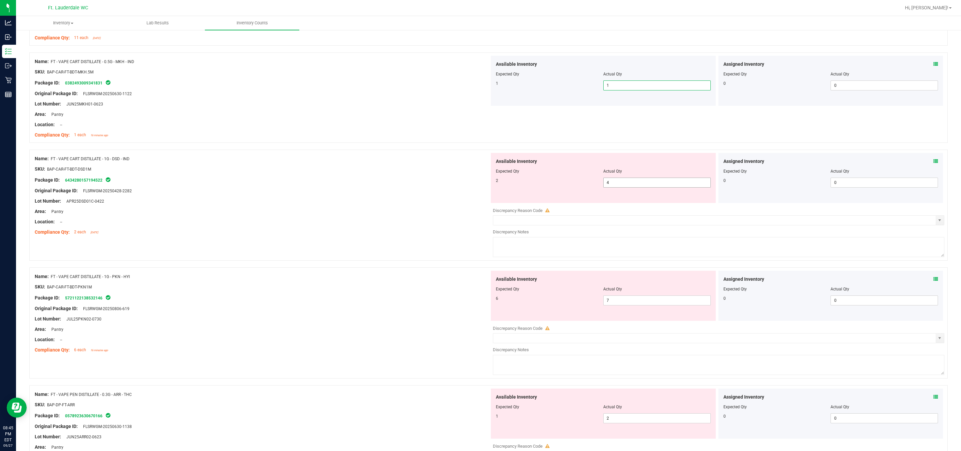
click at [423, 182] on span "4 4" at bounding box center [656, 183] width 107 height 10
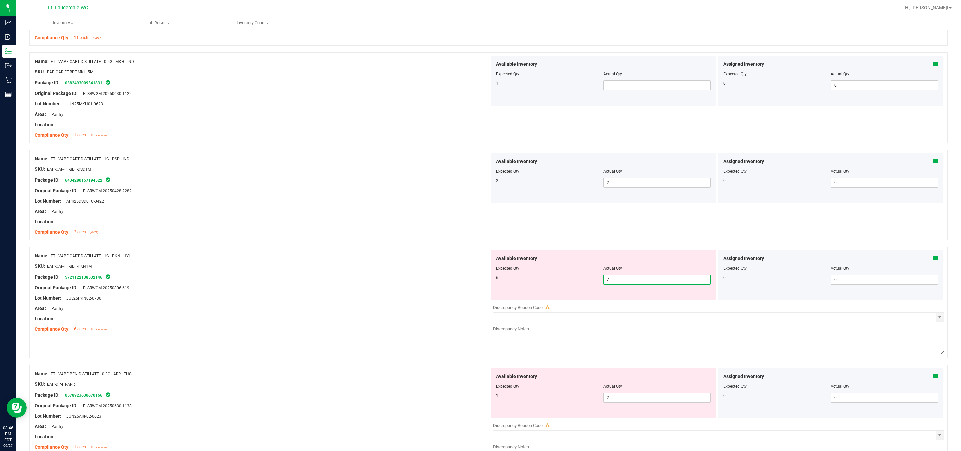
click at [423, 278] on span "7 7" at bounding box center [656, 280] width 107 height 10
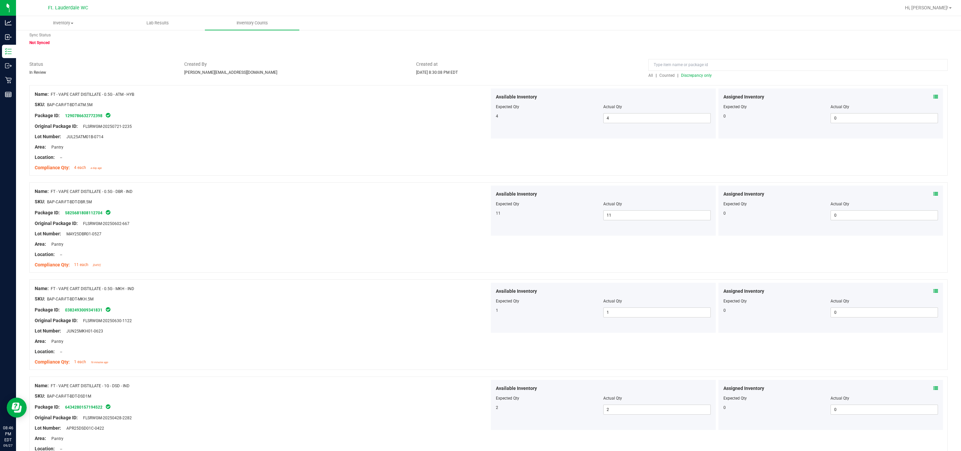
scroll to position [0, 0]
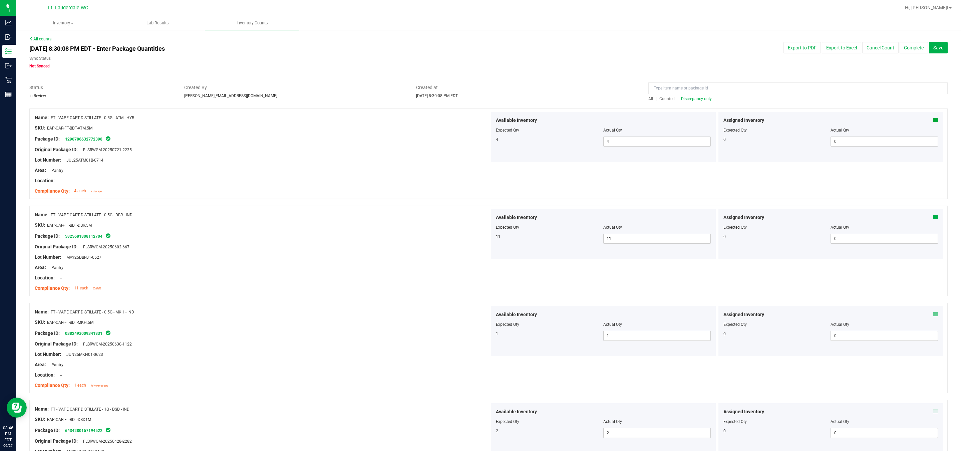
click at [423, 100] on span "Discrepancy only" at bounding box center [696, 98] width 31 height 5
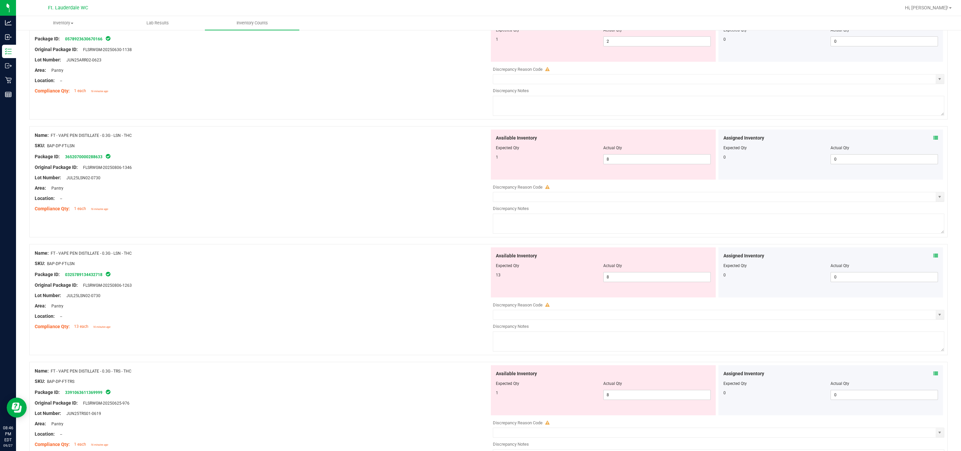
scroll to position [50, 0]
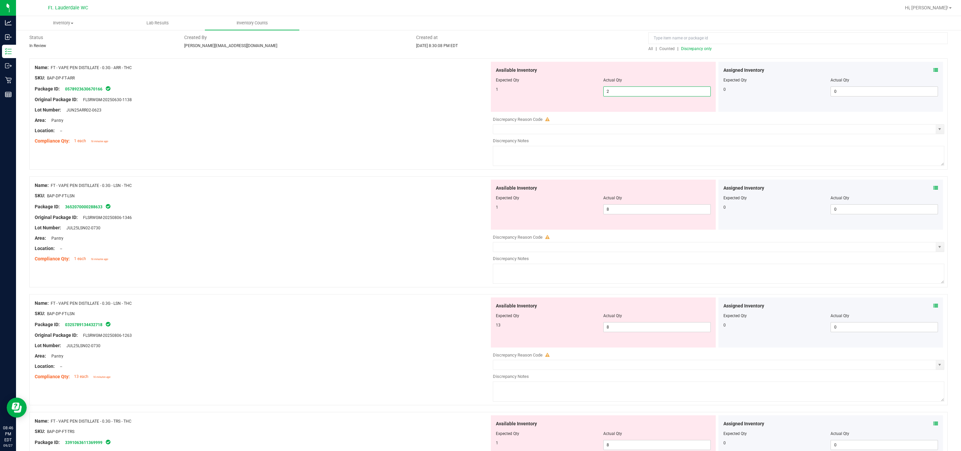
click at [423, 88] on span "2 2" at bounding box center [656, 91] width 107 height 10
click at [423, 210] on span "8 8" at bounding box center [656, 209] width 107 height 10
click at [423, 213] on input "8" at bounding box center [657, 209] width 107 height 9
click at [423, 329] on span "8 8" at bounding box center [656, 327] width 107 height 10
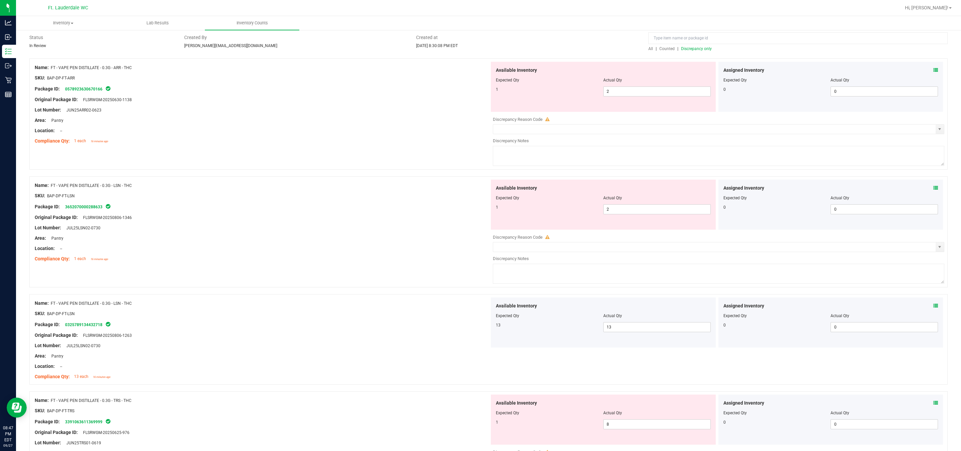
click at [423, 285] on span at bounding box center [719, 282] width 452 height 5
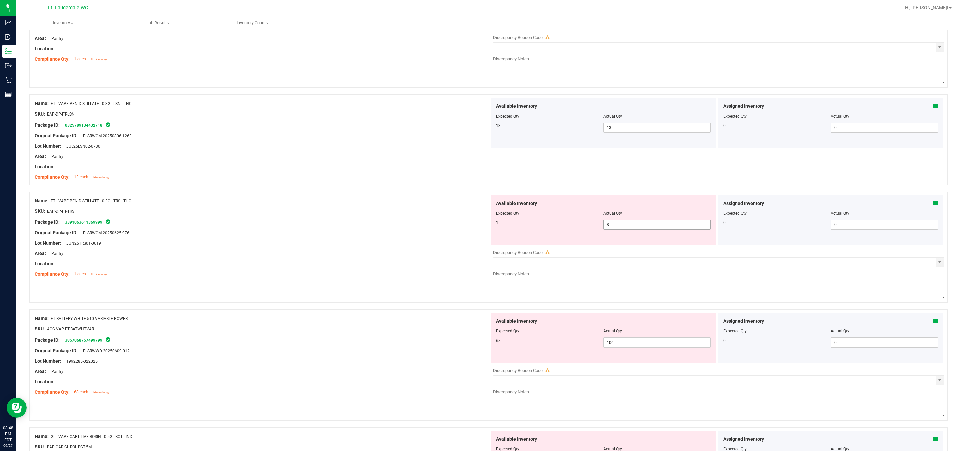
scroll to position [250, 0]
click at [423, 224] on span "8 8" at bounding box center [656, 224] width 107 height 10
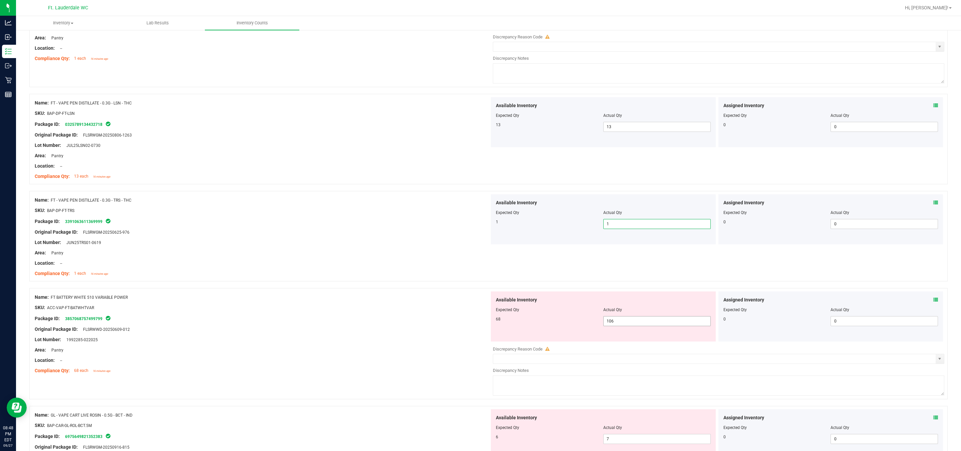
click at [423, 321] on span "106 106" at bounding box center [656, 321] width 107 height 10
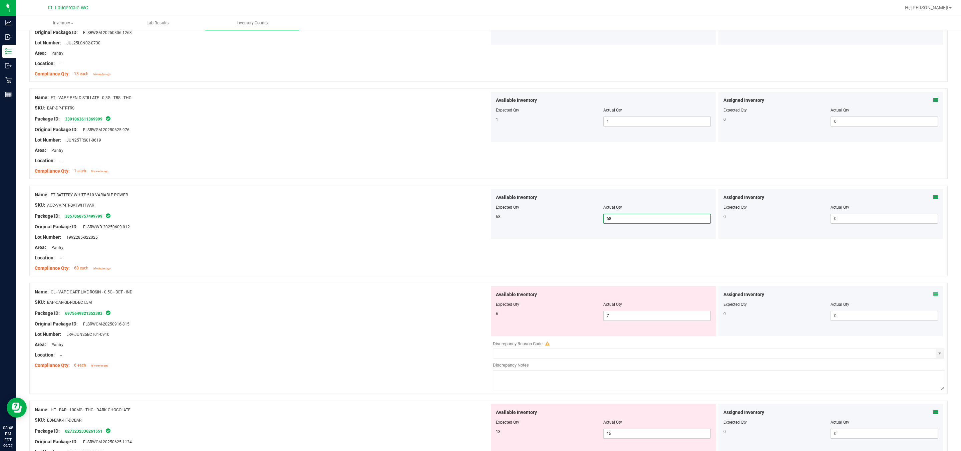
scroll to position [400, 0]
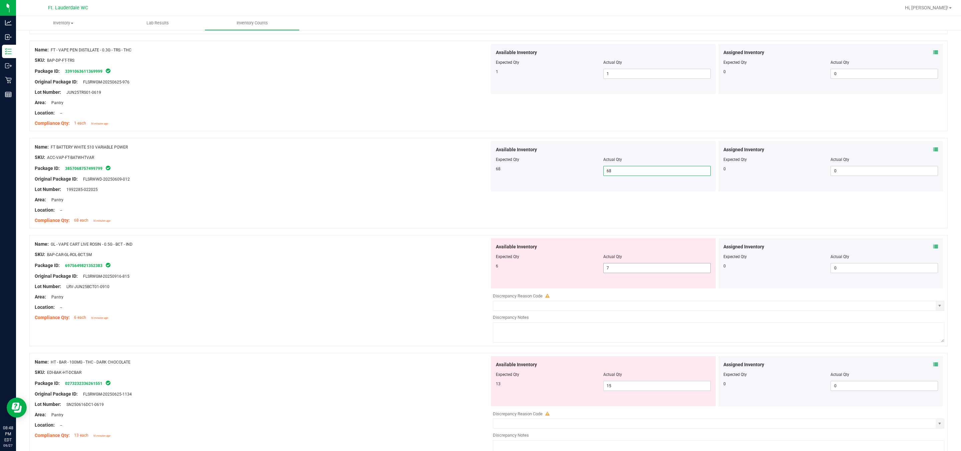
click at [423, 272] on span "7 7" at bounding box center [656, 268] width 107 height 10
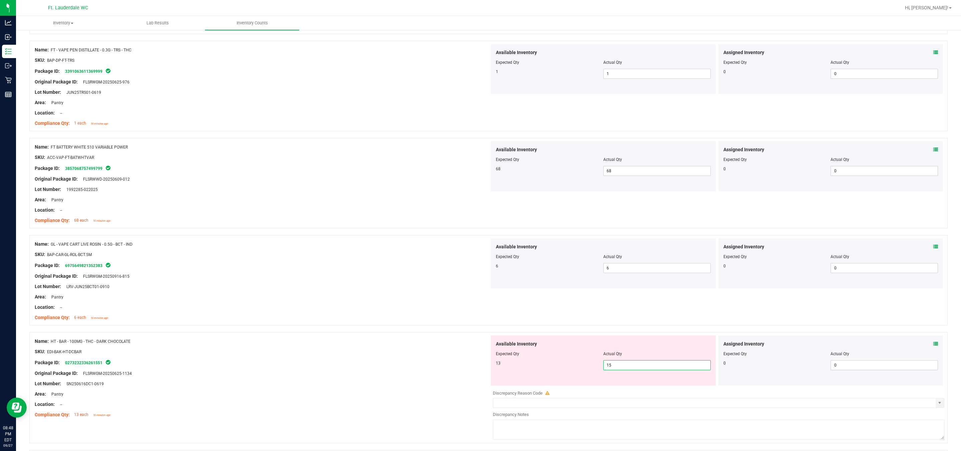
click at [423, 369] on span "15 15" at bounding box center [656, 365] width 107 height 10
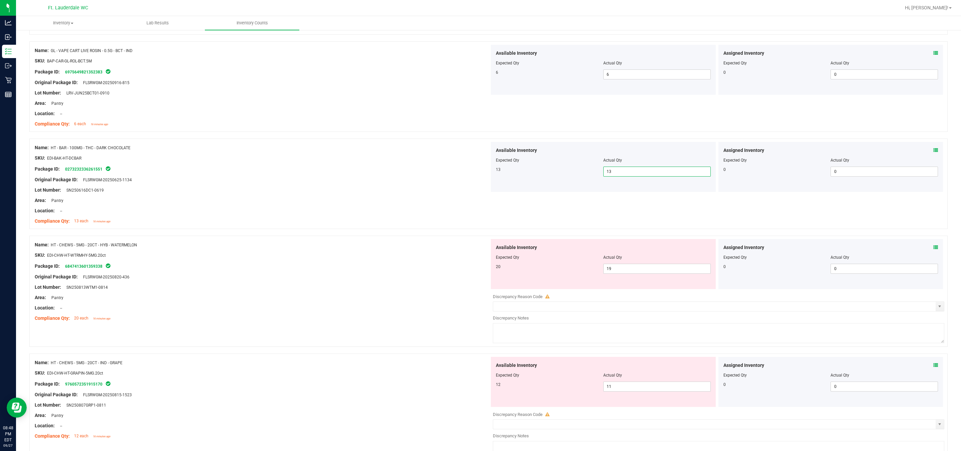
scroll to position [601, 0]
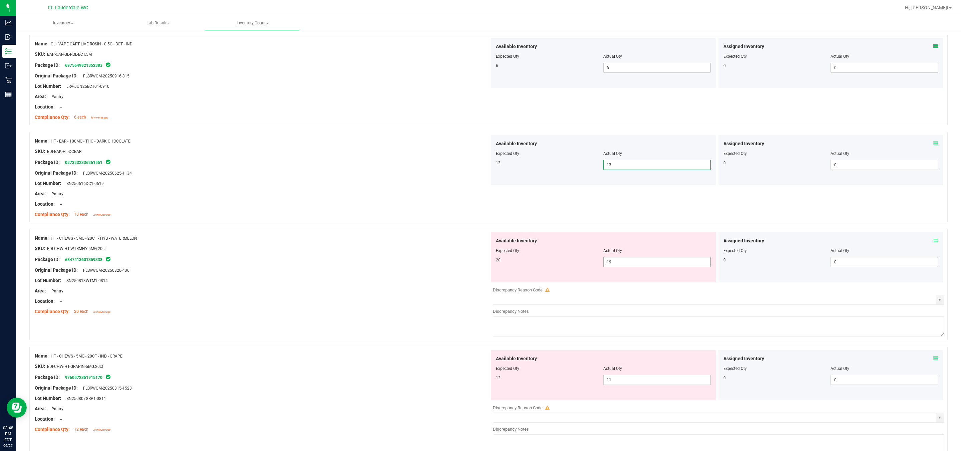
click at [423, 266] on span "19 19" at bounding box center [656, 262] width 107 height 10
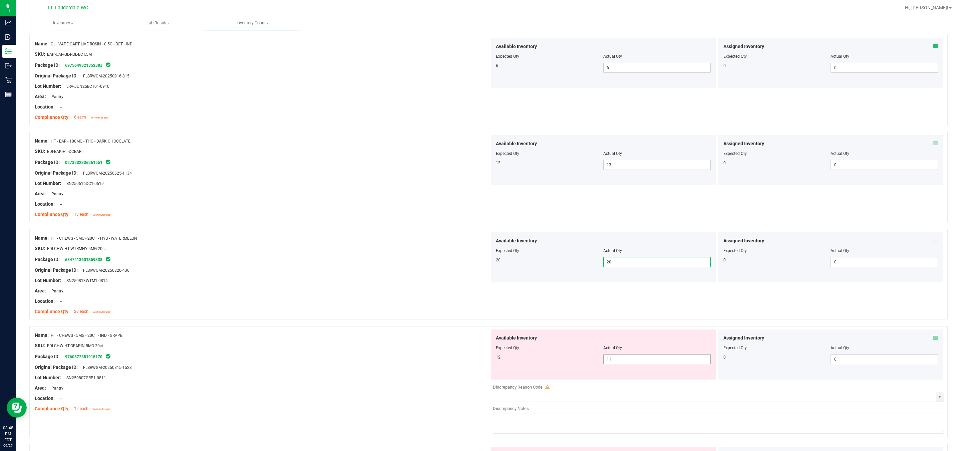
click at [423, 363] on span "11 11" at bounding box center [656, 359] width 107 height 10
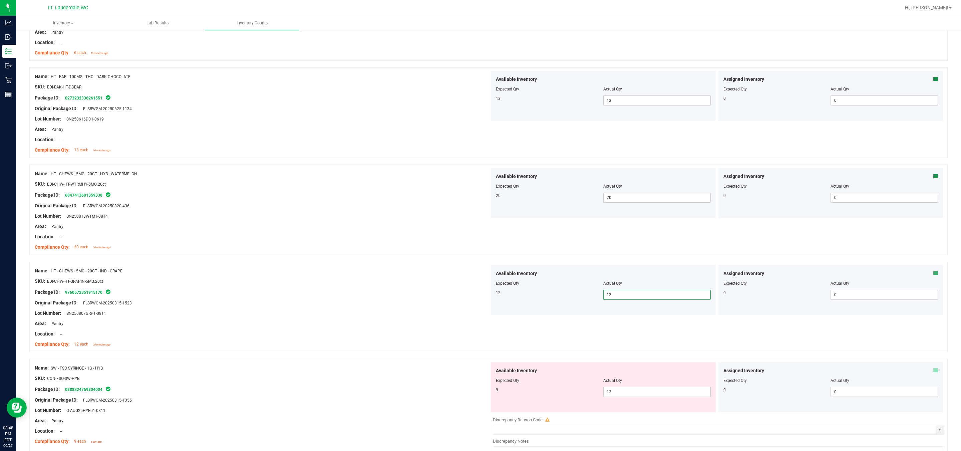
scroll to position [801, 0]
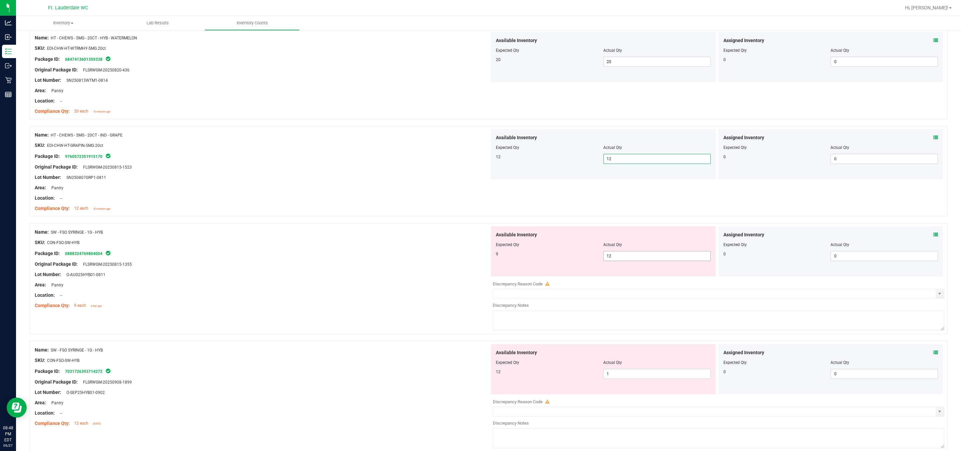
click at [423, 260] on span "12 12" at bounding box center [656, 256] width 107 height 10
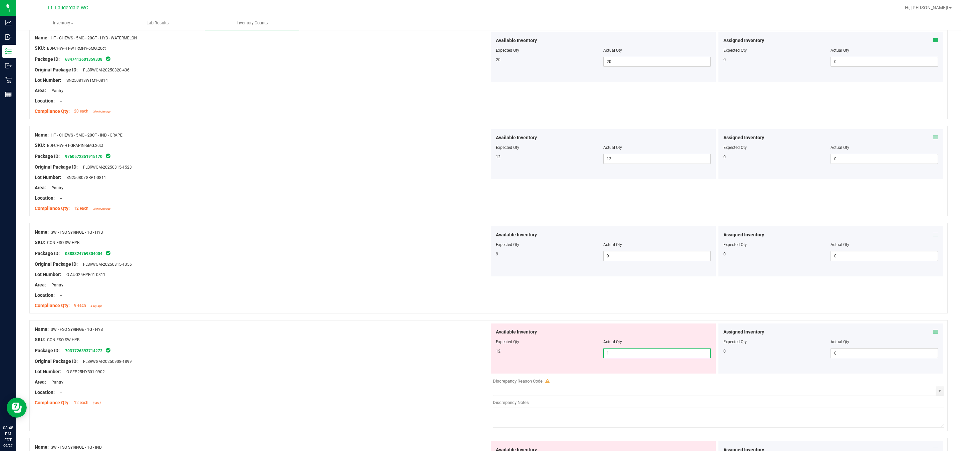
click at [423, 357] on span "1 1" at bounding box center [656, 353] width 107 height 10
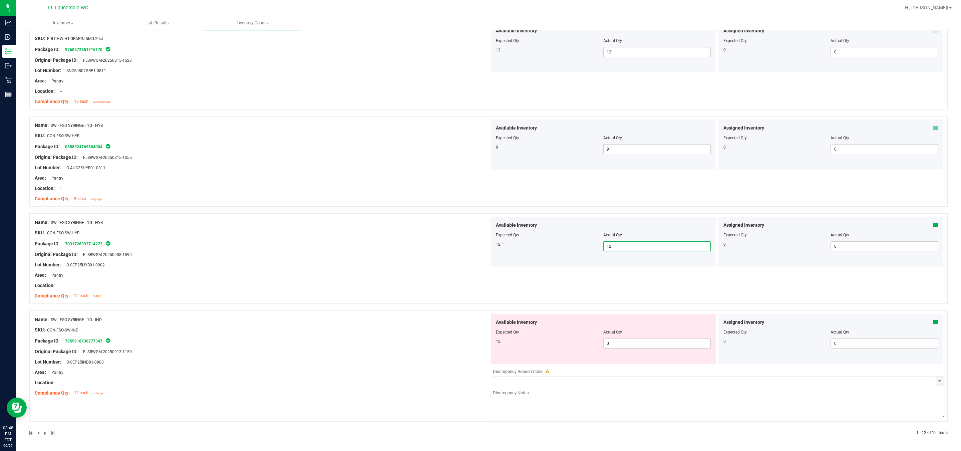
scroll to position [911, 0]
click at [423, 346] on span "0 0" at bounding box center [656, 343] width 107 height 10
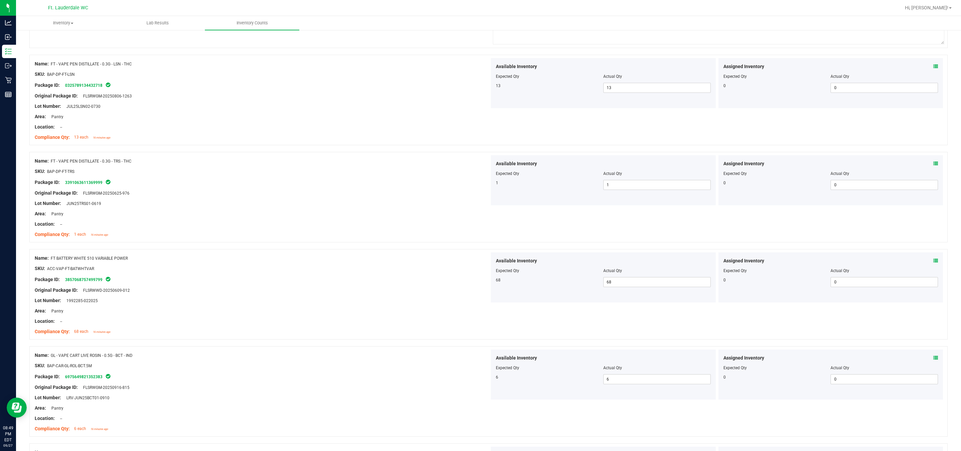
scroll to position [0, 0]
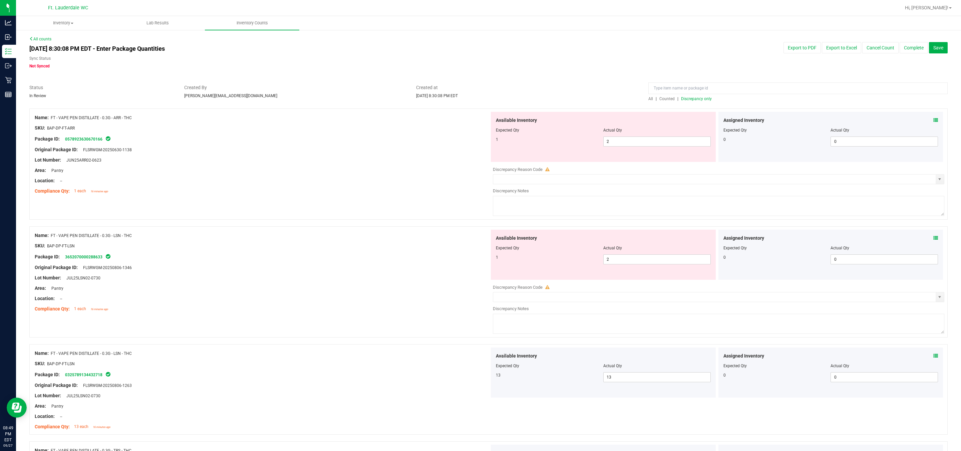
click at [423, 97] on span "Discrepancy only" at bounding box center [696, 98] width 31 height 5
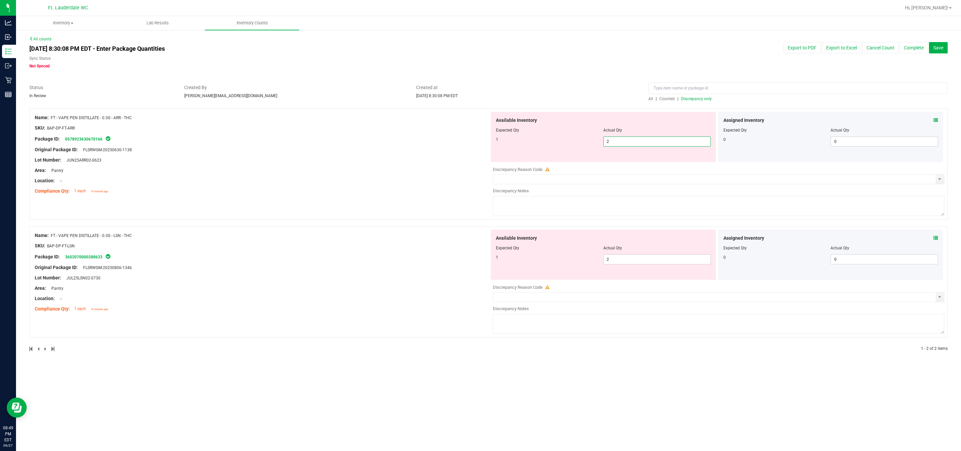
click at [423, 142] on span "2 2" at bounding box center [656, 141] width 107 height 10
click at [423, 77] on div at bounding box center [488, 80] width 918 height 7
click at [259, 300] on div "Location: --" at bounding box center [262, 298] width 455 height 7
click at [423, 146] on span "2 2" at bounding box center [656, 141] width 107 height 10
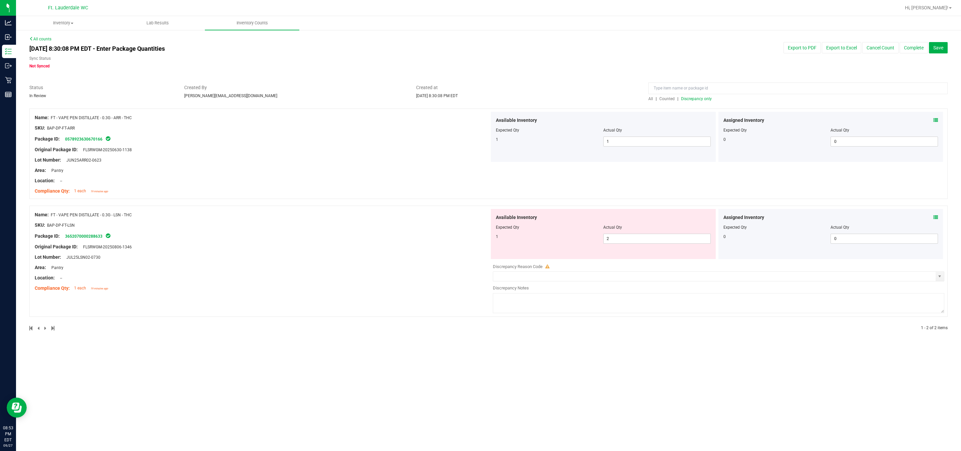
click at [423, 168] on div "Area: Pantry" at bounding box center [262, 170] width 455 height 7
drag, startPoint x: 443, startPoint y: 244, endPoint x: 737, endPoint y: 282, distance: 297.1
click at [423, 258] on div "Name: FT - VAPE PEN DISTILLATE - 0.3G - LSN - THC SKU: BAP-DP-FT-LSN Package ID…" at bounding box center [262, 251] width 455 height 85
click at [423, 245] on div "Available Inventory Expected Qty Actual Qty 1 2 2" at bounding box center [603, 234] width 225 height 50
click at [423, 242] on span "2 2" at bounding box center [656, 239] width 107 height 10
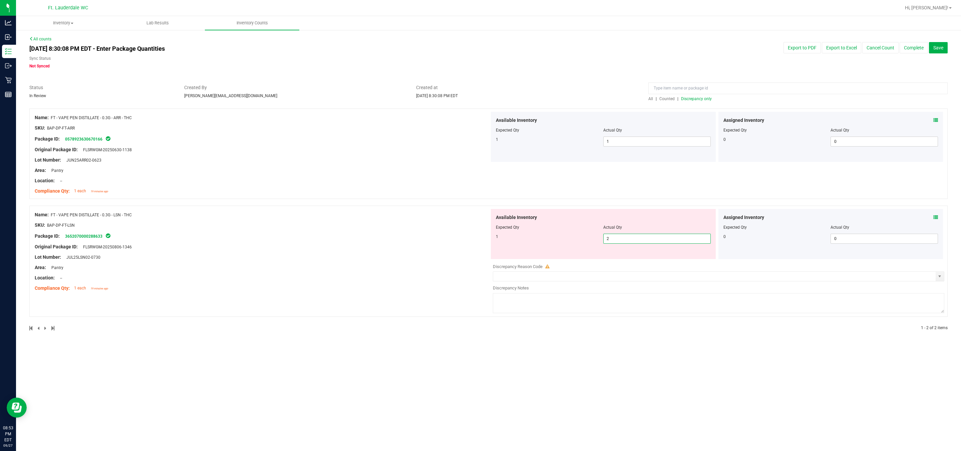
click at [423, 242] on input "2" at bounding box center [657, 238] width 107 height 9
click at [423, 276] on input "text" at bounding box center [714, 276] width 443 height 9
click at [218, 267] on div "Area: Pantry" at bounding box center [262, 267] width 455 height 7
click at [234, 266] on div "Area: Pantry" at bounding box center [262, 267] width 455 height 7
click at [423, 244] on div "Available Inventory Expected Qty Actual Qty 1 2 2" at bounding box center [603, 234] width 225 height 50
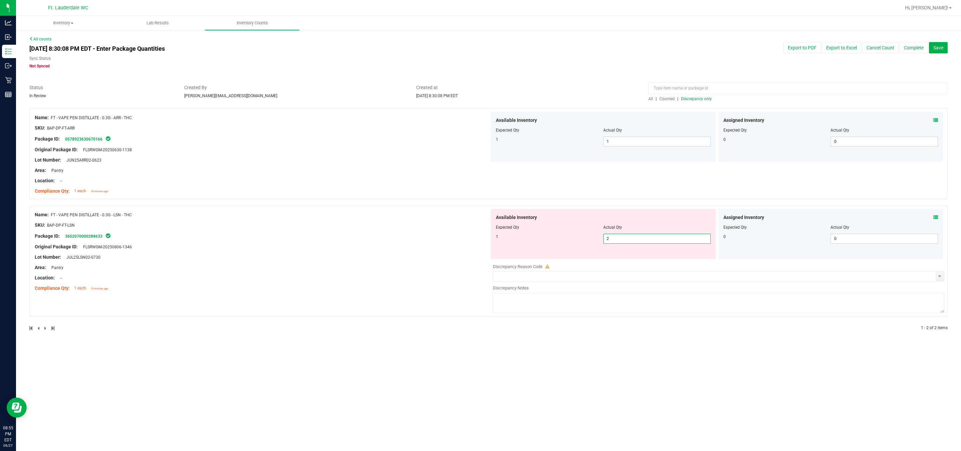
click at [423, 240] on span "2 2" at bounding box center [656, 239] width 107 height 10
click at [423, 240] on input "2" at bounding box center [657, 238] width 107 height 9
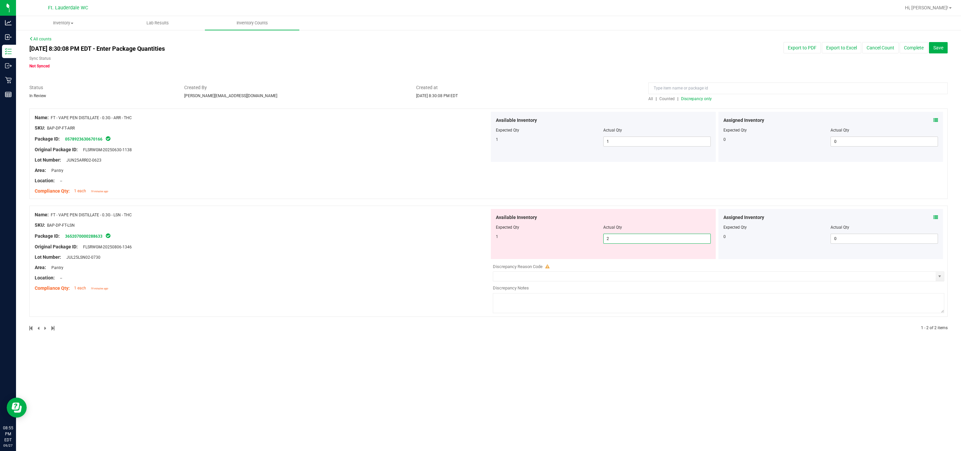
click at [421, 241] on div at bounding box center [262, 241] width 455 height 3
drag, startPoint x: 648, startPoint y: 96, endPoint x: 653, endPoint y: 97, distance: 5.5
click at [423, 96] on div "All | Counted | Discrepancy only" at bounding box center [797, 93] width 309 height 18
click at [423, 98] on link "All" at bounding box center [651, 98] width 7 height 5
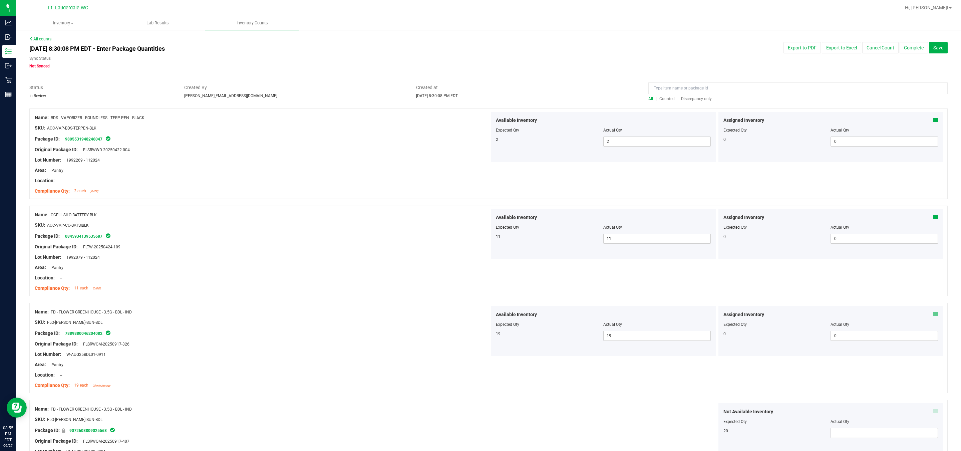
click at [423, 98] on span "Counted" at bounding box center [666, 98] width 15 height 5
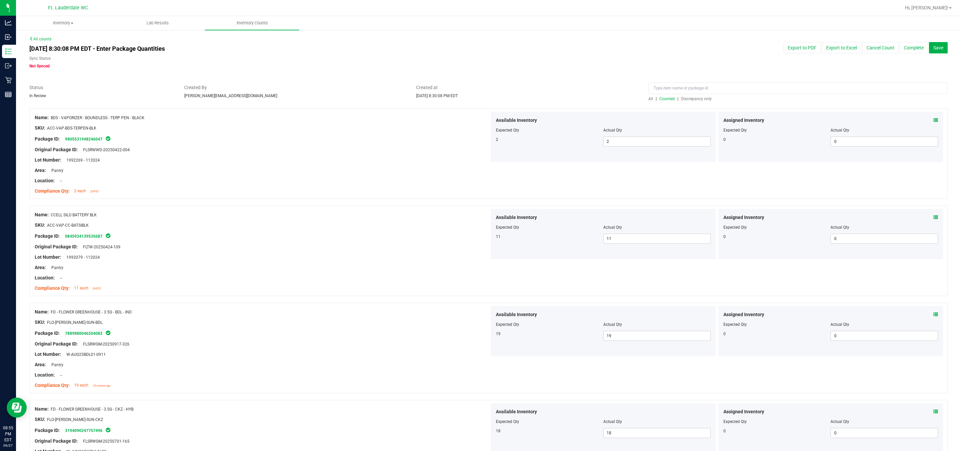
click at [423, 78] on div at bounding box center [488, 80] width 918 height 7
click at [423, 89] on input at bounding box center [797, 88] width 299 height 12
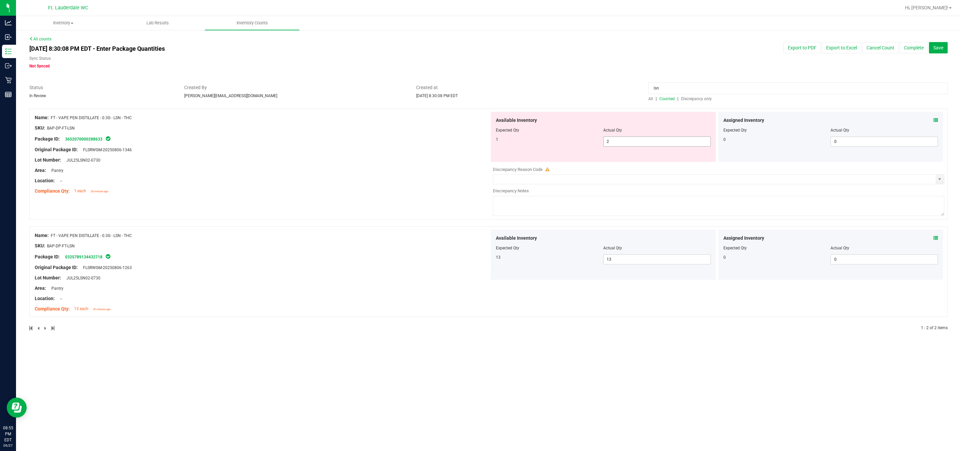
click at [423, 144] on span "2 2" at bounding box center [656, 141] width 107 height 10
click at [423, 144] on input "2" at bounding box center [657, 141] width 107 height 9
click at [423, 163] on div "Name: FT - VAPE PEN DISTILLATE - 0.3G - LSN - THC SKU: BAP-DP-FT-LSN Package ID…" at bounding box center [262, 154] width 455 height 85
click at [423, 175] on input "text" at bounding box center [714, 179] width 443 height 9
click at [423, 176] on span "select" at bounding box center [940, 179] width 8 height 9
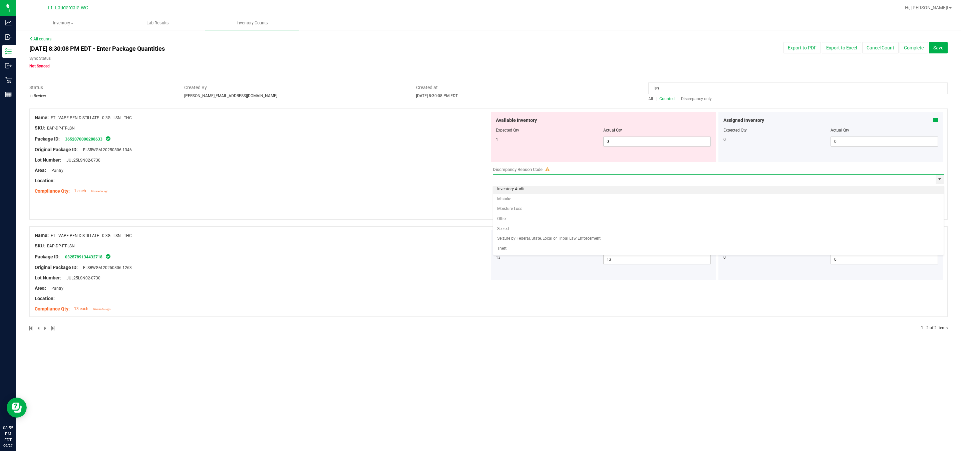
scroll to position [15, 0]
click at [423, 198] on li "Mistake" at bounding box center [718, 199] width 451 height 10
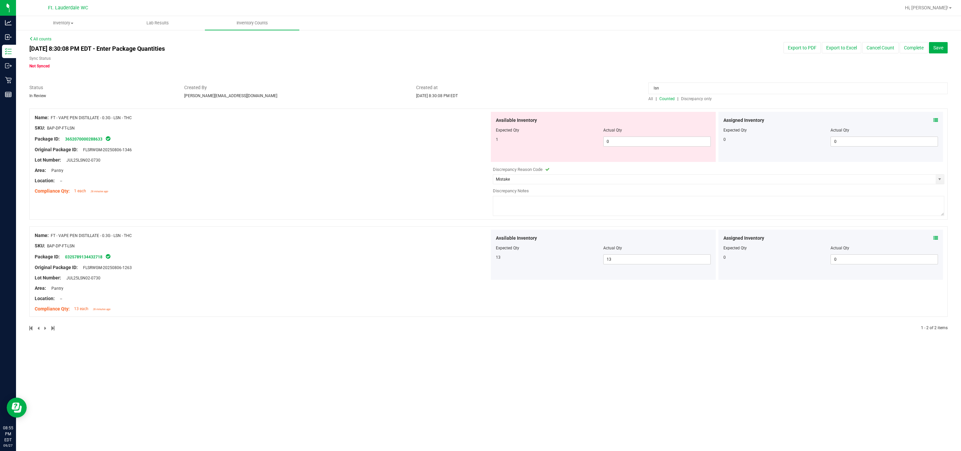
click at [423, 199] on textarea at bounding box center [719, 206] width 452 height 20
click at [423, 201] on textarea at bounding box center [719, 206] width 452 height 20
click at [306, 172] on div "Area: Pantry" at bounding box center [262, 170] width 455 height 7
click at [412, 177] on div "Location: --" at bounding box center [262, 180] width 455 height 7
click at [423, 164] on div at bounding box center [262, 165] width 455 height 3
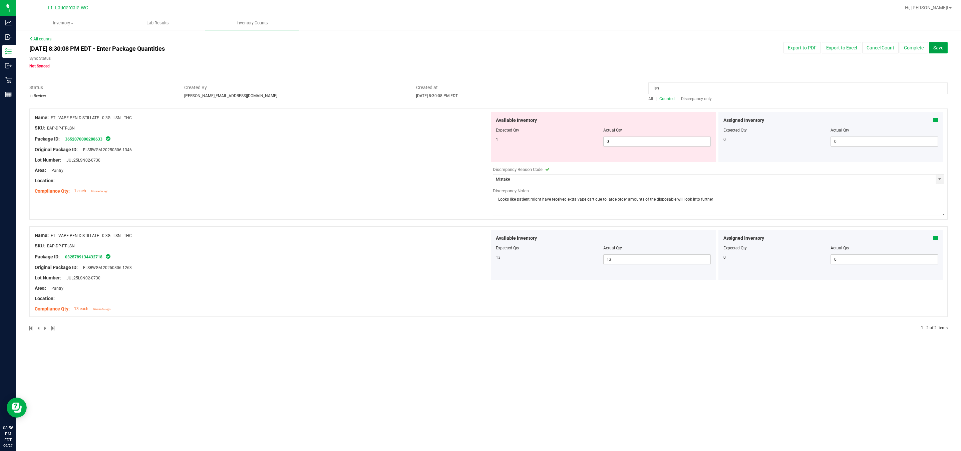
click at [423, 51] on button "Save" at bounding box center [938, 47] width 19 height 11
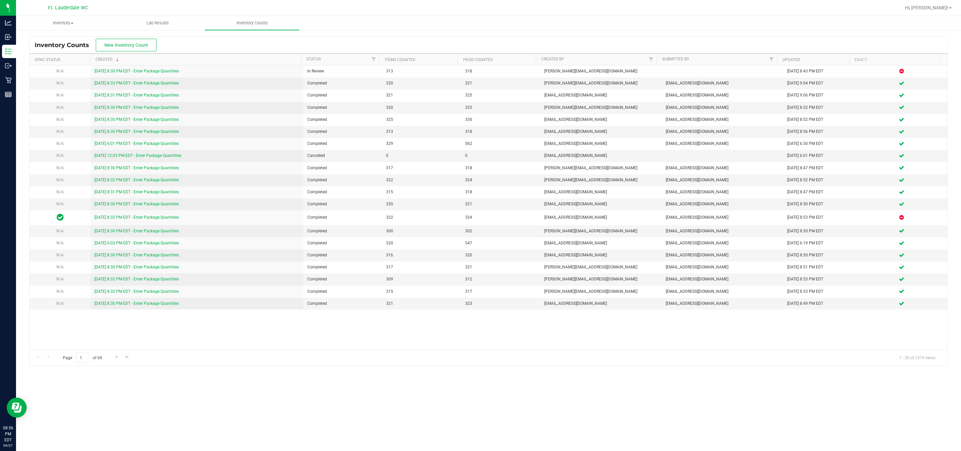
click at [423, 384] on div "Inventory All packages All inventory Waste log Create inventory Lab Results Inv…" at bounding box center [488, 233] width 945 height 435
